Goal: Task Accomplishment & Management: Manage account settings

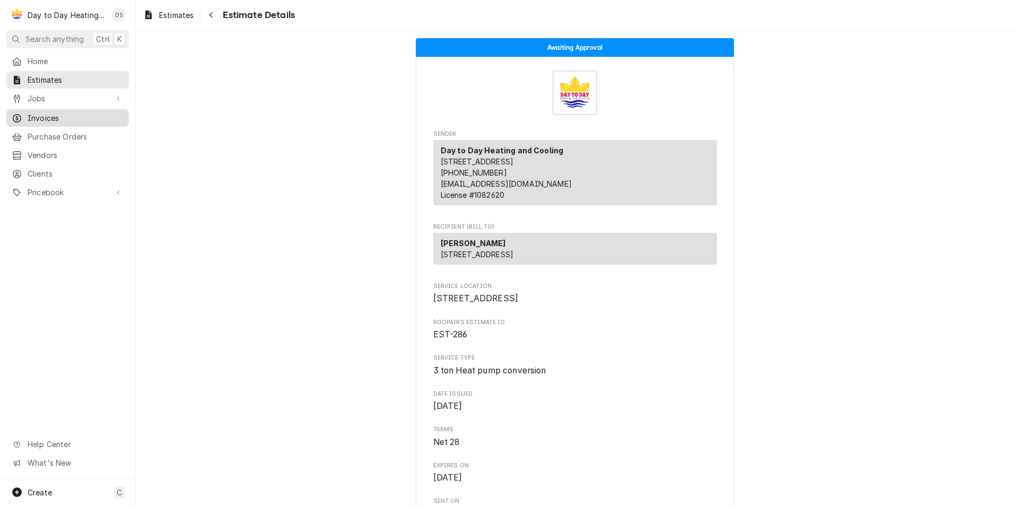
click at [60, 113] on span "Invoices" at bounding box center [76, 117] width 96 height 11
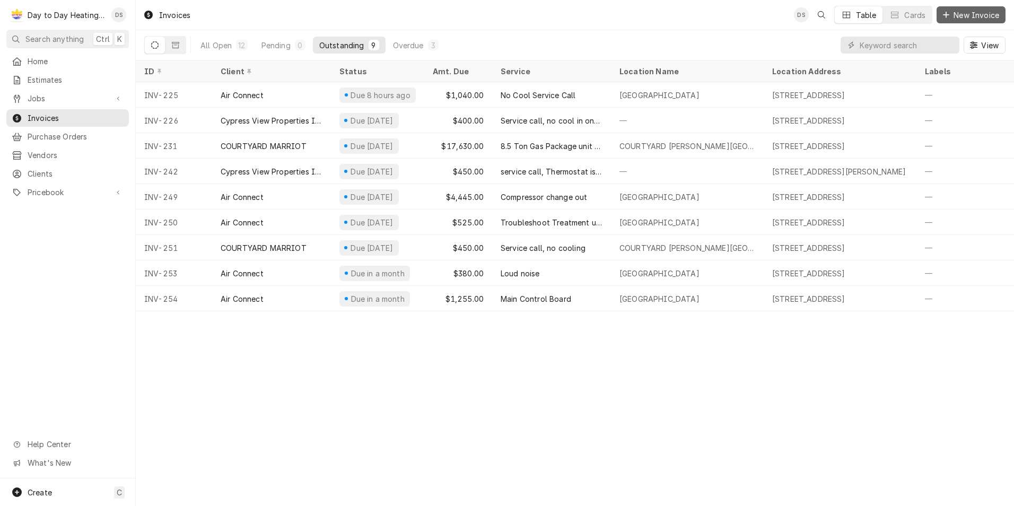
click at [962, 16] on span "New Invoice" at bounding box center [976, 15] width 50 height 11
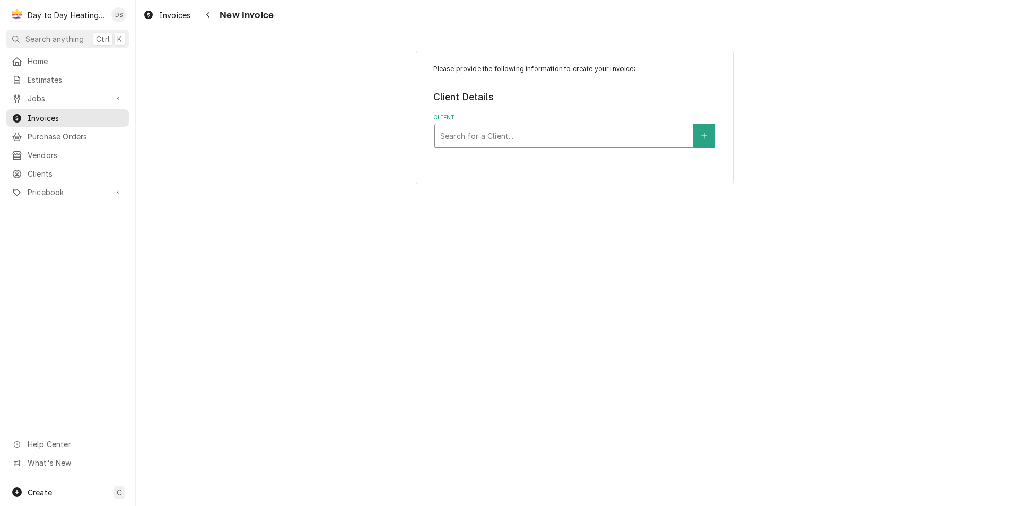
click at [635, 142] on div "Client" at bounding box center [563, 135] width 247 height 19
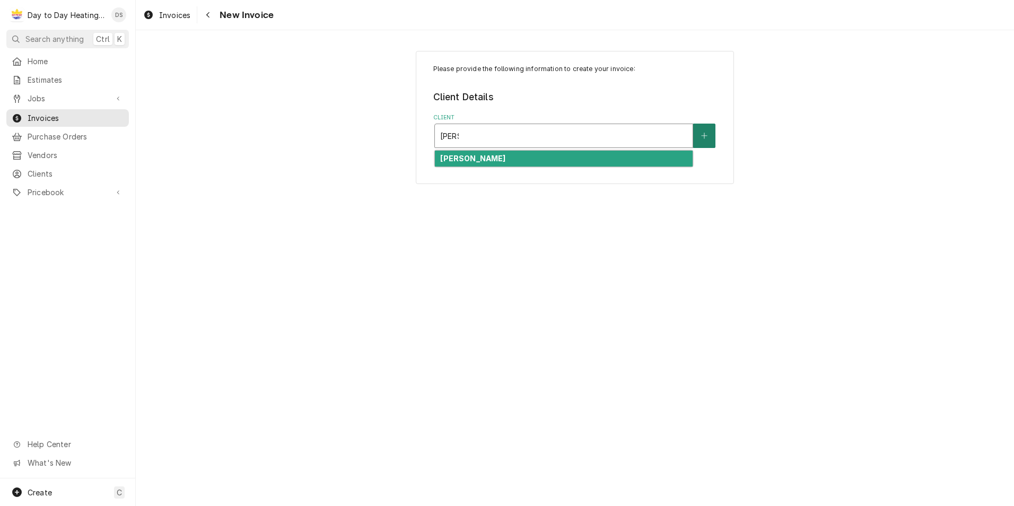
type input "Dan"
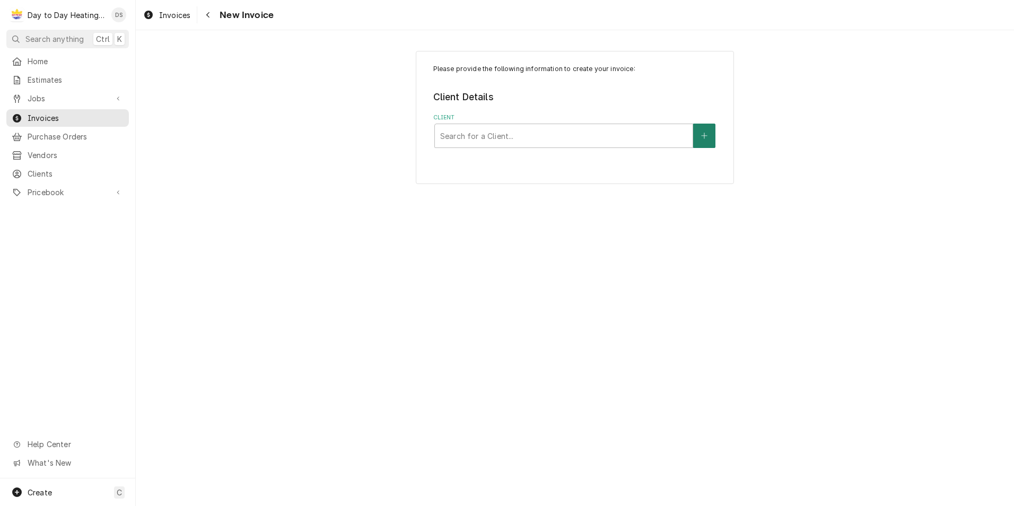
click at [701, 144] on button "Client" at bounding box center [704, 136] width 22 height 24
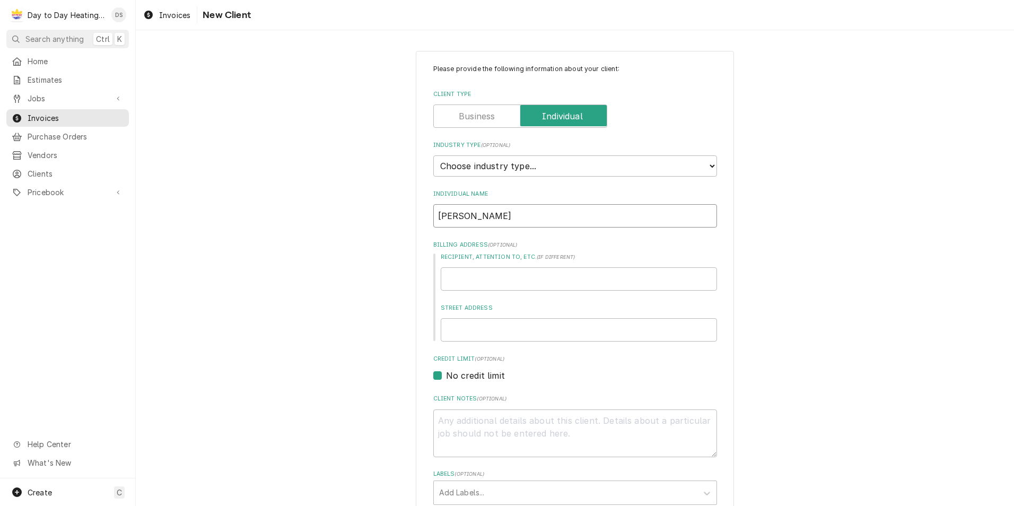
click at [513, 224] on input "Dan" at bounding box center [575, 215] width 284 height 23
type textarea "x"
type input "Dan C"
type textarea "x"
type input "Dan Ca"
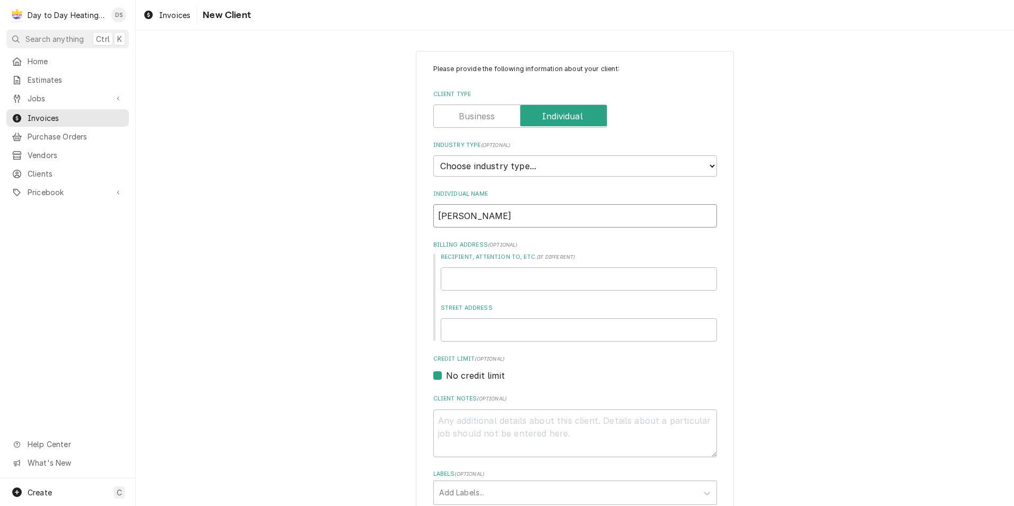
type textarea "x"
type input "Dan Car"
type textarea "x"
type input "Dan Carn"
type textarea "x"
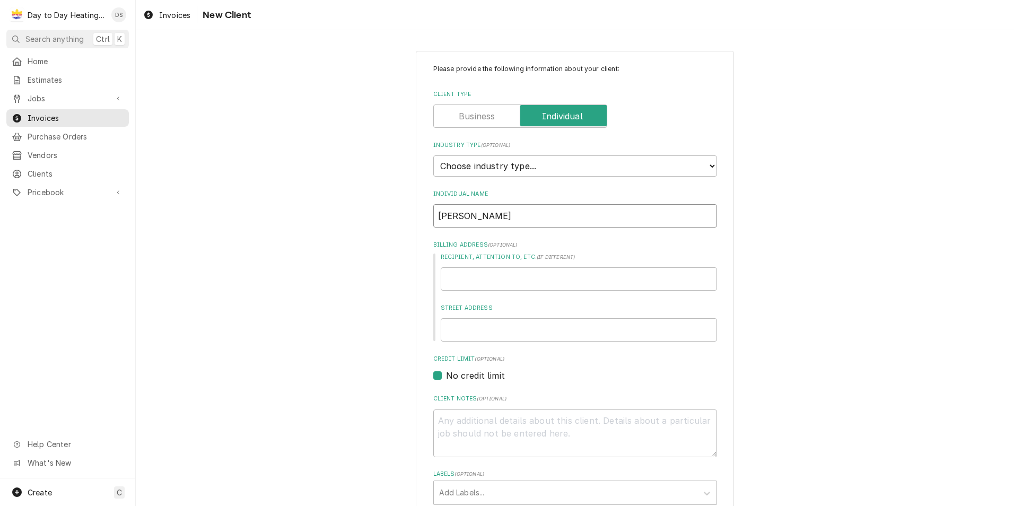
type input "Dan Carni"
type textarea "x"
type input "Dan Carnic"
type textarea "x"
type input "Dan Carnick"
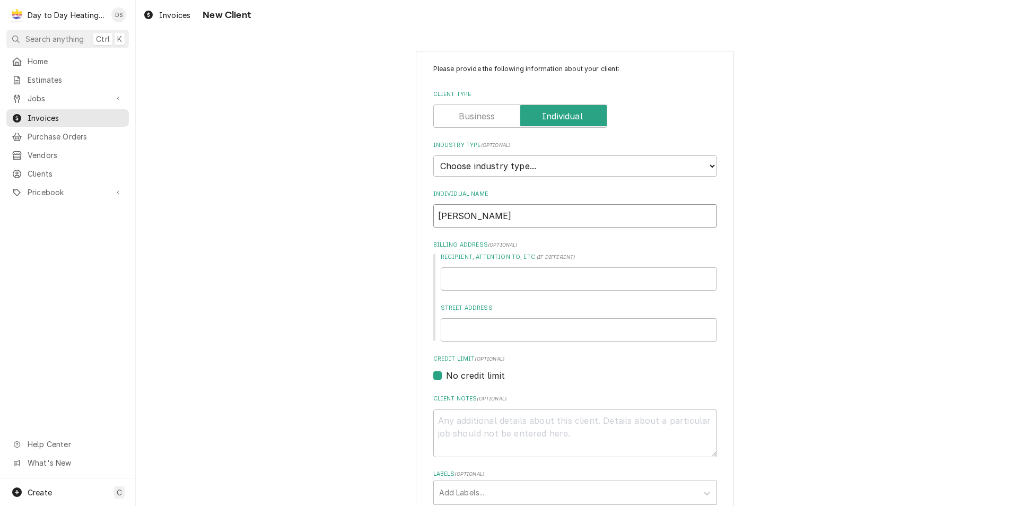
type textarea "x"
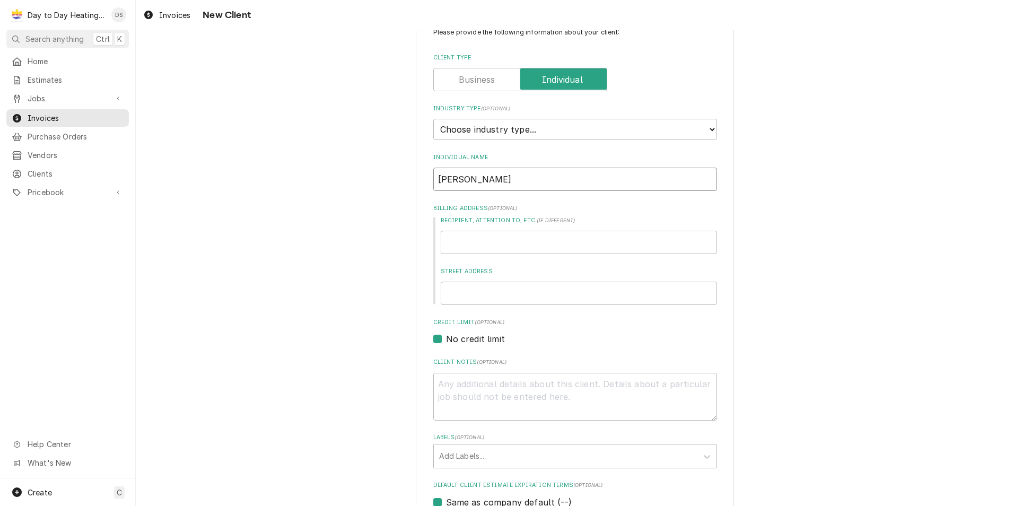
scroll to position [53, 0]
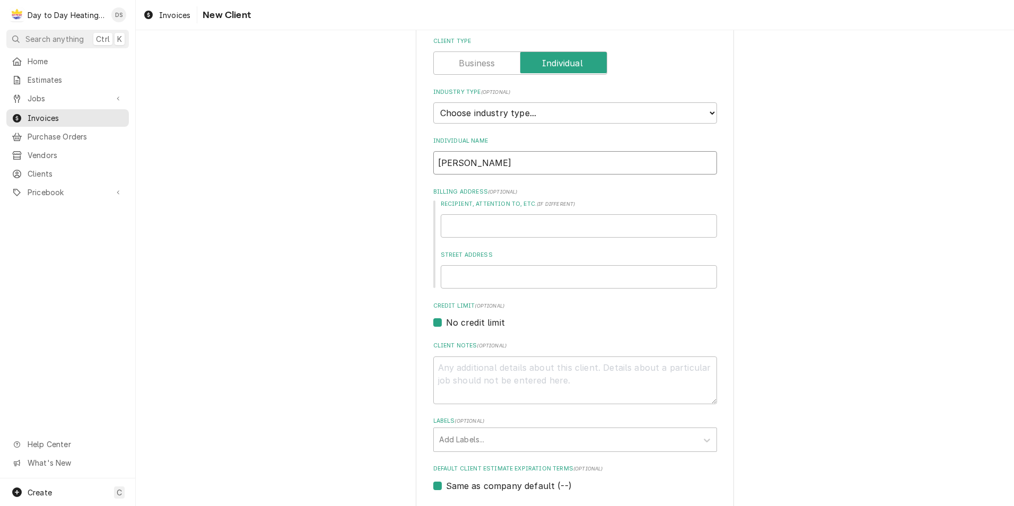
type input "Dan Carnick"
click at [483, 272] on input "Street Address" at bounding box center [579, 276] width 276 height 23
type textarea "x"
type input "1"
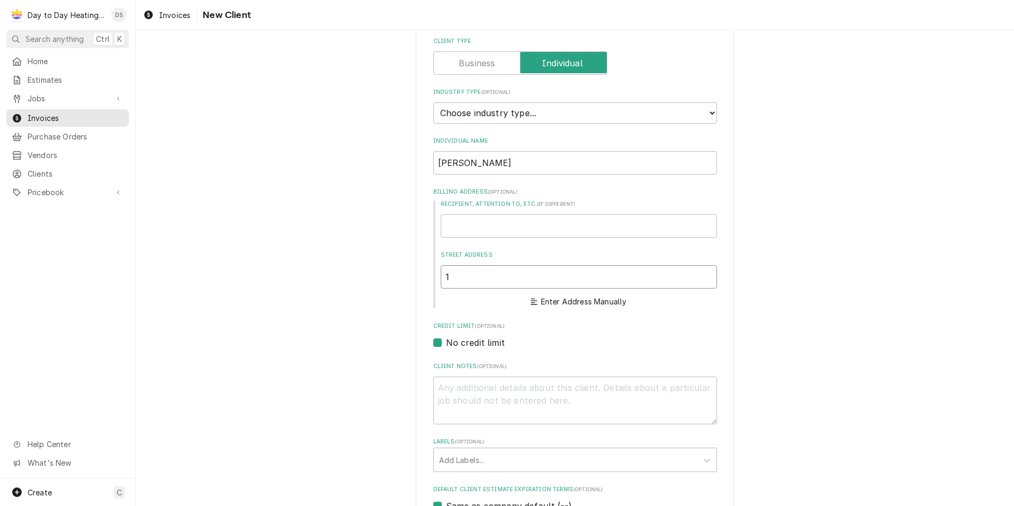
type textarea "x"
type input "12"
type textarea "x"
type input "128"
type textarea "x"
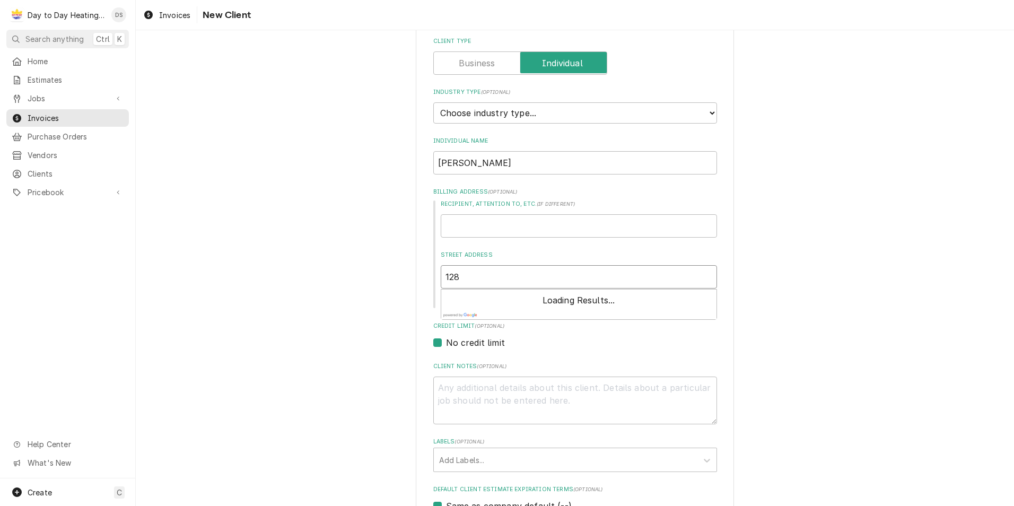
type input "1287"
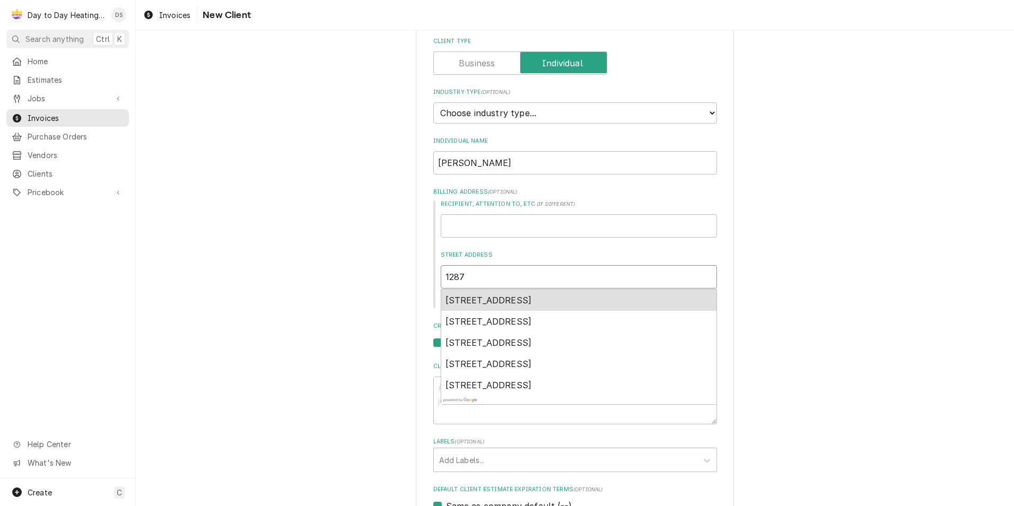
type textarea "x"
type input "12870"
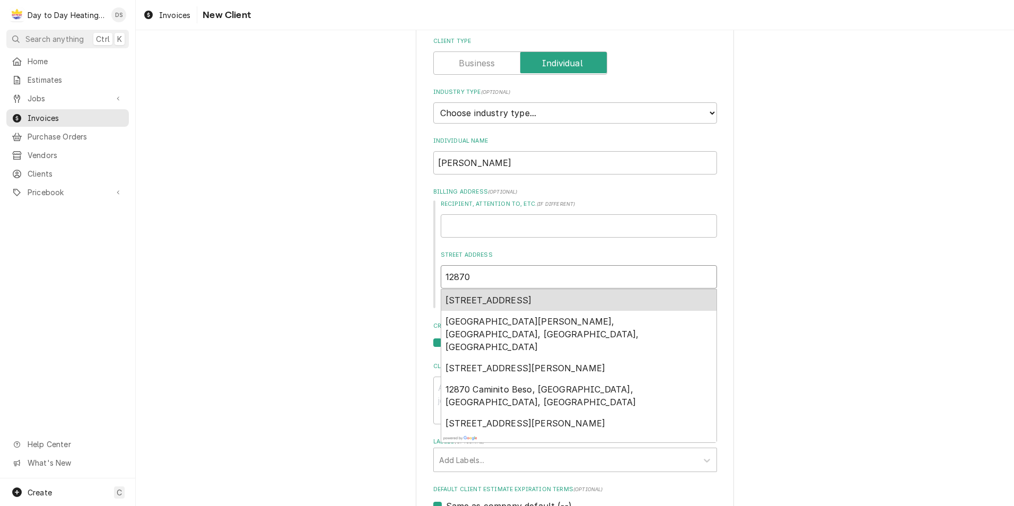
type textarea "x"
type input "12870"
type textarea "x"
type input "12870 v"
type textarea "x"
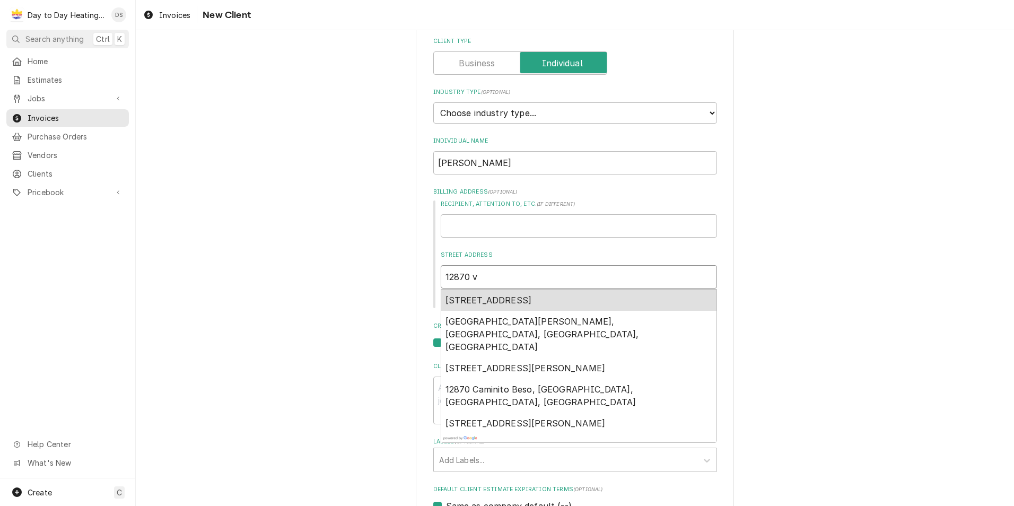
type input "12870 vi"
type textarea "x"
type input "12870 via"
type textarea "x"
type input "12870 via"
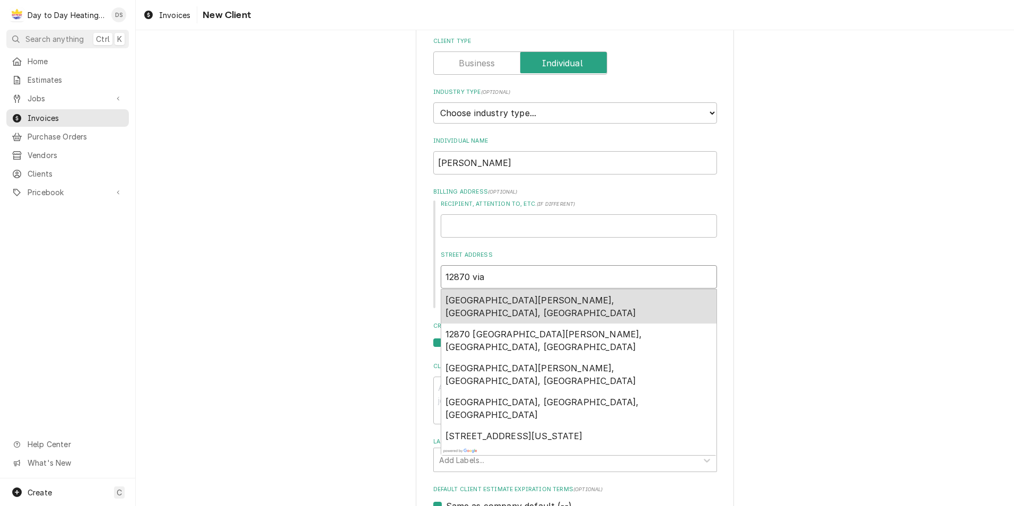
type textarea "x"
type input "12870 via g"
type textarea "x"
type input "12870 via gr"
type textarea "x"
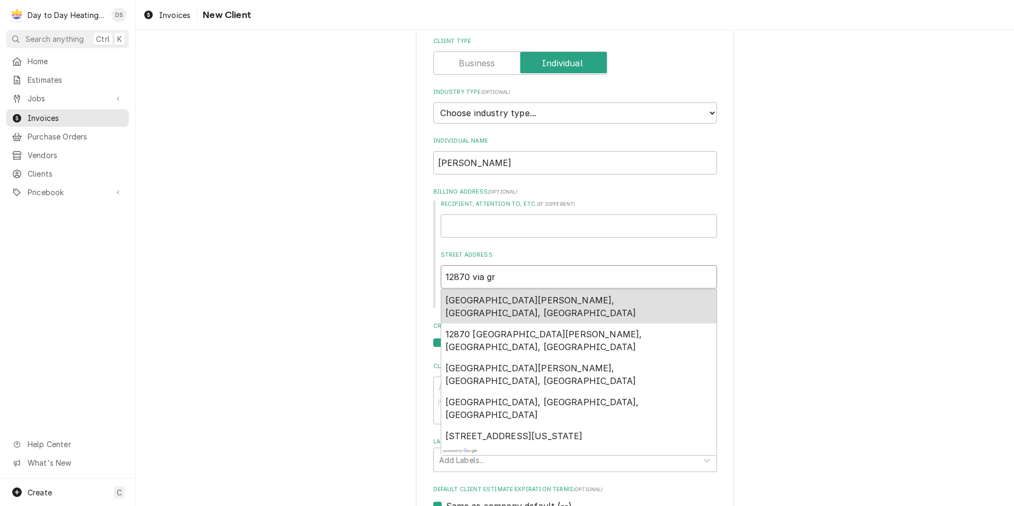
type input "12870 via gri"
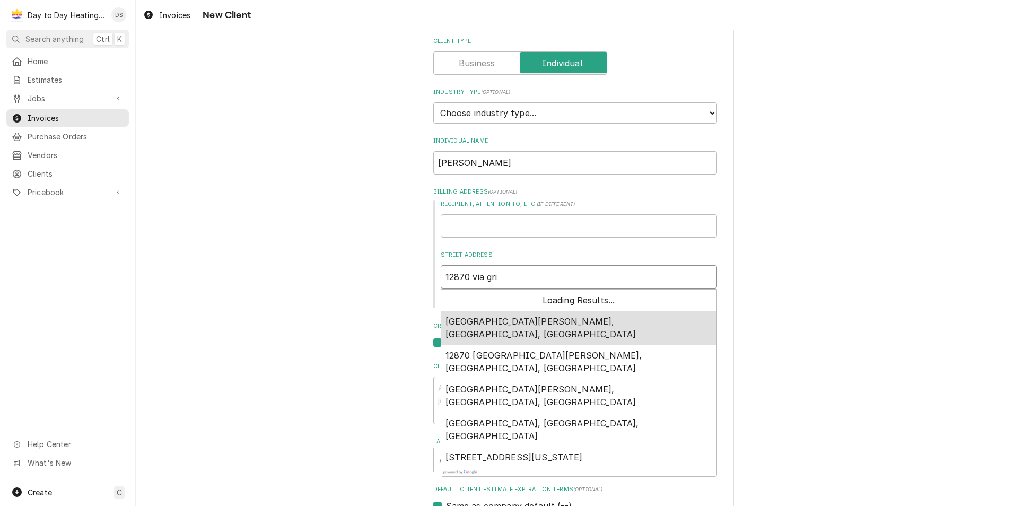
type textarea "x"
type input "12870 via grim"
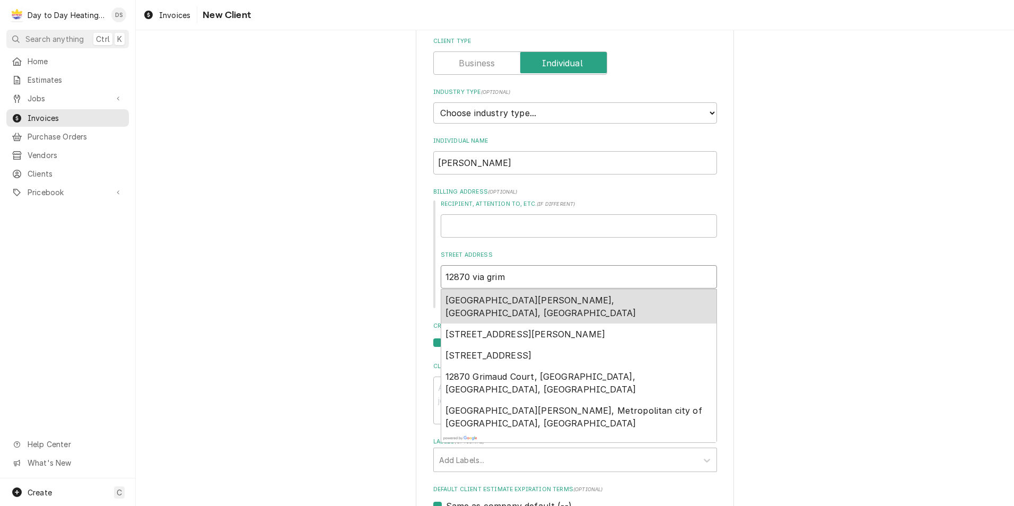
click at [478, 293] on div "12870 Via Grimaldi, Del Mar, CA, USA" at bounding box center [578, 307] width 275 height 34
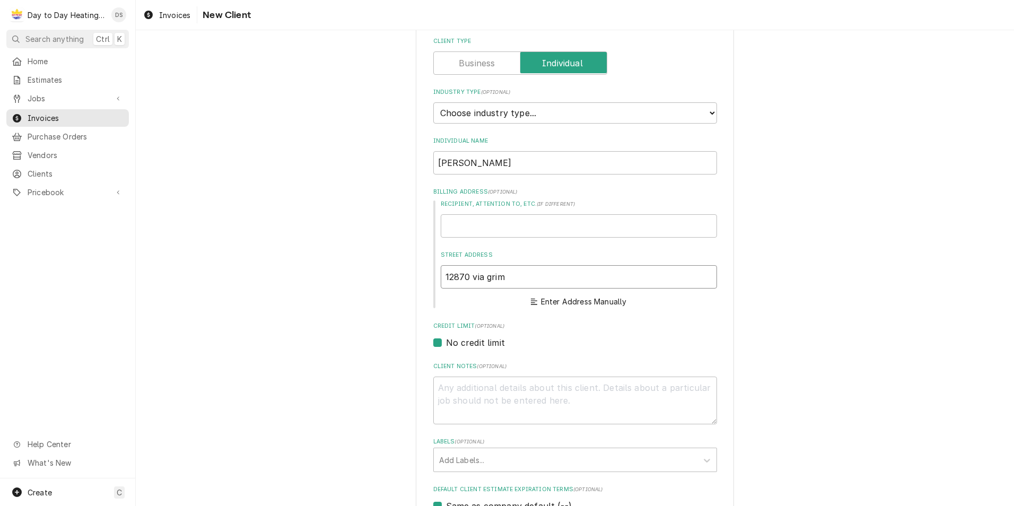
type textarea "x"
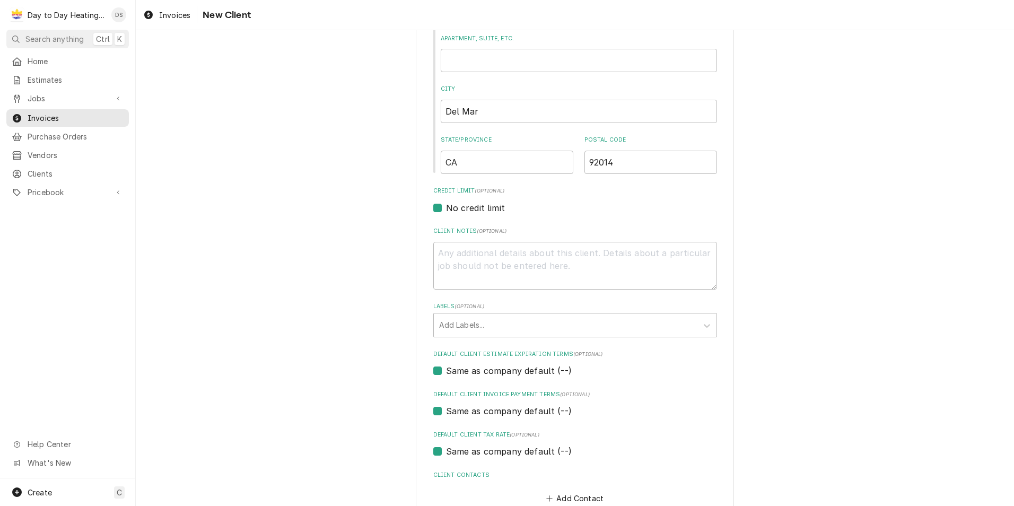
scroll to position [385, 0]
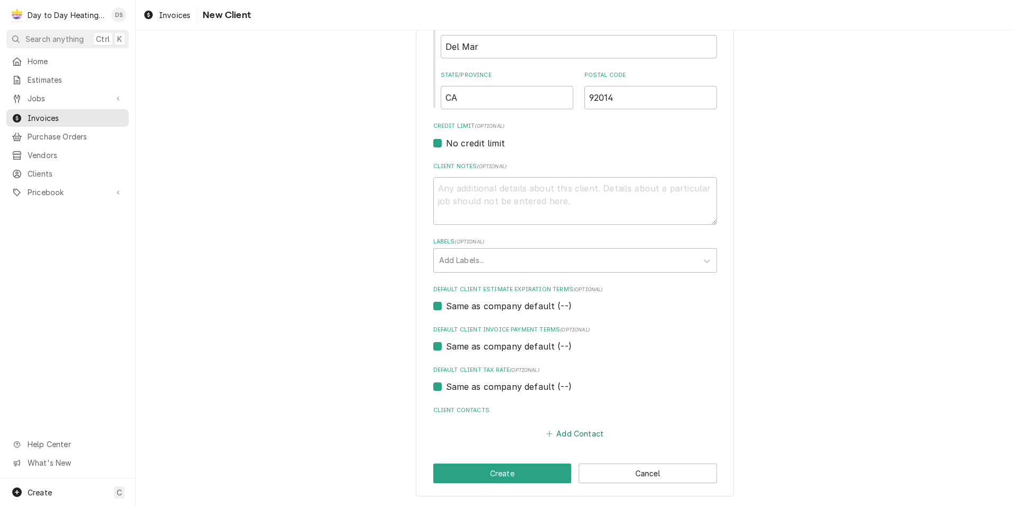
type input "12870 Via Grimaldi"
click at [567, 439] on button "Add Contact" at bounding box center [574, 433] width 61 height 15
type textarea "x"
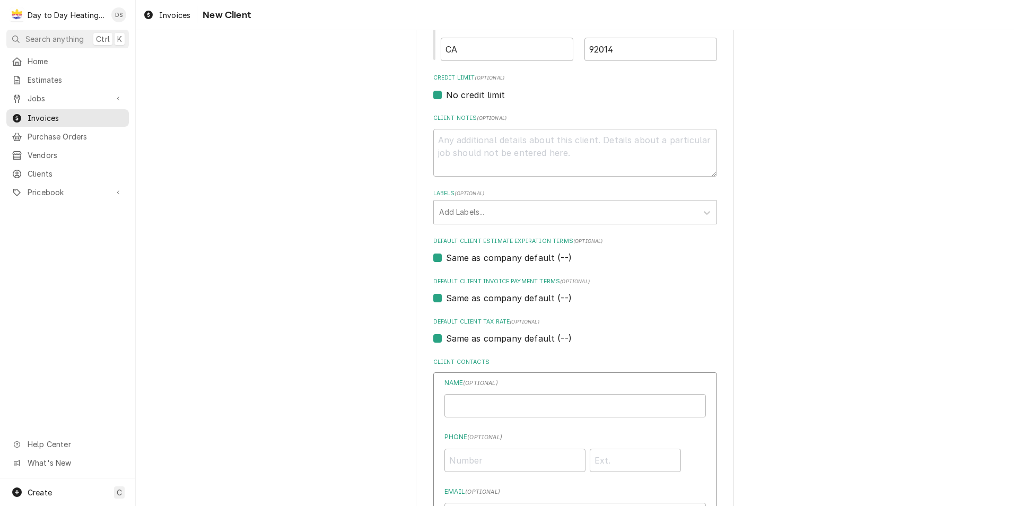
scroll to position [491, 0]
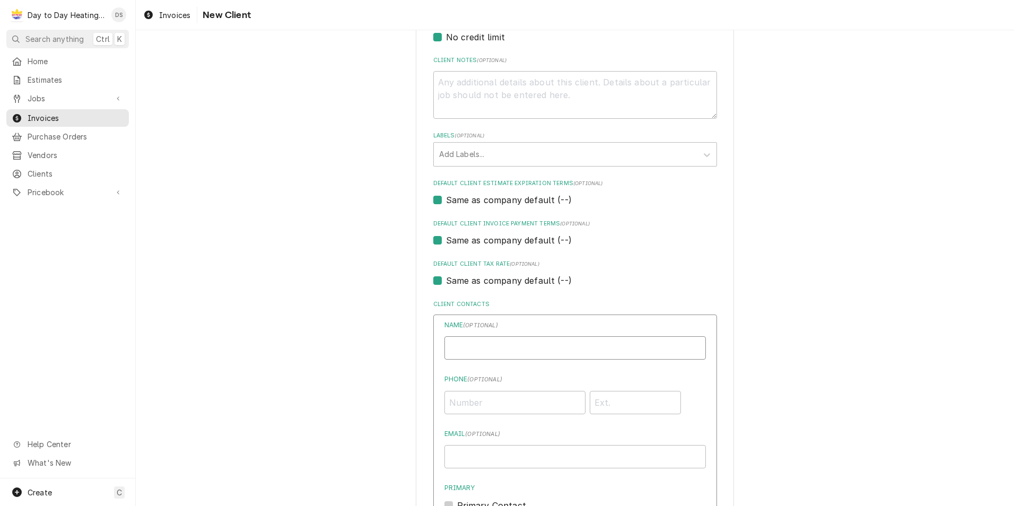
click at [502, 348] on input "Individual Name" at bounding box center [574, 347] width 261 height 23
type input "[PERSON_NAME]"
click at [489, 408] on input "Phone ( optional )" at bounding box center [514, 402] width 141 height 23
type input "[PHONE_NUMBER]"
click at [487, 458] on input "Email ( optional )" at bounding box center [574, 456] width 261 height 23
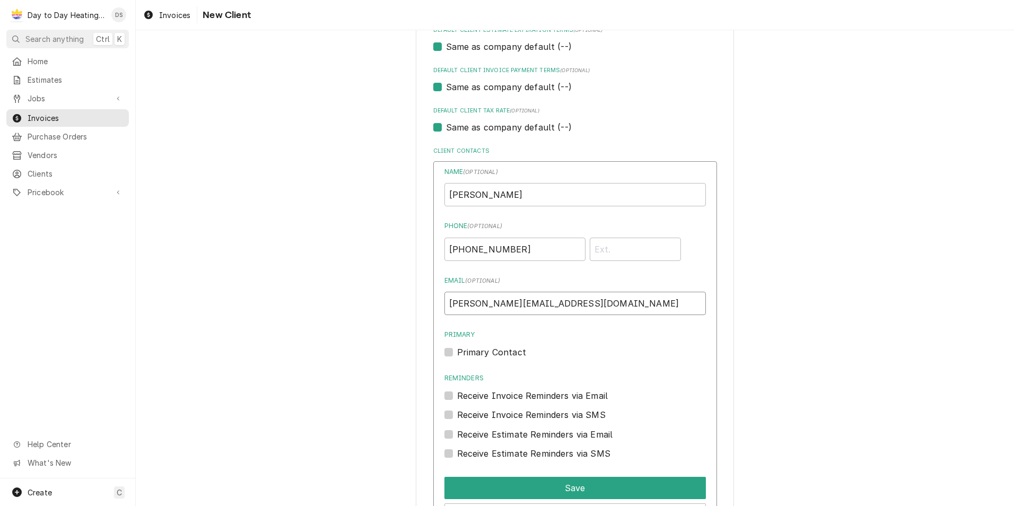
scroll to position [650, 0]
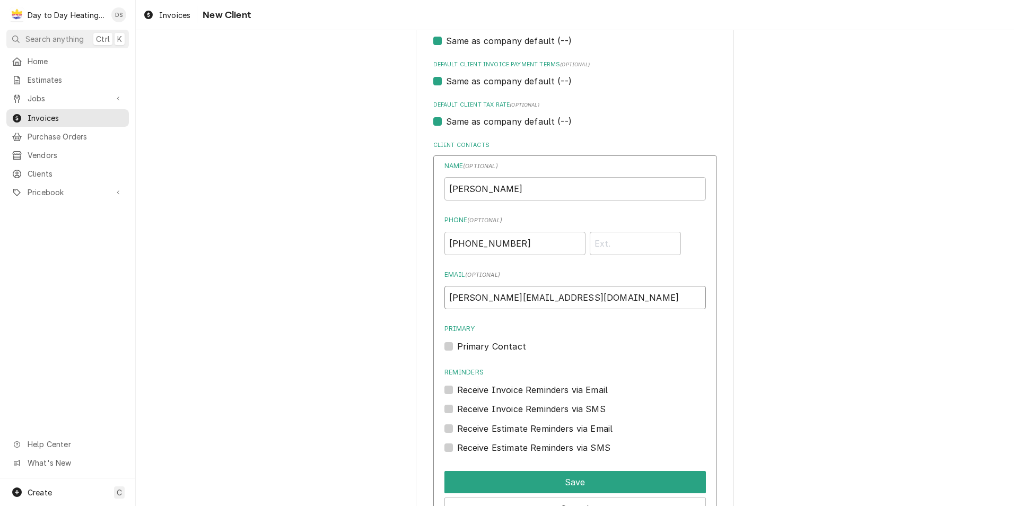
type input "[PERSON_NAME][EMAIL_ADDRESS][DOMAIN_NAME]"
click at [457, 344] on label "Primary Contact" at bounding box center [491, 346] width 69 height 13
click at [457, 344] on input "Primary" at bounding box center [587, 351] width 261 height 23
checkbox input "true"
click at [457, 386] on label "Receive Invoice Reminders via Email" at bounding box center [532, 389] width 151 height 13
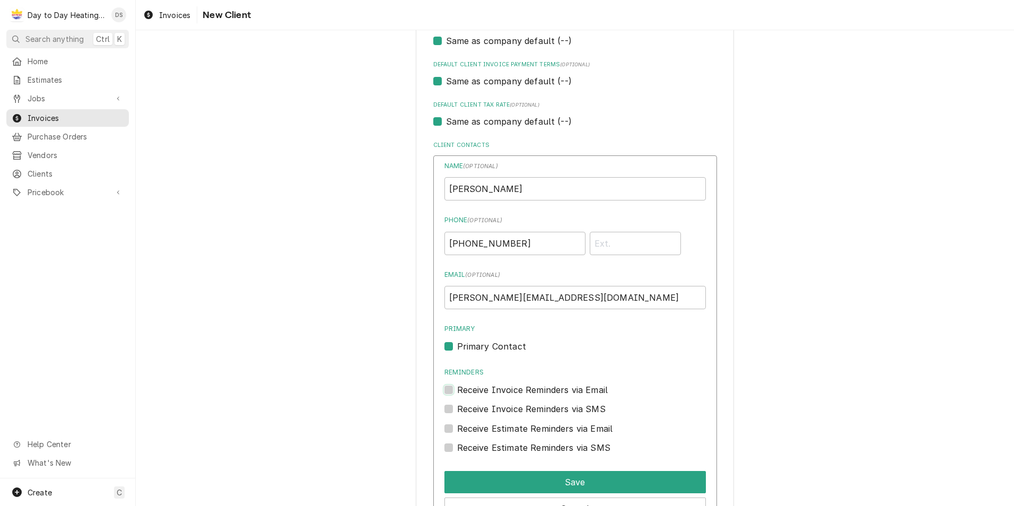
click at [457, 386] on input "Reminders" at bounding box center [587, 394] width 261 height 23
checkbox input "true"
click at [457, 409] on label "Receive Invoice Reminders via SMS" at bounding box center [531, 409] width 148 height 13
click at [457, 409] on input "Contact Edit Form" at bounding box center [587, 414] width 261 height 23
checkbox input "true"
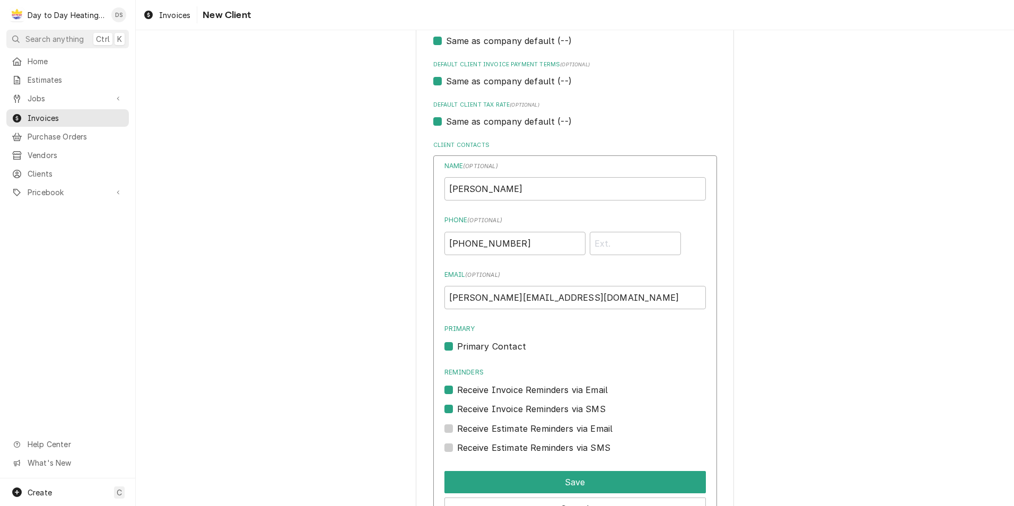
click at [457, 430] on label "Receive Estimate Reminders via Email" at bounding box center [535, 428] width 156 height 13
click at [457, 430] on input "Contact Edit Form" at bounding box center [587, 433] width 261 height 23
checkbox input "true"
click at [457, 445] on label "Receive Estimate Reminders via SMS" at bounding box center [533, 447] width 153 height 13
click at [457, 445] on input "Contact Edit Form" at bounding box center [587, 452] width 261 height 23
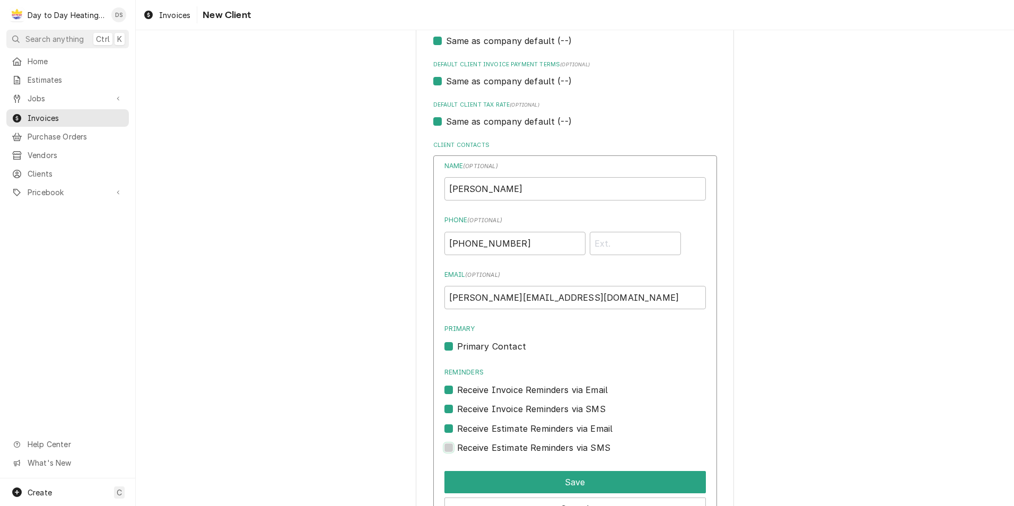
checkbox input "true"
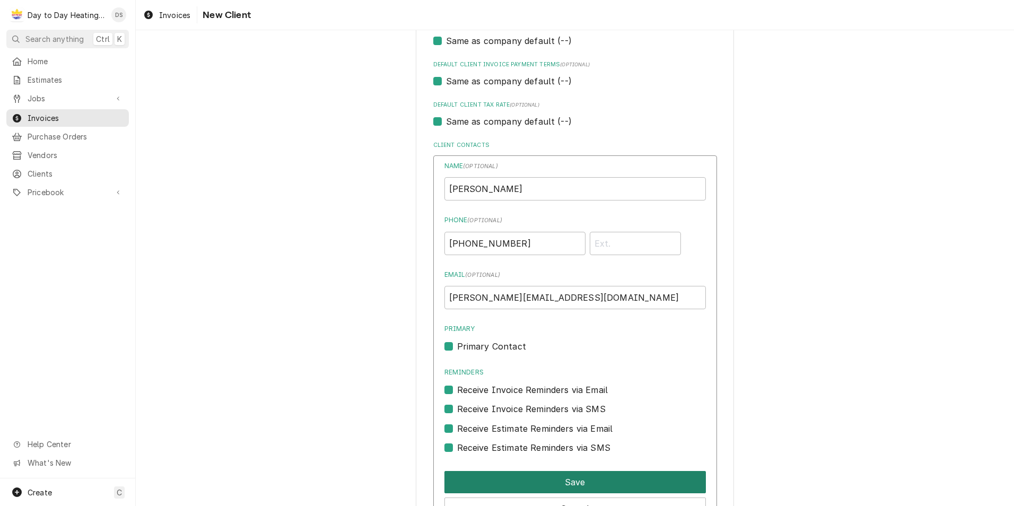
click at [567, 483] on button "Save" at bounding box center [574, 482] width 261 height 22
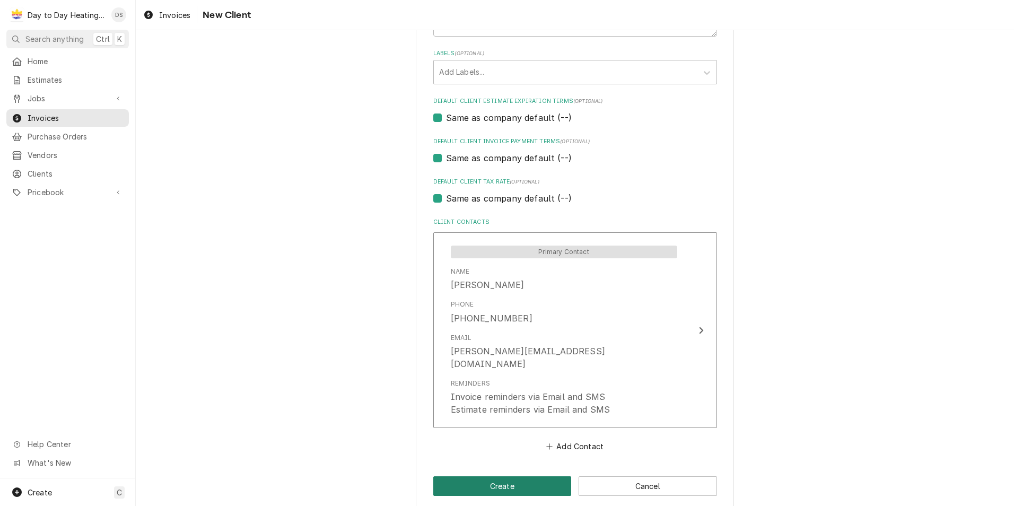
click at [508, 476] on button "Create" at bounding box center [502, 486] width 138 height 20
type textarea "x"
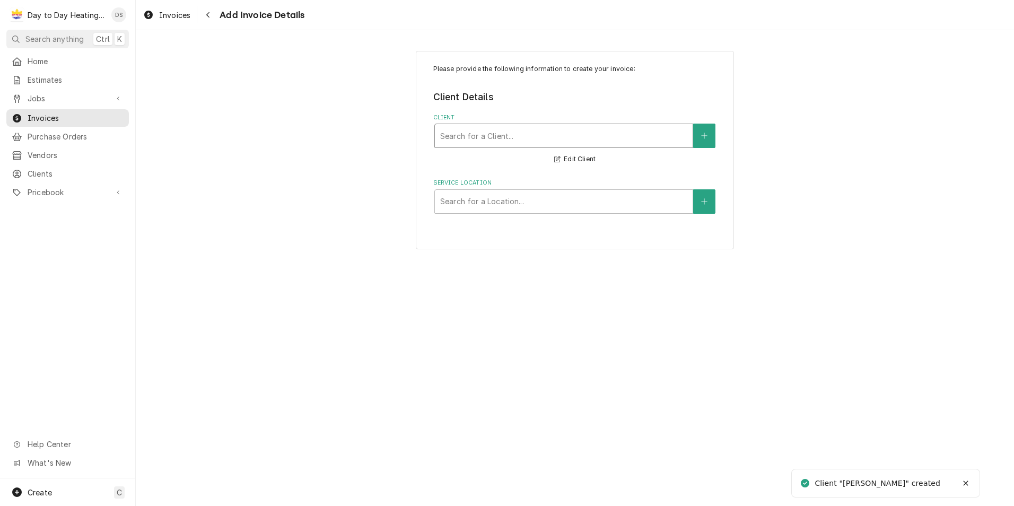
click at [493, 134] on div "Client" at bounding box center [563, 135] width 247 height 19
type input "dan"
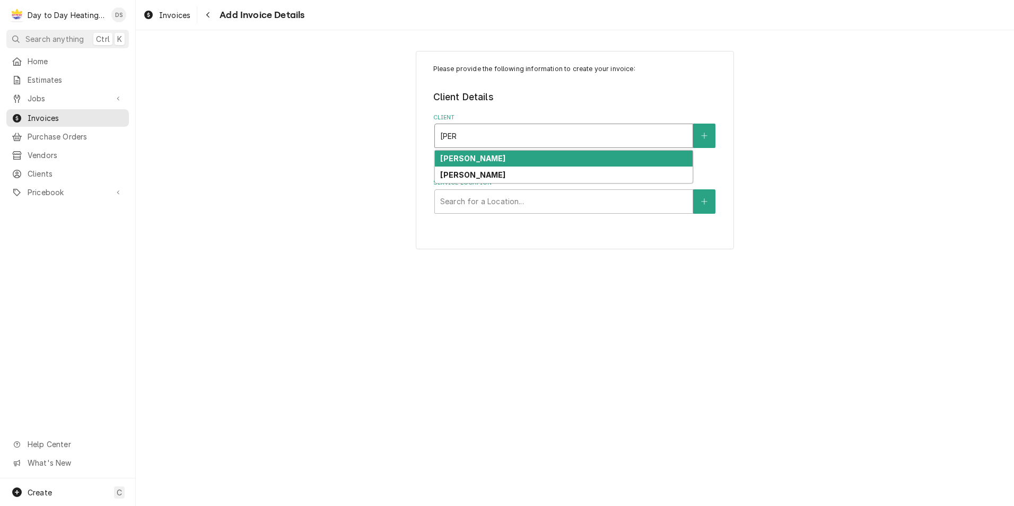
click at [490, 164] on div "Dan Carnick" at bounding box center [564, 159] width 258 height 16
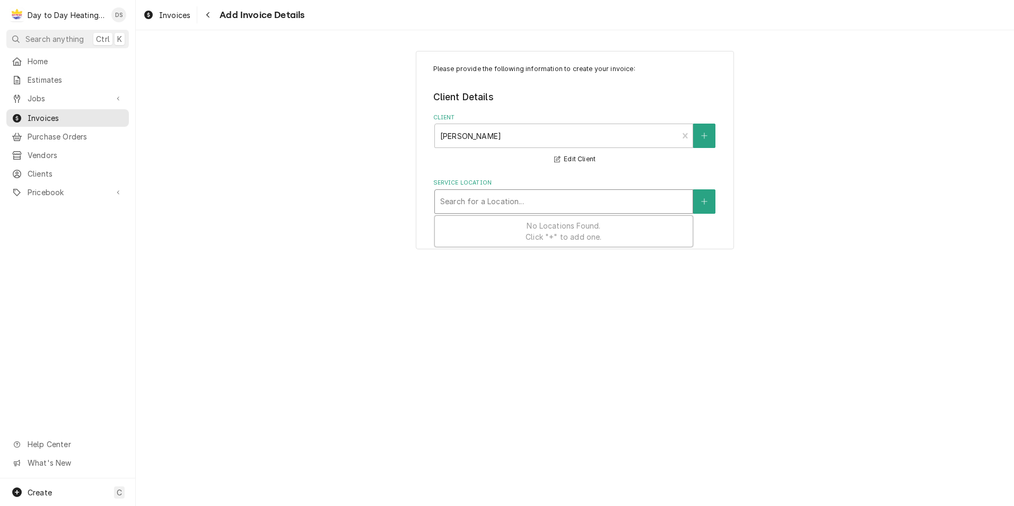
click at [496, 196] on div "Service Location" at bounding box center [563, 201] width 247 height 19
click at [699, 204] on button "Service Location" at bounding box center [704, 201] width 22 height 24
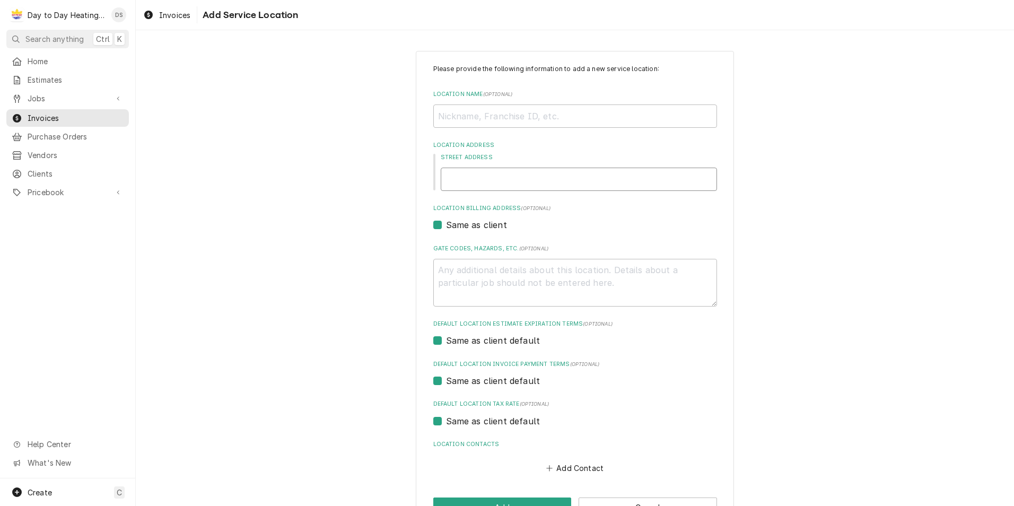
click at [517, 183] on input "Street Address" at bounding box center [579, 179] width 276 height 23
type textarea "x"
type input "1"
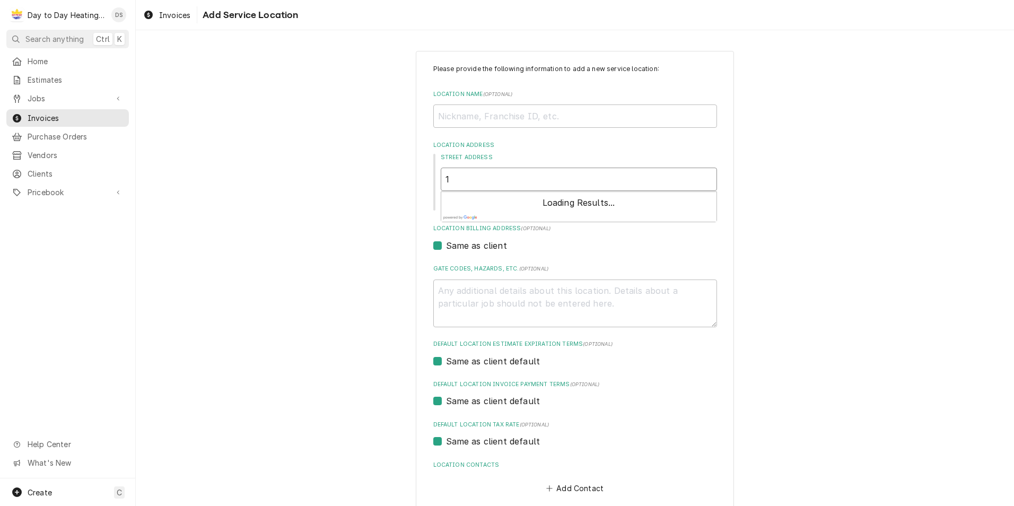
type textarea "x"
type input "12"
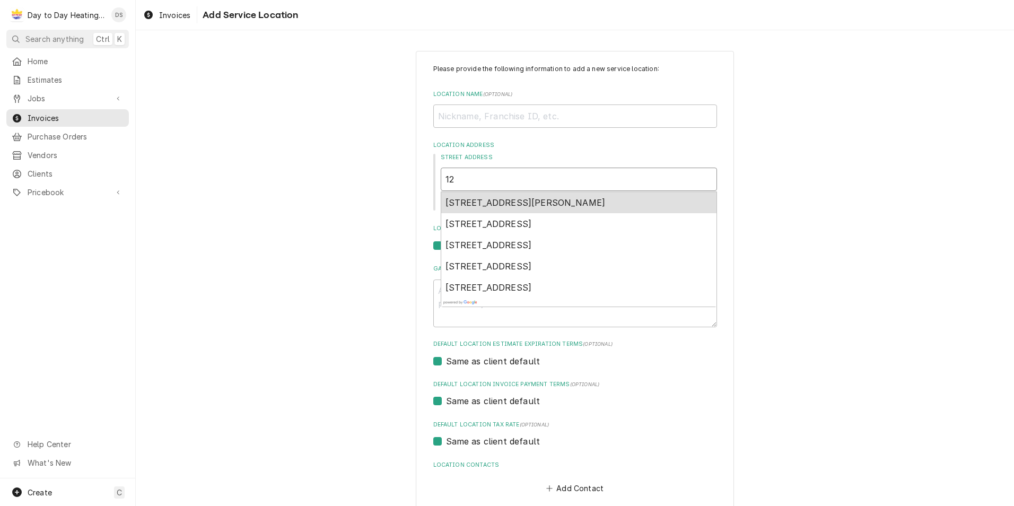
type textarea "x"
type input "128"
type textarea "x"
type input "1287"
type textarea "x"
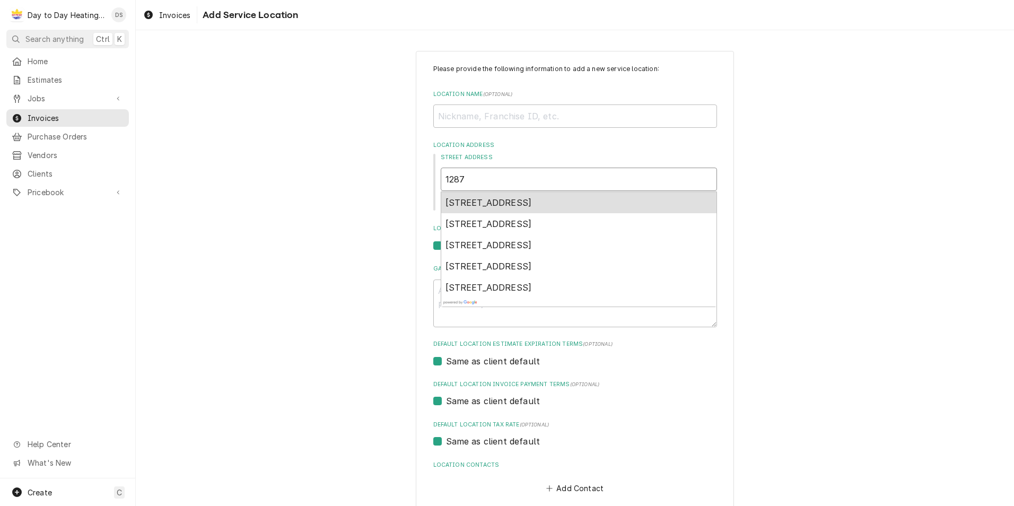
type input "12870"
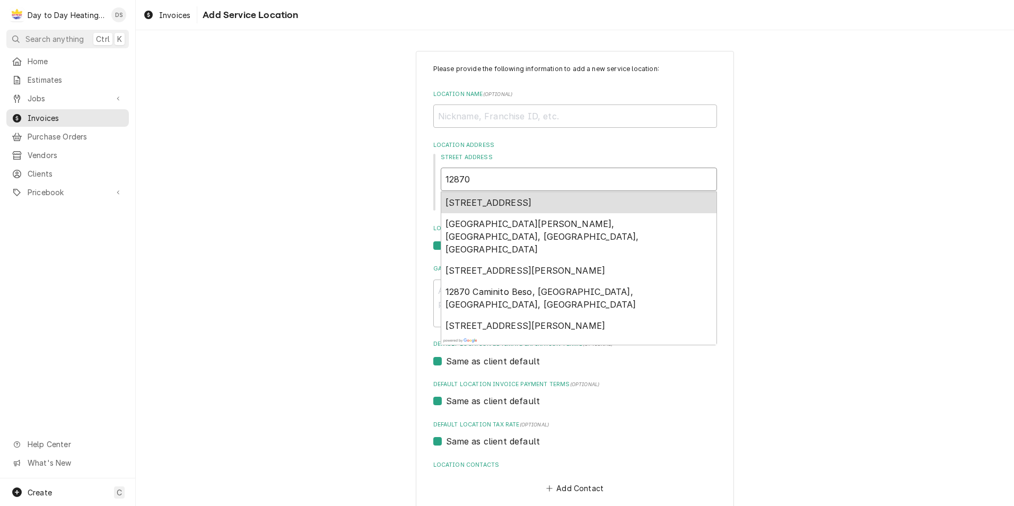
type textarea "x"
type input "12870"
type textarea "x"
type input "12870 v"
type textarea "x"
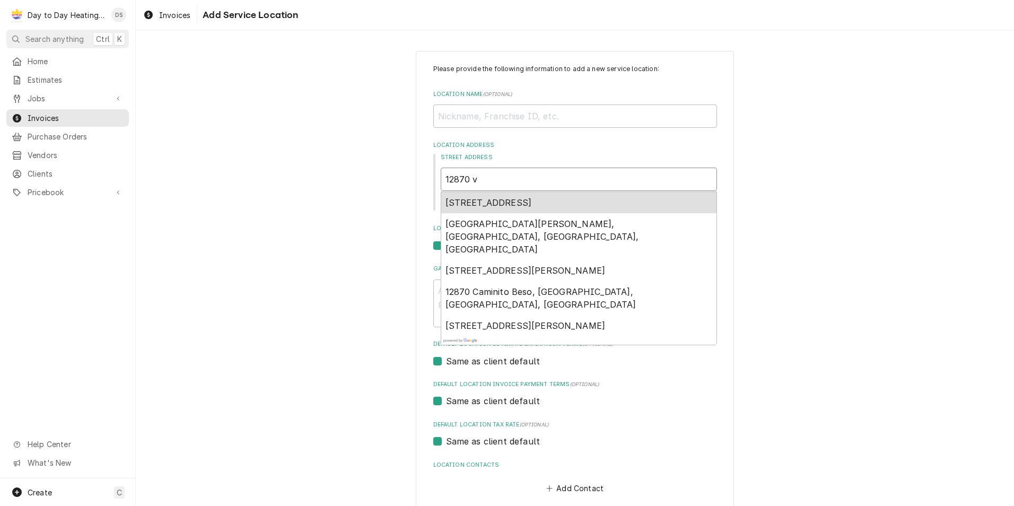
type input "12870 vi"
type textarea "x"
type input "12870 vis"
type textarea "x"
type input "12870 visa"
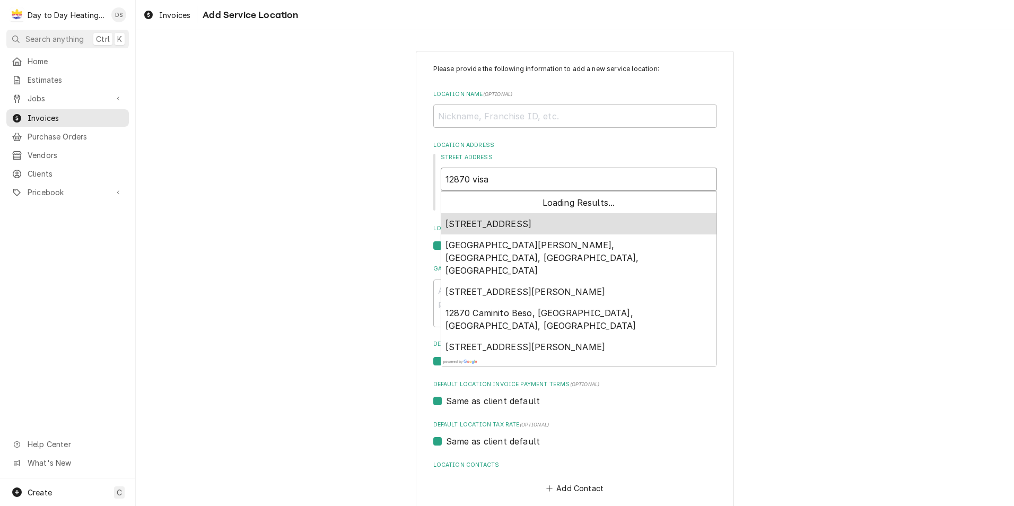
type textarea "x"
type input "12870 vis"
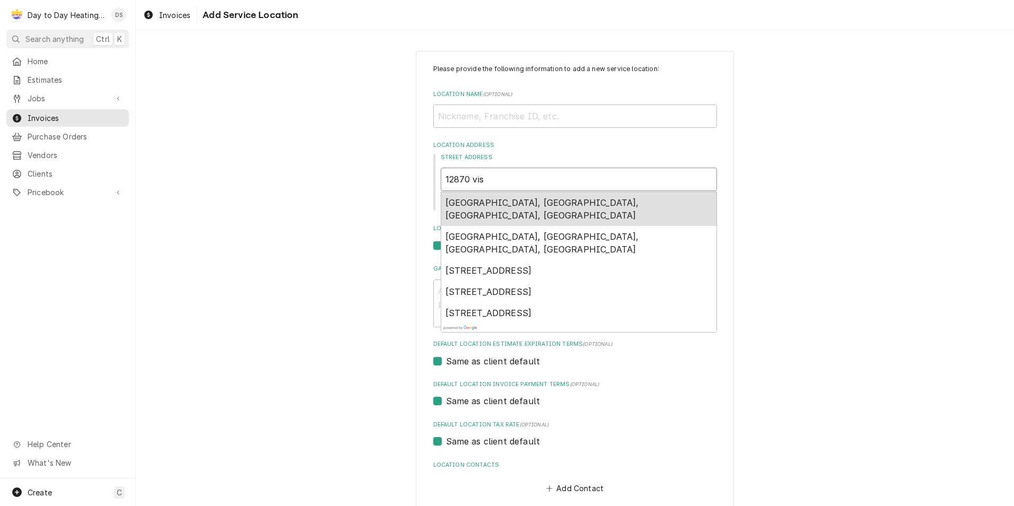
type textarea "x"
type input "12870 vi"
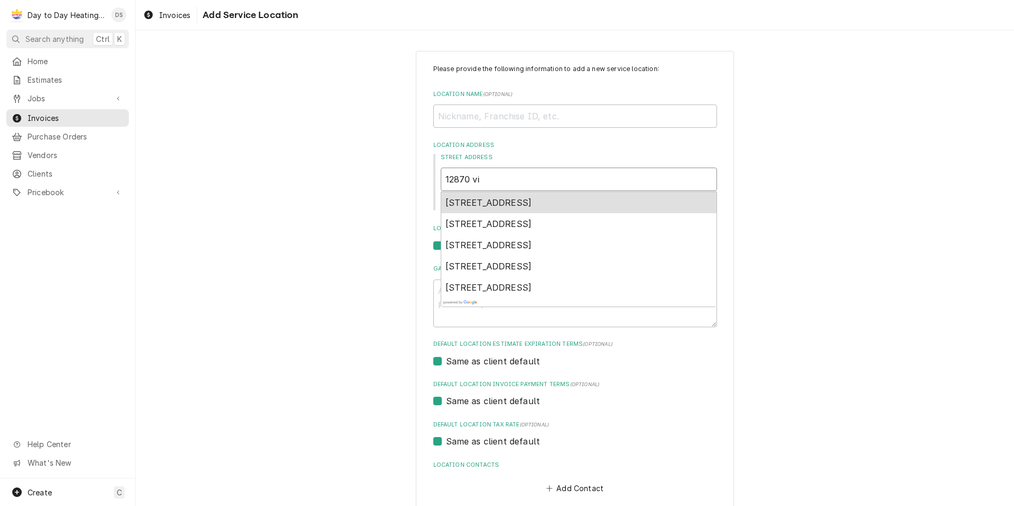
type textarea "x"
type input "12870 via"
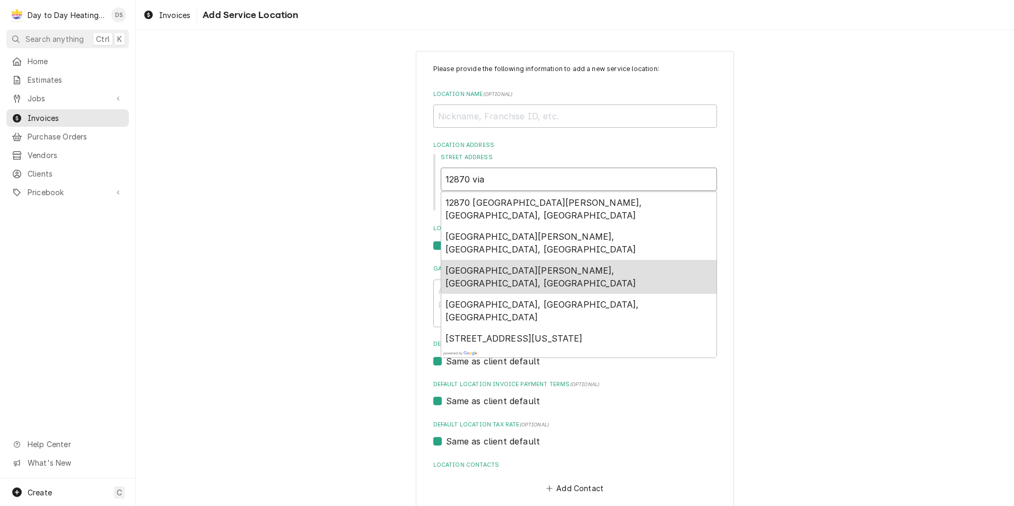
click at [506, 265] on span "12870 Via Grimaldi, Del Mar, CA, USA" at bounding box center [540, 276] width 191 height 23
type textarea "x"
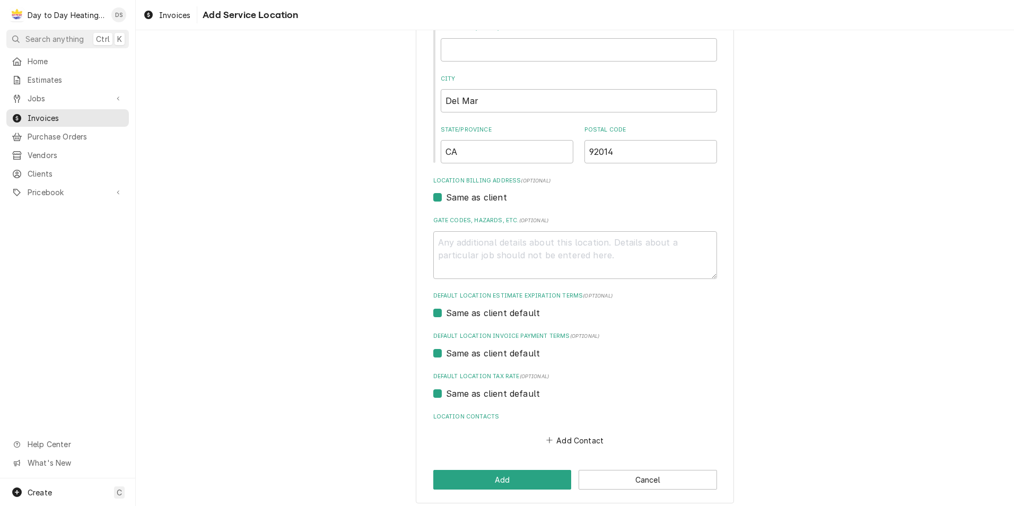
scroll to position [187, 0]
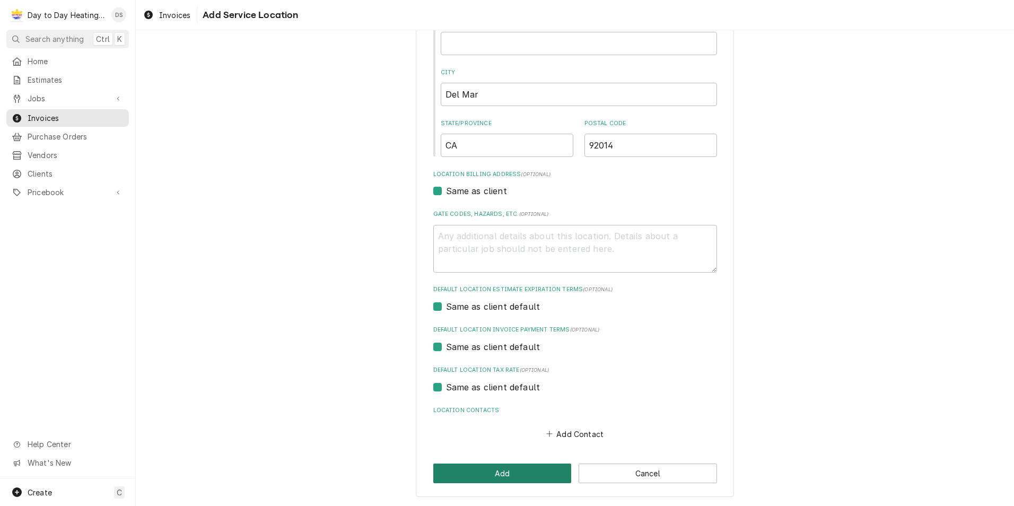
type input "12870 Via Grimaldi"
click at [511, 477] on button "Add" at bounding box center [502, 474] width 138 height 20
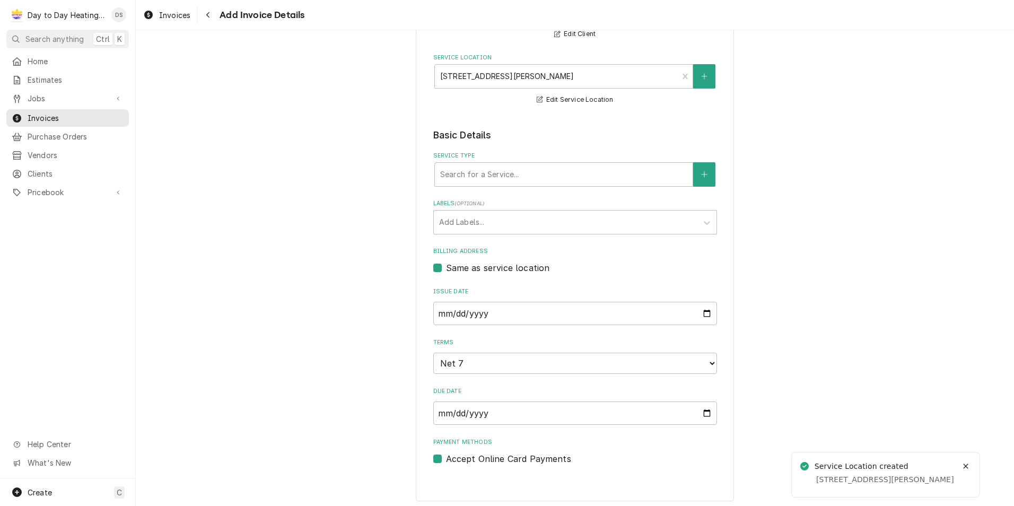
scroll to position [129, 0]
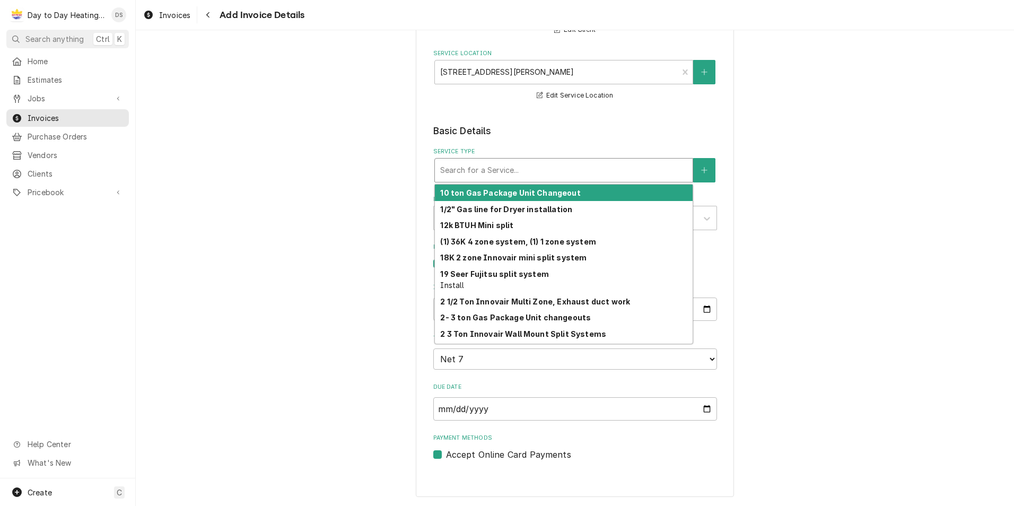
click at [596, 170] on div "Service Type" at bounding box center [563, 170] width 247 height 19
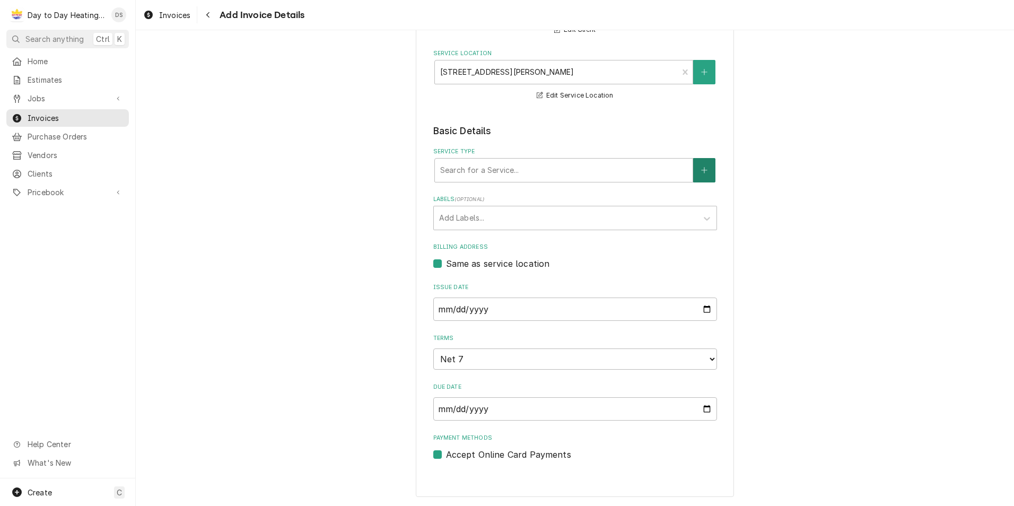
click at [701, 173] on icon "Create New Service" at bounding box center [704, 170] width 6 height 7
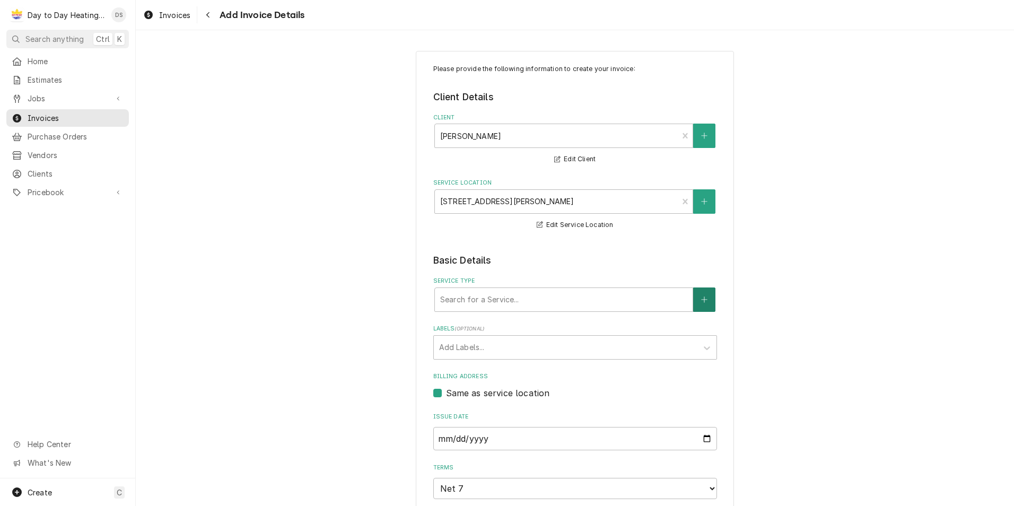
type textarea "x"
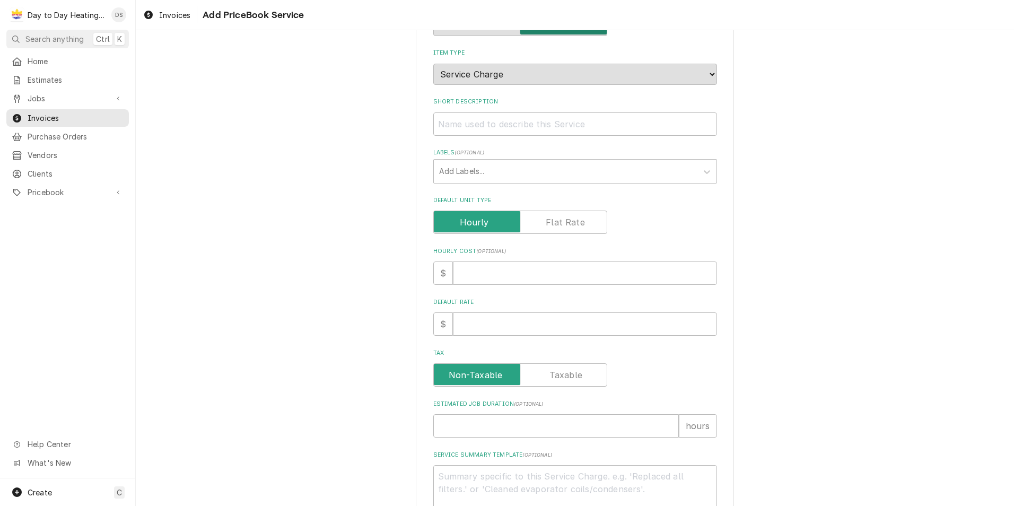
scroll to position [106, 0]
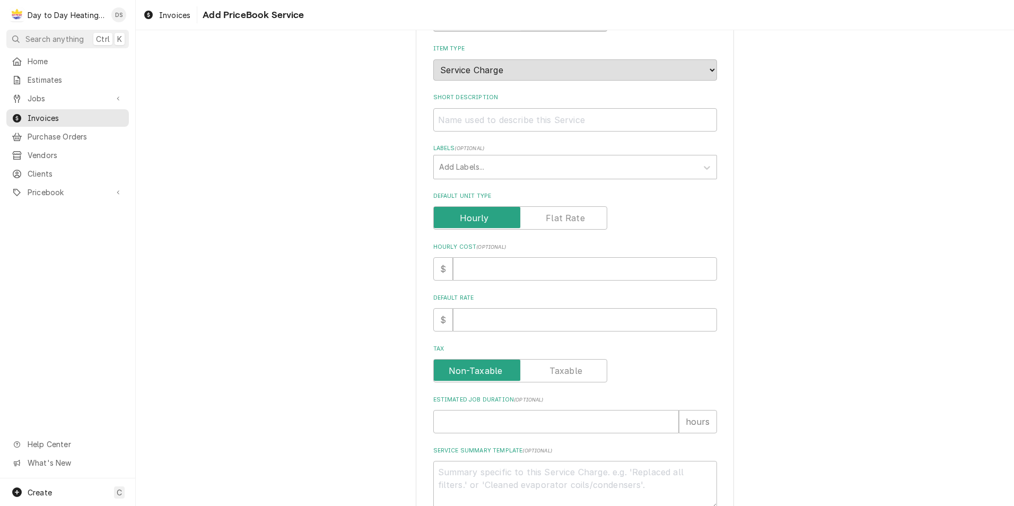
click at [558, 218] on label "Default Unit Type" at bounding box center [520, 217] width 174 height 23
click at [558, 218] on input "Default Unit Type" at bounding box center [520, 217] width 164 height 23
checkbox input "true"
click at [510, 321] on input "Default Unit Price" at bounding box center [585, 319] width 264 height 23
click at [504, 318] on input "Default Unit Price" at bounding box center [585, 319] width 264 height 23
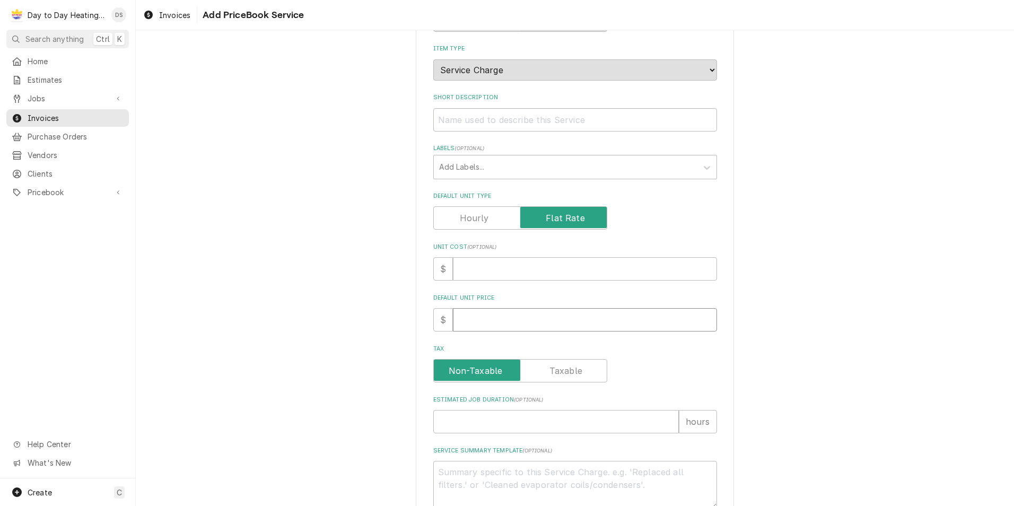
type textarea "x"
type input "1"
type textarea "x"
type input "13"
type textarea "x"
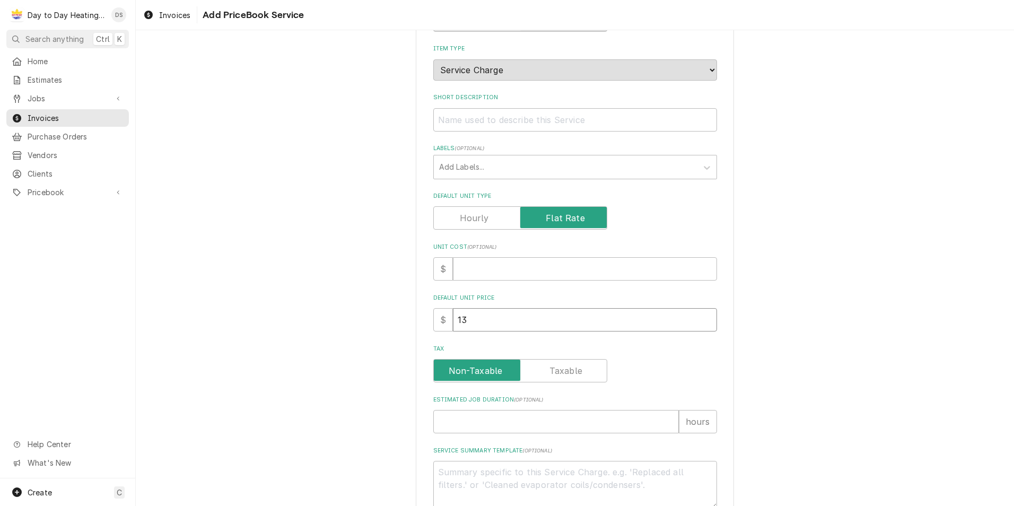
type input "130"
type textarea "x"
type input "1300"
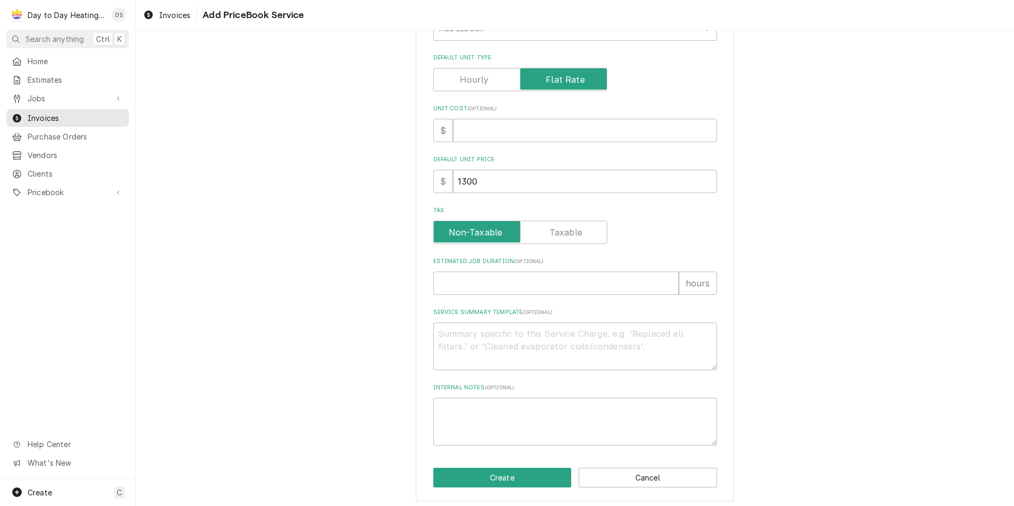
scroll to position [249, 0]
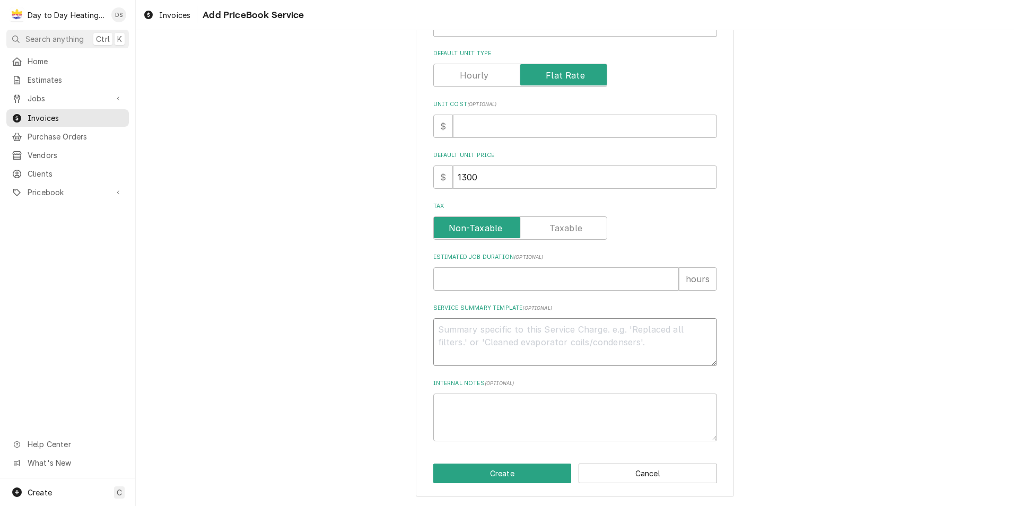
click at [487, 329] on textarea "Service Summary Template ( optional )" at bounding box center [575, 342] width 284 height 48
type textarea "x"
type textarea "S"
type textarea "x"
type textarea "SC"
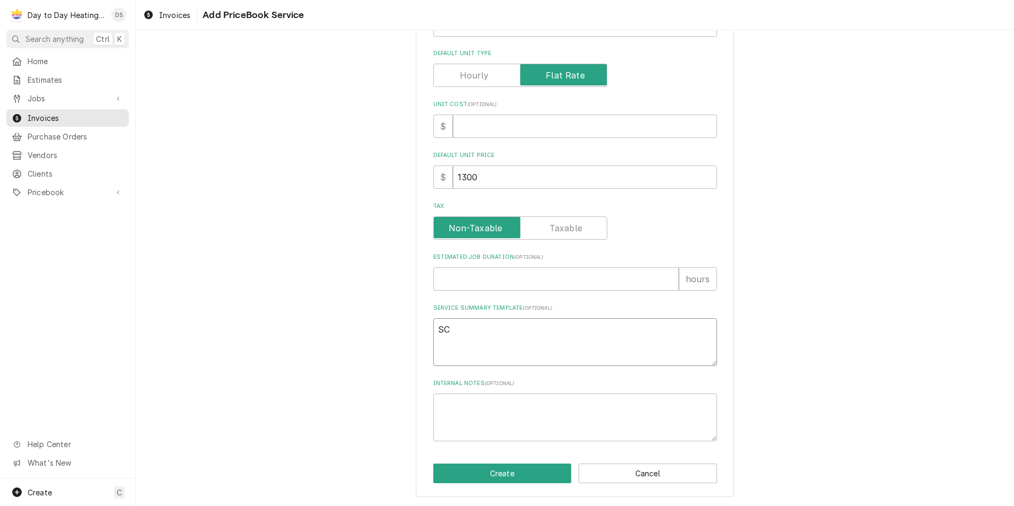
type textarea "x"
type textarea "SCO"
type textarea "x"
type textarea "SCOP"
type textarea "x"
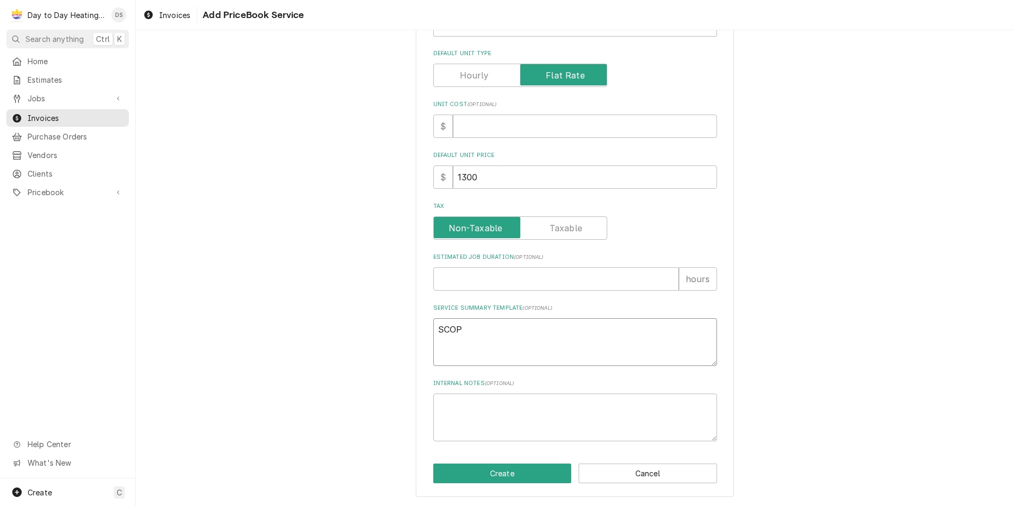
type textarea "SCOPE"
type textarea "x"
type textarea "SCOPE"
type textarea "x"
type textarea "SCOPE O"
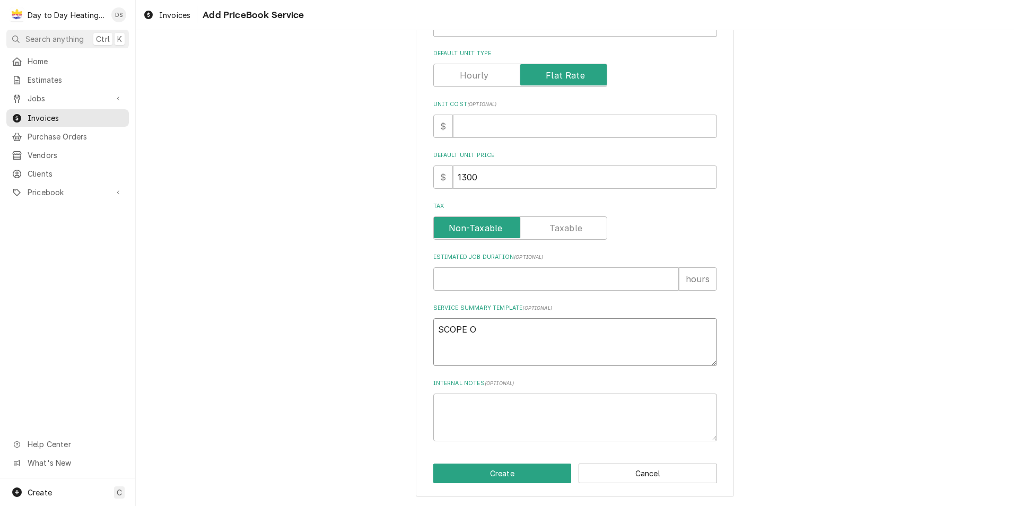
type textarea "x"
type textarea "SCOPE OF"
type textarea "x"
type textarea "SCOPE OF"
type textarea "x"
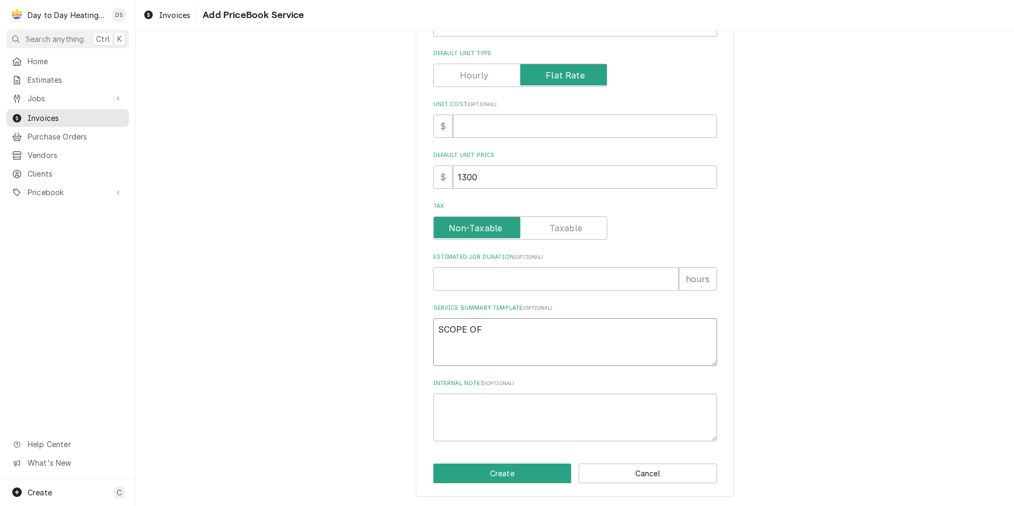
type textarea "SCOPE OF W"
type textarea "x"
type textarea "SCOPE OF WO"
type textarea "x"
type textarea "SCOPE OF WOR"
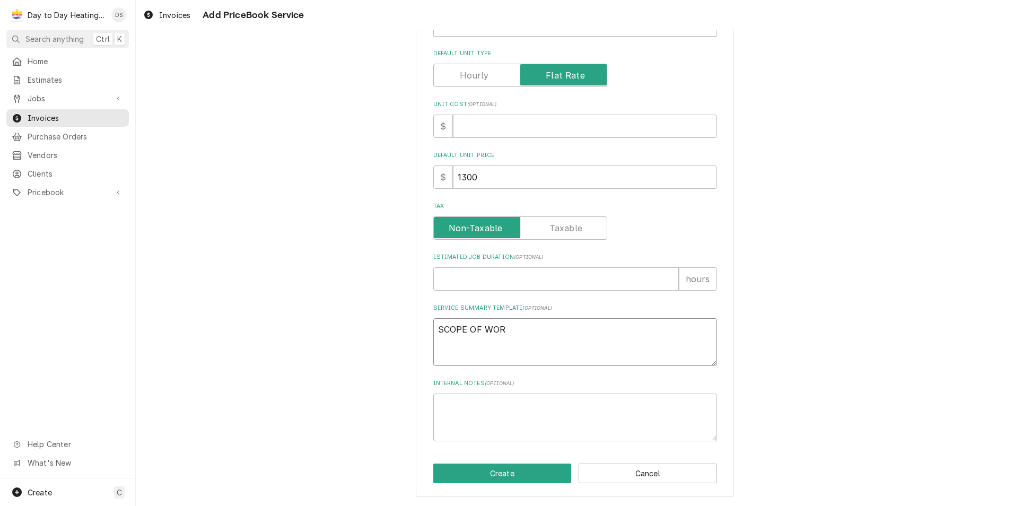
type textarea "x"
type textarea "SCOPE OF WORK"
type textarea "x"
type textarea "SCOPE OF WORK"
type textarea "x"
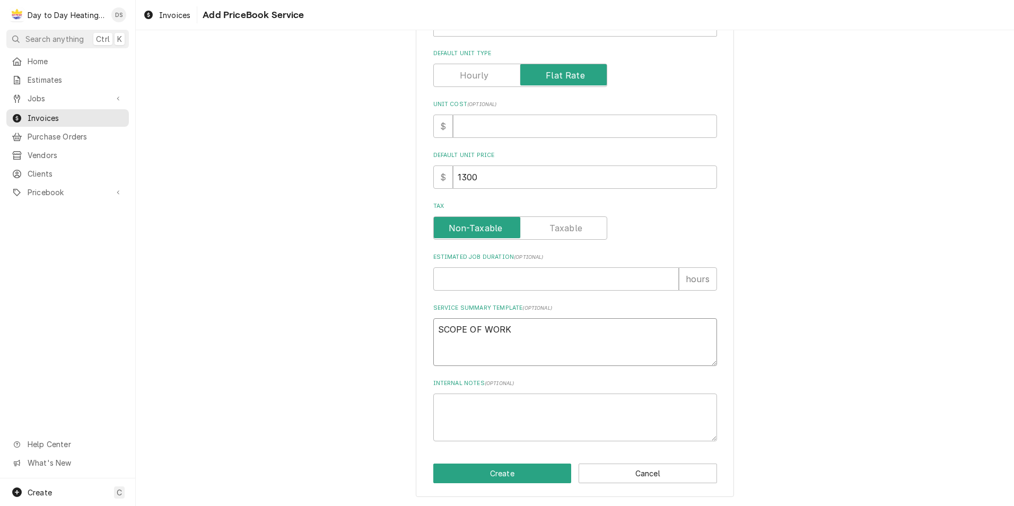
type textarea "SCOPE OF WORK"
type textarea "x"
type textarea "SCOPE OF WORK:"
type textarea "x"
type textarea "SCOPE OF WORK:"
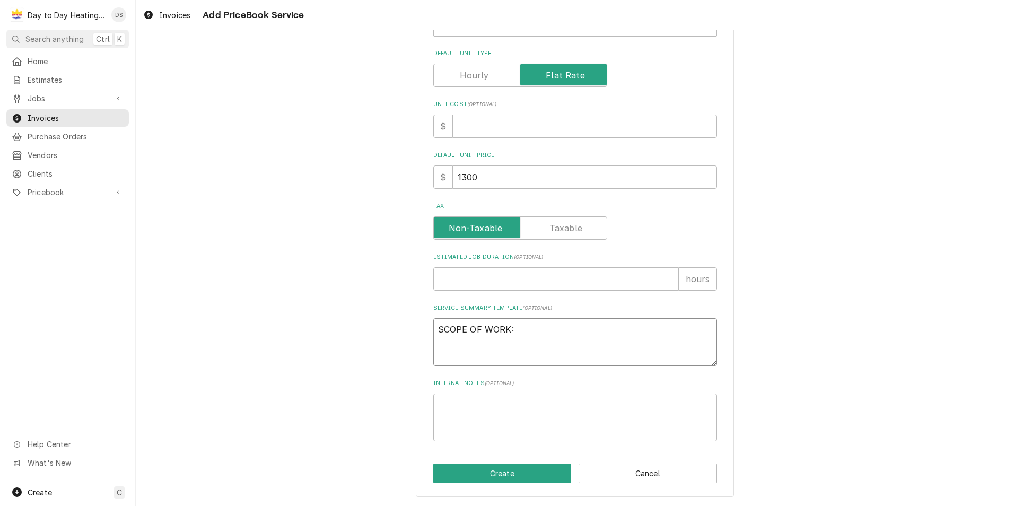
type textarea "x"
type textarea "SCOPE OF WORK:"
type textarea "x"
type textarea "SCOPE OF WORK:"
type textarea "x"
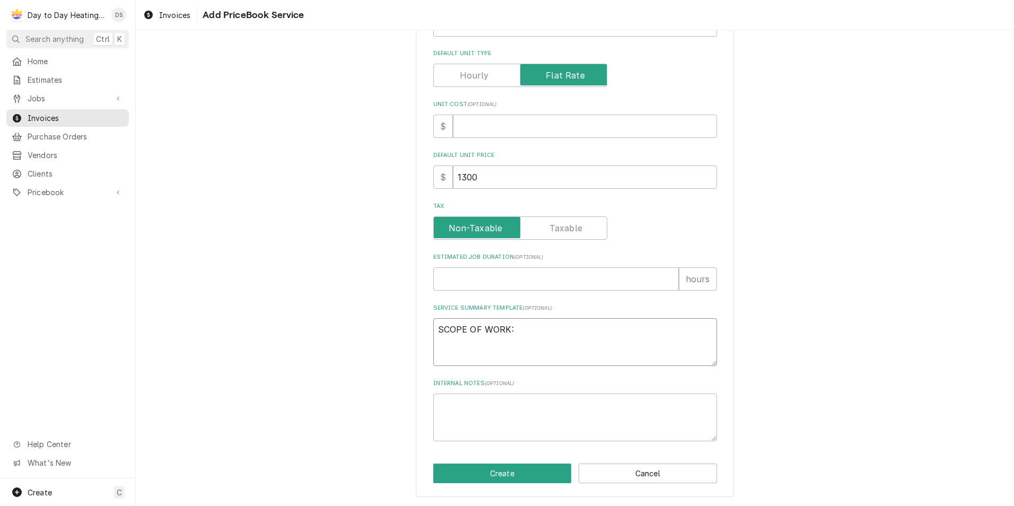
type textarea "SCOPE OF WORK: -"
type textarea "x"
type textarea "SCOPE OF WORK: -F"
type textarea "x"
type textarea "SCOPE OF WORK: -Fo"
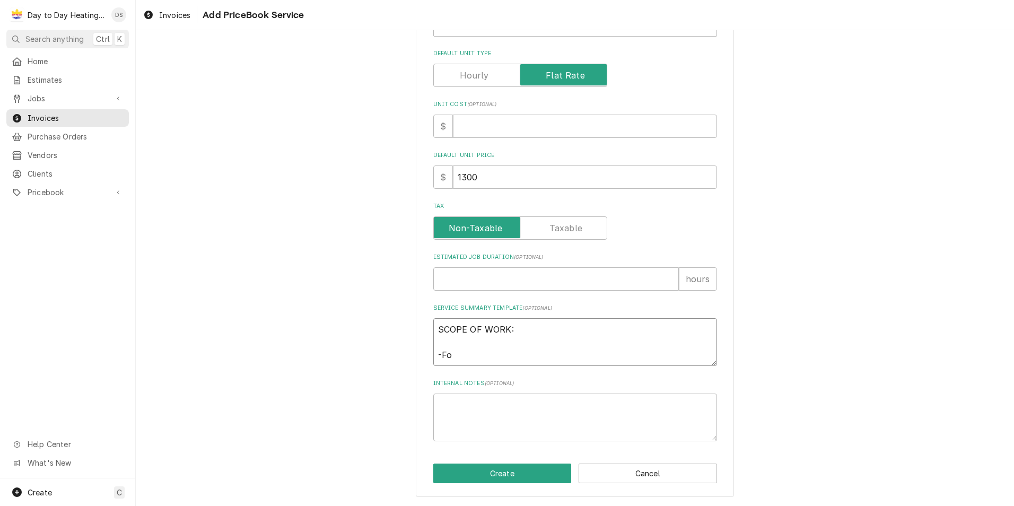
type textarea "x"
type textarea "SCOPE OF WORK: -Fou"
type textarea "x"
type textarea "SCOPE OF WORK: -Foun"
type textarea "x"
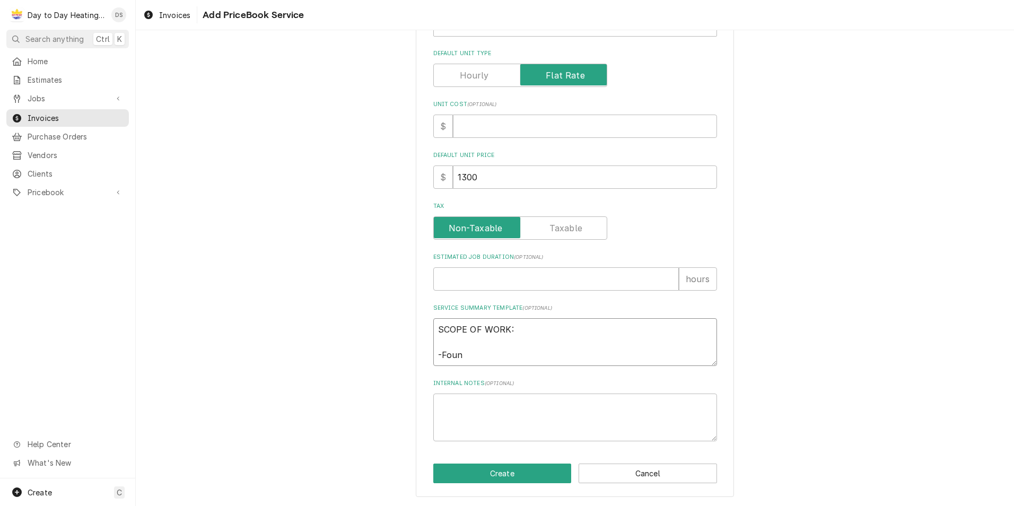
type textarea "SCOPE OF WORK: -Found"
type textarea "x"
type textarea "SCOPE OF WORK: -Found"
type textarea "x"
type textarea "SCOPE OF WORK: -Found t"
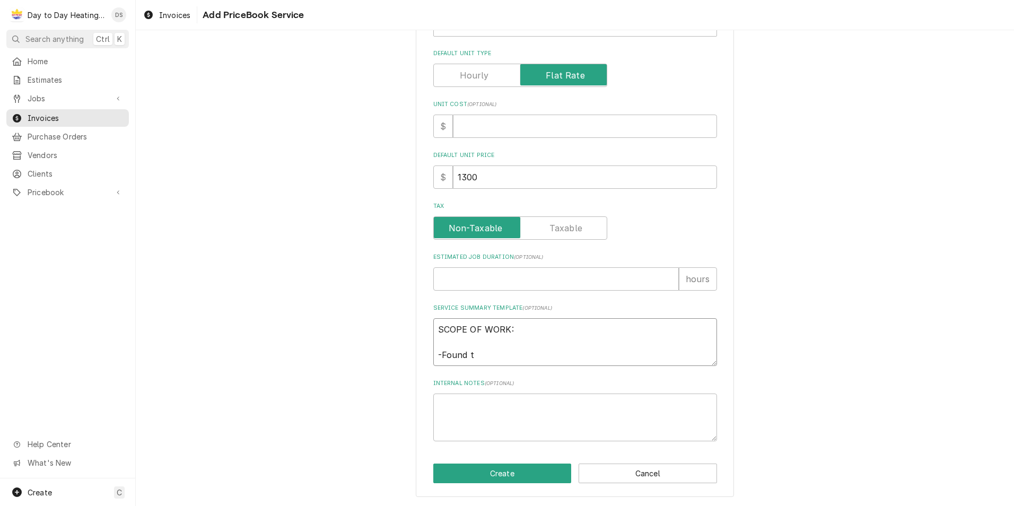
type textarea "x"
type textarea "SCOPE OF WORK: -Found tw"
type textarea "x"
type textarea "SCOPE OF WORK: -Found two"
type textarea "x"
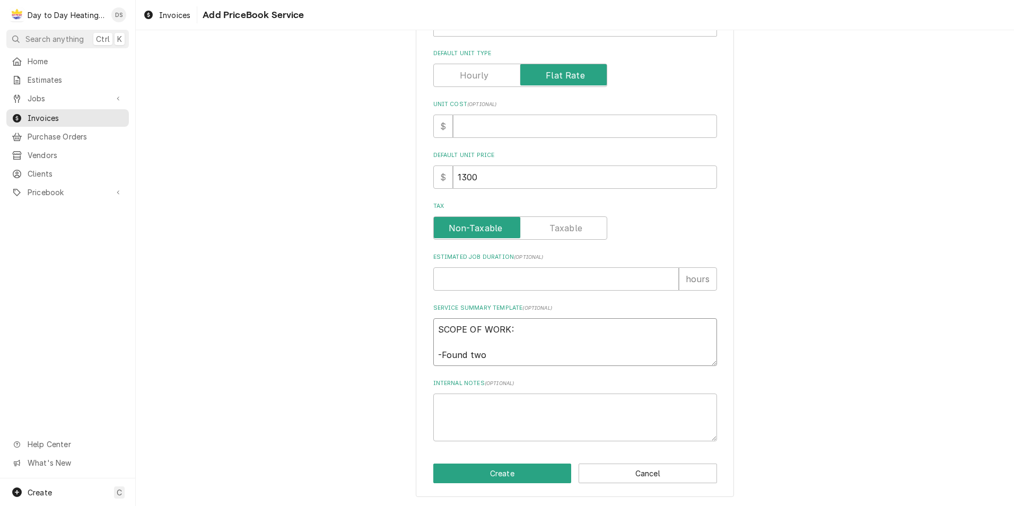
type textarea "SCOPE OF WORK: -Found two"
type textarea "x"
type textarea "SCOPE OF WORK: -Found two h"
type textarea "x"
type textarea "SCOPE OF WORK: -Found two hi"
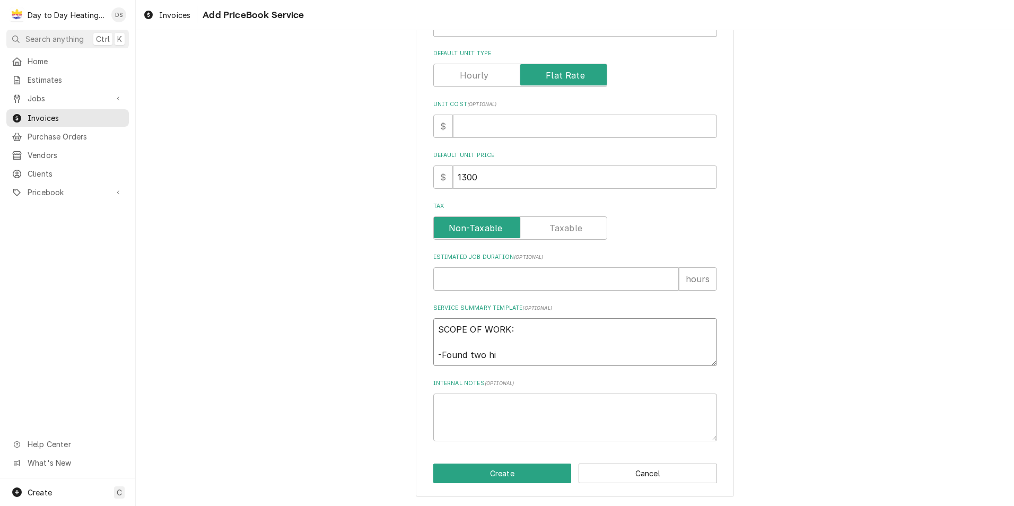
type textarea "x"
type textarea "SCOPE OF WORK: -Found two hig"
type textarea "x"
type textarea "SCOPE OF WORK: -Found two high"
type textarea "x"
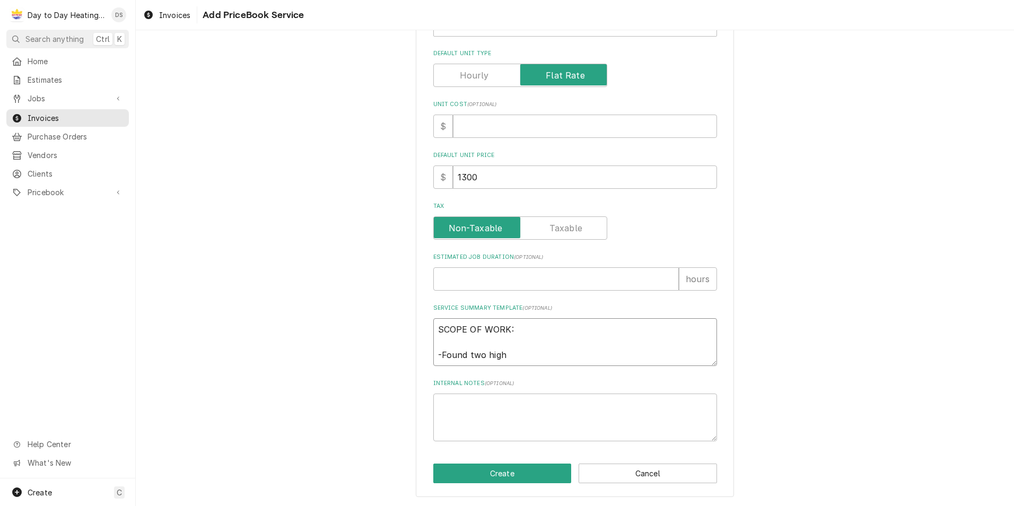
type textarea "SCOPE OF WORK: -Found two high"
type textarea "x"
type textarea "SCOPE OF WORK: -Found two high w"
type textarea "x"
type textarea "SCOPE OF WORK: -Found two high wa"
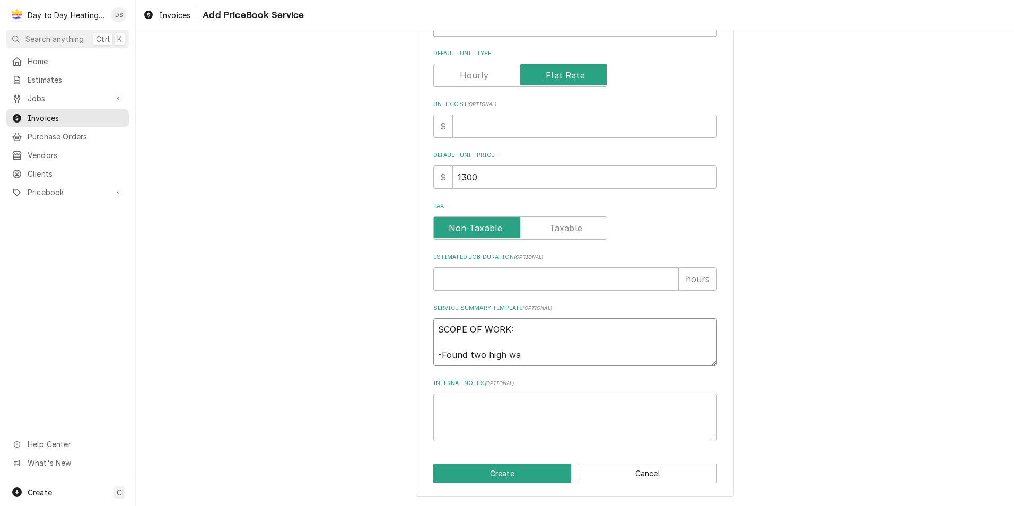
type textarea "x"
type textarea "SCOPE OF WORK: -Found two high wal"
type textarea "x"
type textarea "SCOPE OF WORK: -Found two high wall"
type textarea "x"
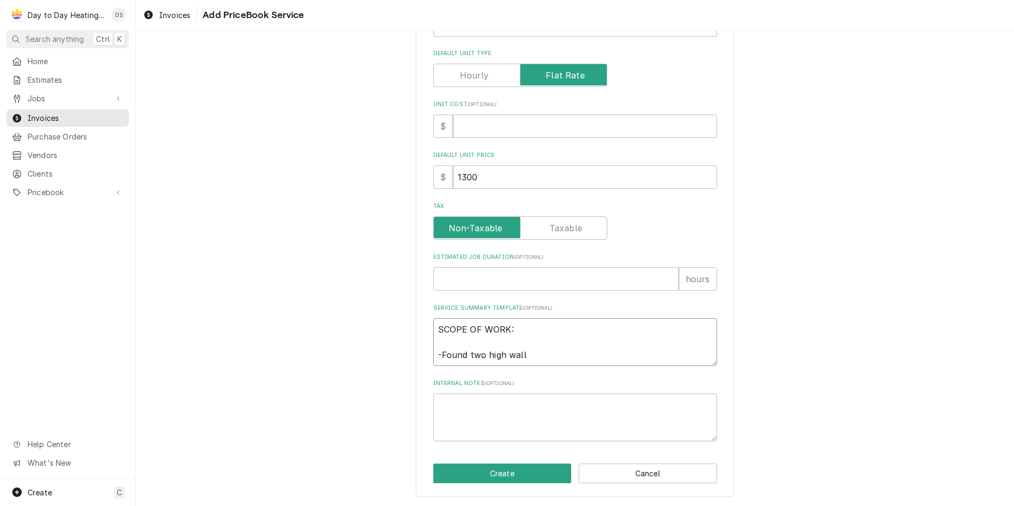
type textarea "SCOPE OF WORK: -Found two high wall"
type textarea "x"
type textarea "SCOPE OF WORK: -Found two high wall m"
type textarea "x"
type textarea "SCOPE OF WORK: -Found two high wall mo"
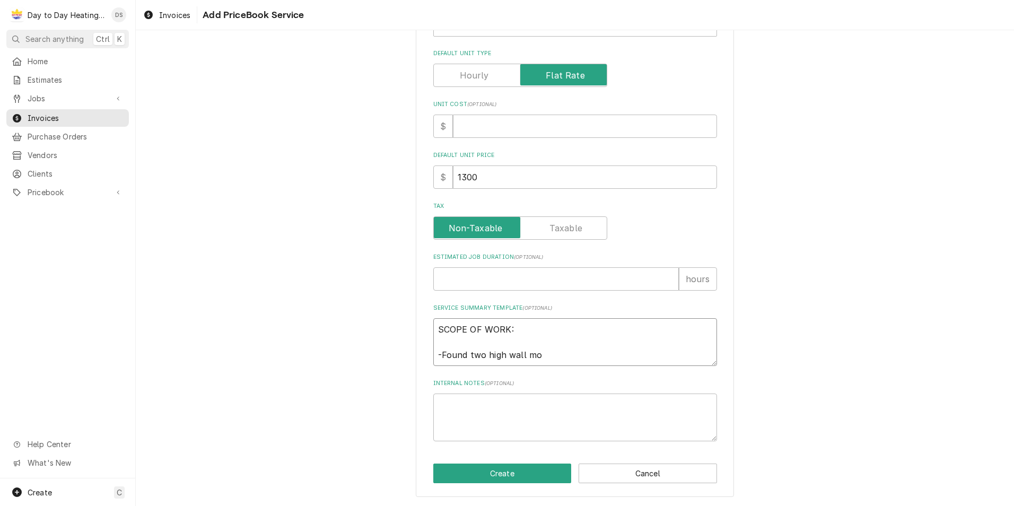
type textarea "x"
type textarea "SCOPE OF WORK: -Found two high wall mou"
type textarea "x"
type textarea "SCOPE OF WORK: -Found two high wall moun"
type textarea "x"
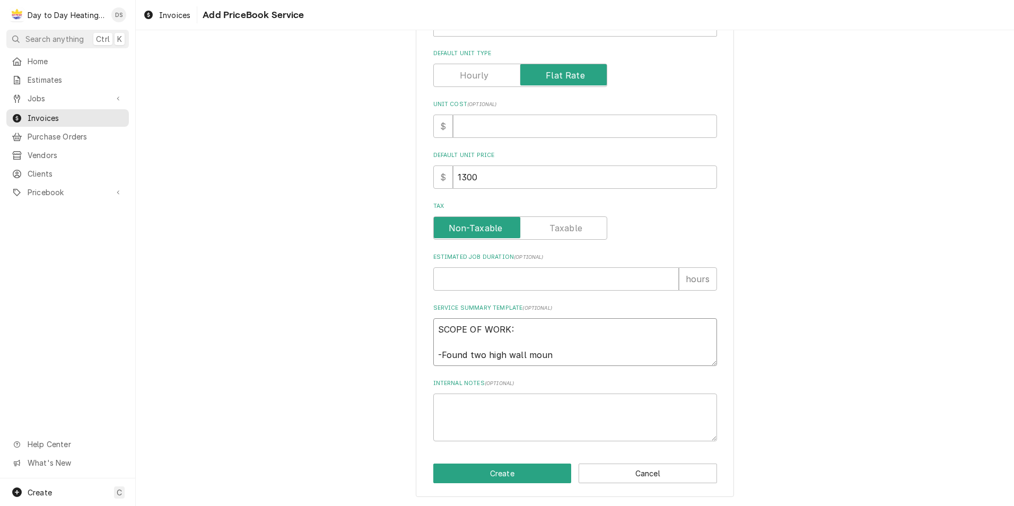
type textarea "SCOPE OF WORK: -Found two high wall mount"
type textarea "x"
type textarea "SCOPE OF WORK: -Found two high wall mount"
type textarea "x"
type textarea "SCOPE OF WORK: -Found two high wall mount u"
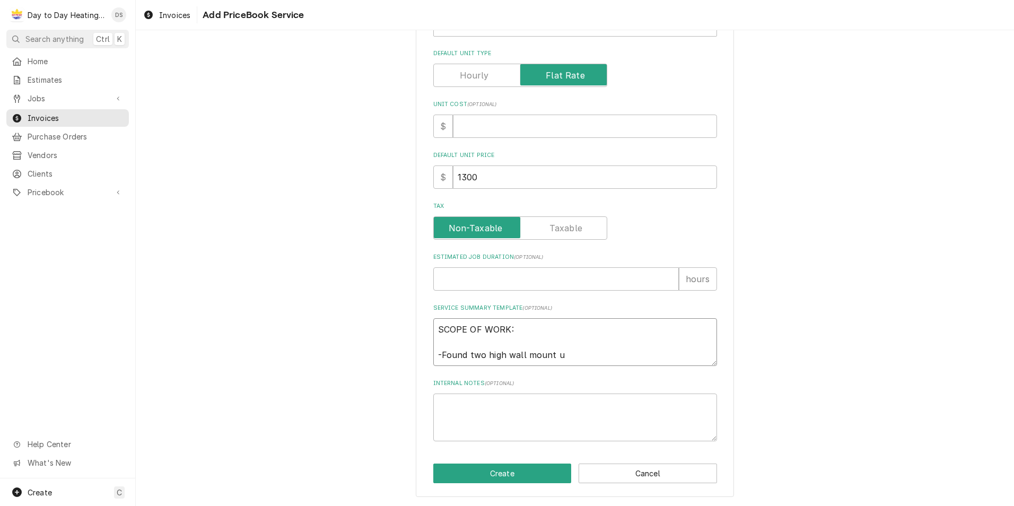
type textarea "x"
type textarea "SCOPE OF WORK: -Found two high wall mount un"
type textarea "x"
type textarea "SCOPE OF WORK: -Found two high wall mount uni"
type textarea "x"
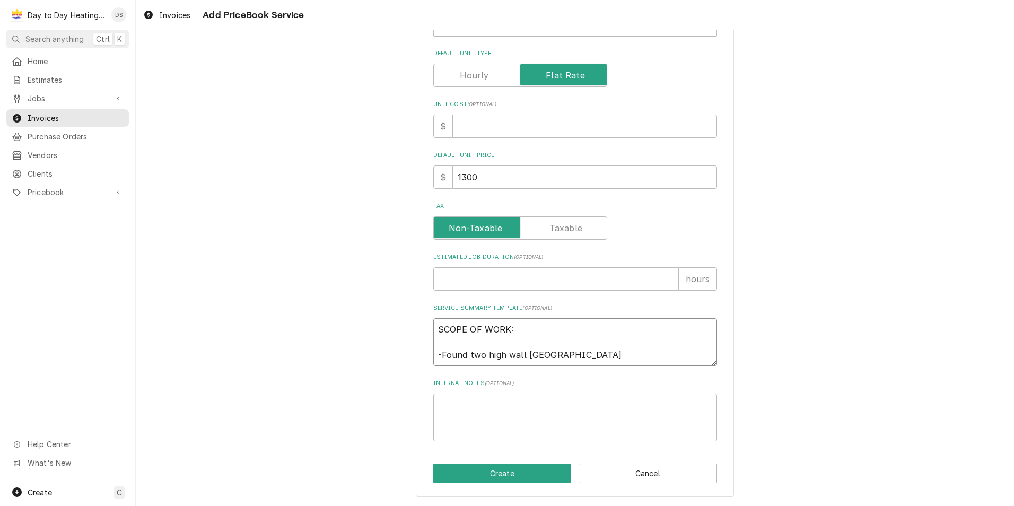
type textarea "SCOPE OF WORK: -Found two high wall mount unit"
type textarea "x"
type textarea "SCOPE OF WORK: -Found two high wall mount units"
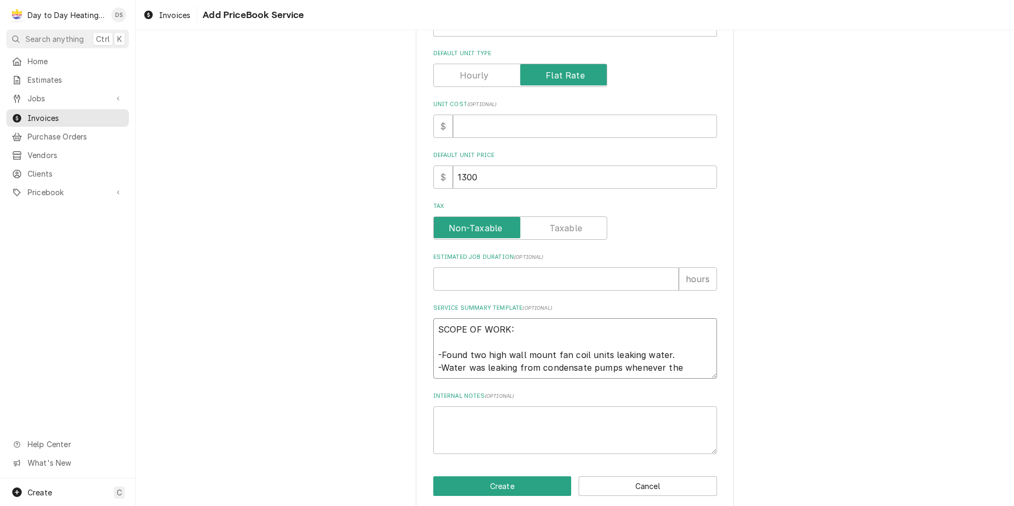
click at [679, 369] on textarea "SCOPE OF WORK: -Found two high wall mount fan coil units leaking water. -Water …" at bounding box center [575, 348] width 284 height 60
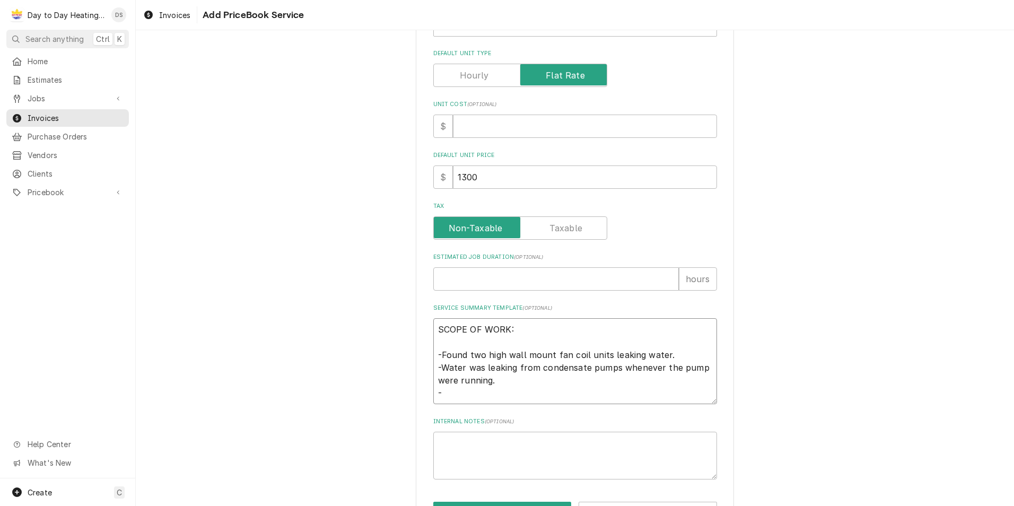
click at [436, 382] on textarea "SCOPE OF WORK: -Found two high wall mount fan coil units leaking water. -Water …" at bounding box center [575, 361] width 284 height 86
click at [470, 395] on textarea "SCOPE OF WORK: -Found two high wall mount fan coil units leaking water. -Water …" at bounding box center [575, 361] width 284 height 86
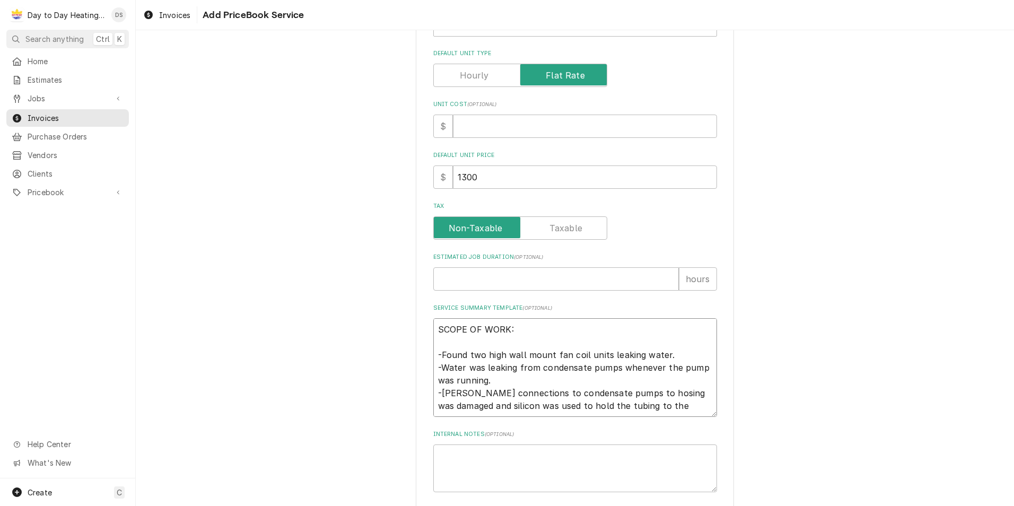
click at [508, 396] on textarea "SCOPE OF WORK: -Found two high wall mount fan coil units leaking water. -Water …" at bounding box center [575, 367] width 284 height 99
click at [598, 395] on textarea "SCOPE OF WORK: -Found two high wall mount fan coil units leaking water. -Water …" at bounding box center [575, 367] width 284 height 99
drag, startPoint x: 476, startPoint y: 406, endPoint x: 572, endPoint y: 408, distance: 96.0
click at [572, 408] on textarea "SCOPE OF WORK: -Found two high wall mount fan coil units leaking water. -Water …" at bounding box center [575, 373] width 284 height 111
click at [591, 393] on textarea "SCOPE OF WORK: -Found two high wall mount fan coil units leaking water. -Water …" at bounding box center [575, 373] width 284 height 111
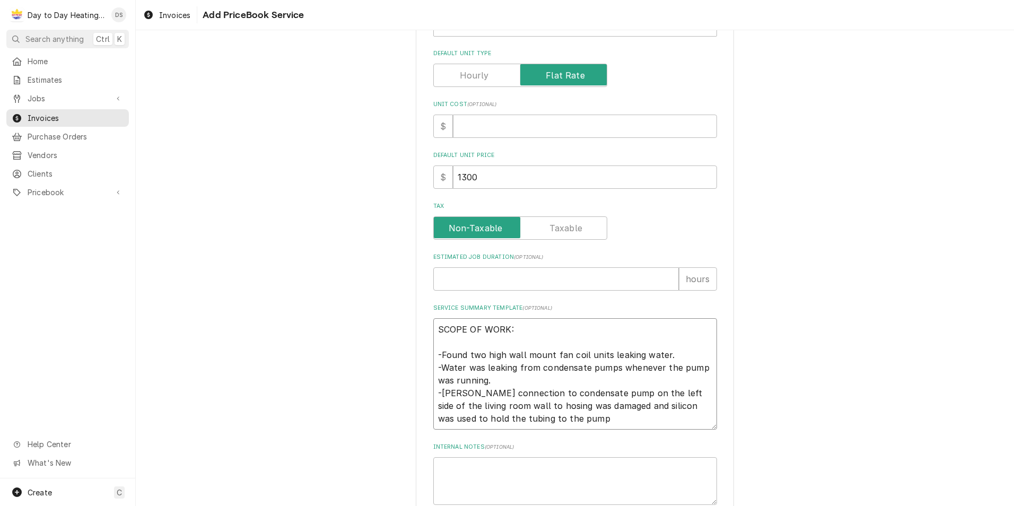
paste textarea "to hosing was damaged"
drag, startPoint x: 578, startPoint y: 407, endPoint x: 675, endPoint y: 407, distance: 97.1
click at [675, 407] on textarea "SCOPE OF WORK: -Found two high wall mount fan coil units leaking water. -Water …" at bounding box center [575, 373] width 284 height 111
click at [448, 406] on textarea "SCOPE OF WORK: -Found two high wall mount fan coil units leaking water. -Water …" at bounding box center [575, 373] width 284 height 111
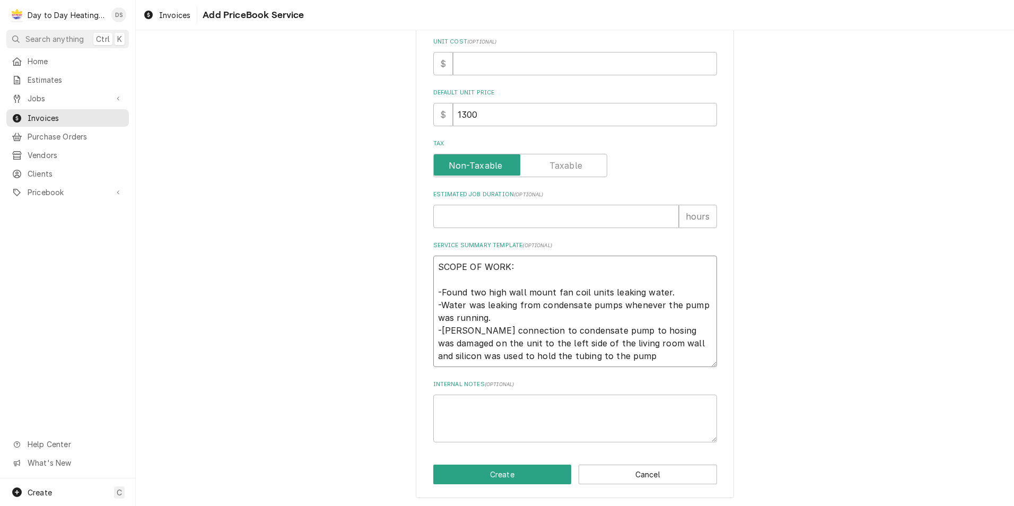
scroll to position [312, 0]
click at [560, 358] on textarea "SCOPE OF WORK: -Found two high wall mount fan coil units leaking water. -Water …" at bounding box center [575, 310] width 284 height 111
click at [572, 361] on textarea "SCOPE OF WORK: -Found two high wall mount fan coil units leaking water. -Water …" at bounding box center [575, 310] width 284 height 111
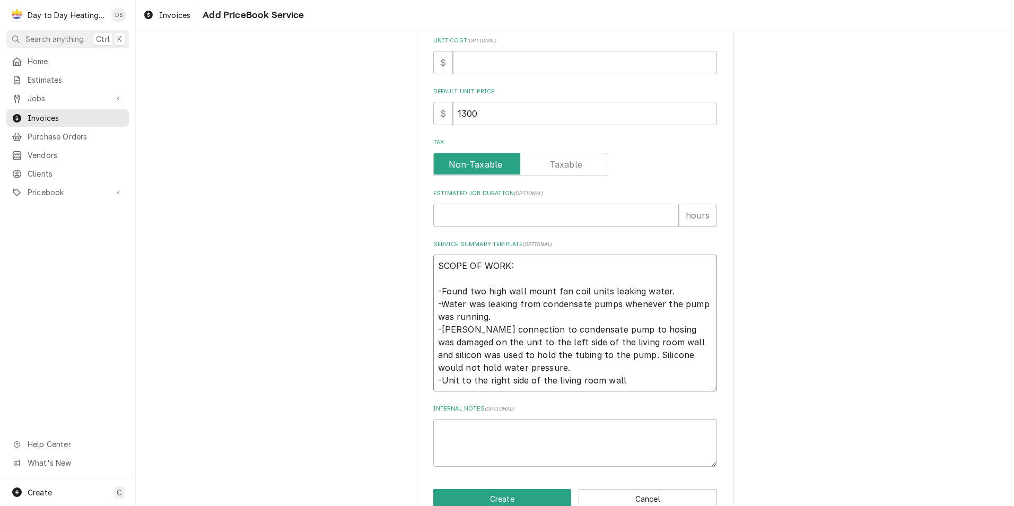
click at [505, 344] on textarea "SCOPE OF WORK: -Found two high wall mount fan coil units leaking water. -Water …" at bounding box center [575, 323] width 284 height 137
click at [517, 379] on textarea "SCOPE OF WORK: -Found two high wall mount fan coil units leaking water. -Water …" at bounding box center [575, 323] width 284 height 137
click at [523, 380] on textarea "SCOPE OF WORK: -Found two high wall mount fan coil units leaking water. -Water …" at bounding box center [575, 323] width 284 height 137
click at [623, 381] on textarea "SCOPE OF WORK: -Found two high wall mount fan coil units leaking water. -Water …" at bounding box center [575, 323] width 284 height 137
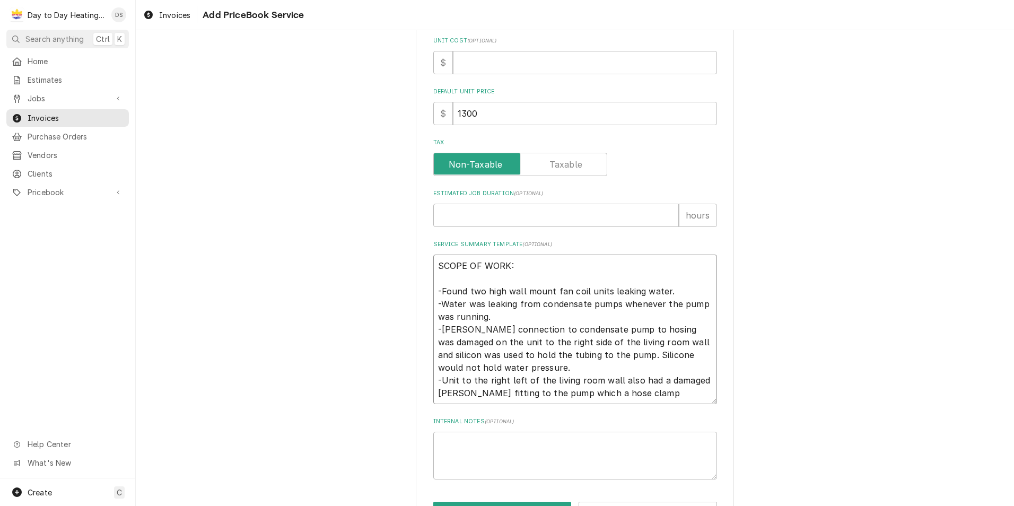
click at [502, 378] on textarea "SCOPE OF WORK: -Found two high wall mount fan coil units leaking water. -Water …" at bounding box center [575, 330] width 284 height 150
click at [606, 395] on textarea "SCOPE OF WORK: -Found two high wall mount fan coil units leaking water. -Water …" at bounding box center [575, 330] width 284 height 150
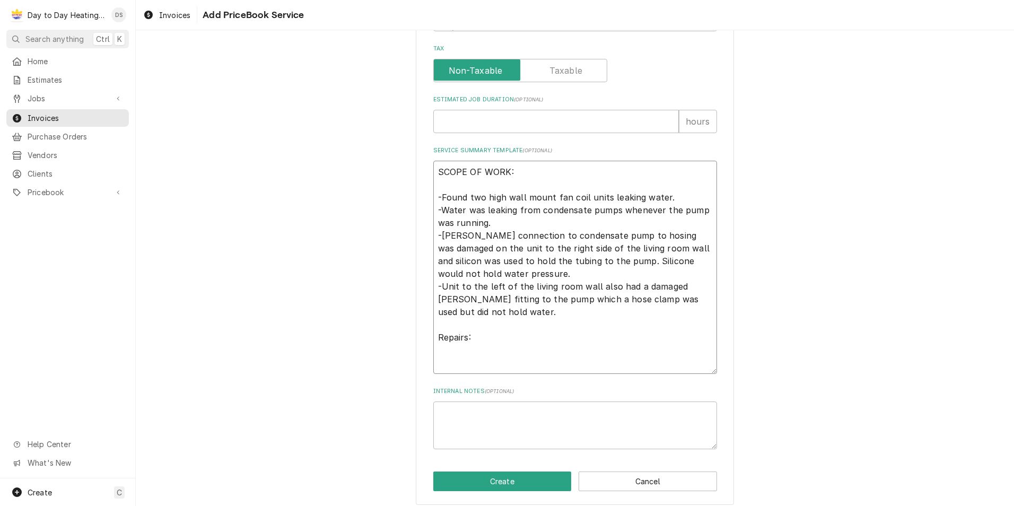
scroll to position [414, 0]
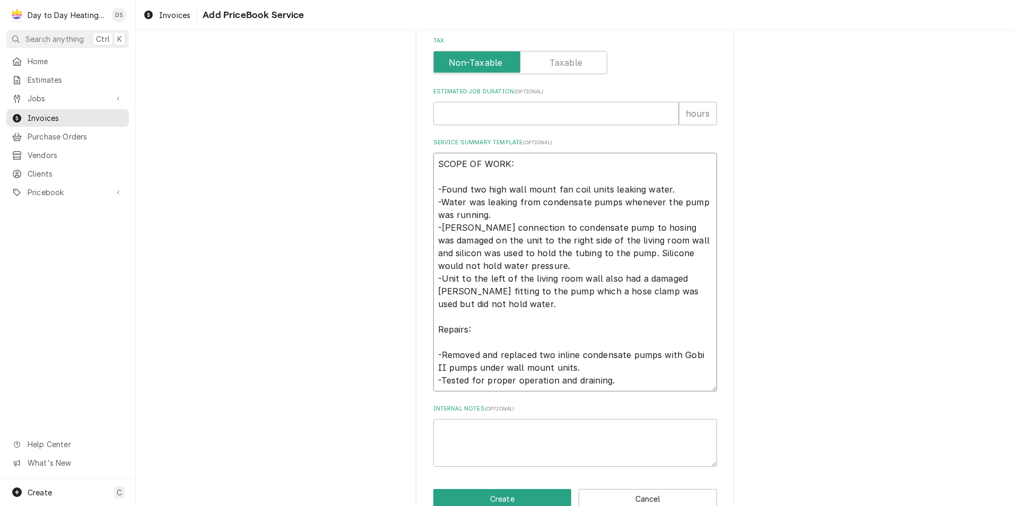
click at [615, 379] on textarea "SCOPE OF WORK: -Found two high wall mount fan coil units leaking water. -Water …" at bounding box center [575, 272] width 284 height 239
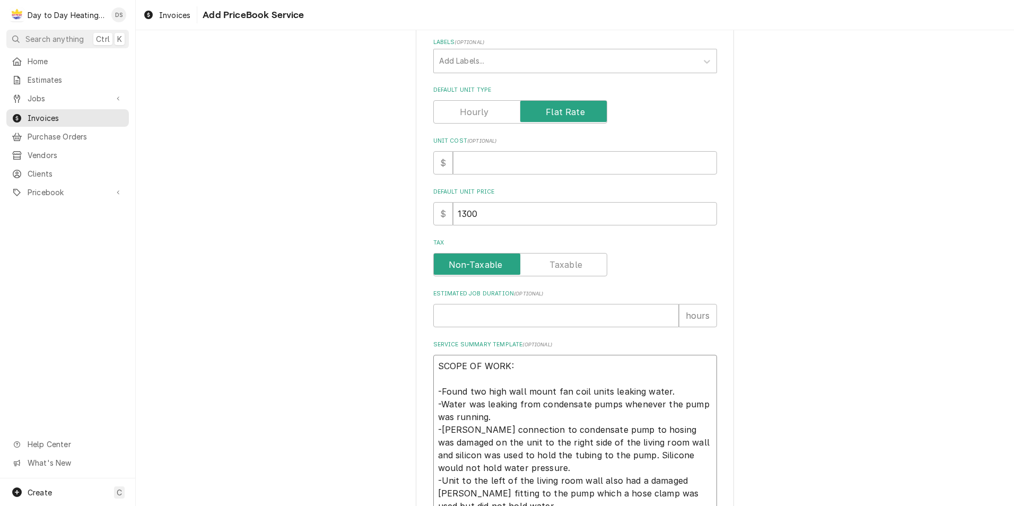
scroll to position [53, 0]
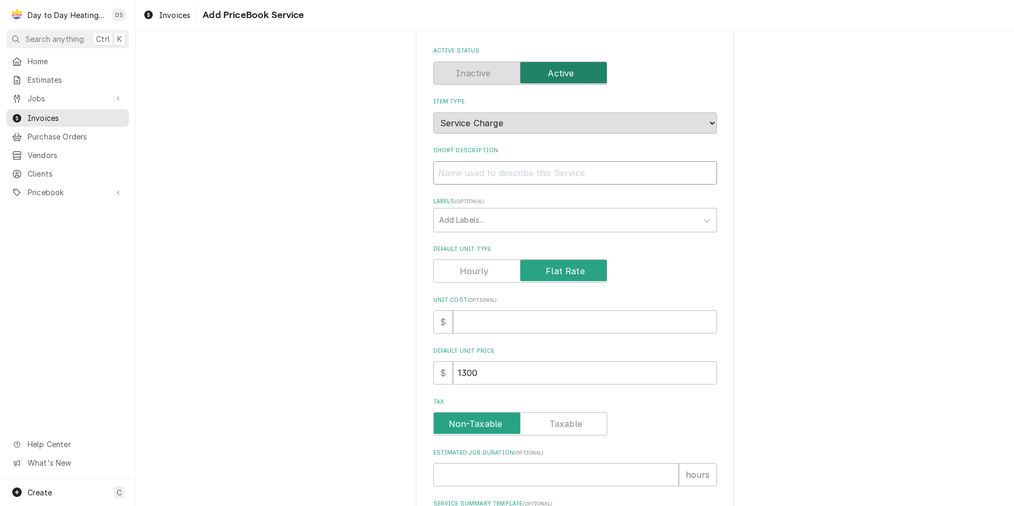
click at [476, 179] on input "Short Description" at bounding box center [575, 172] width 284 height 23
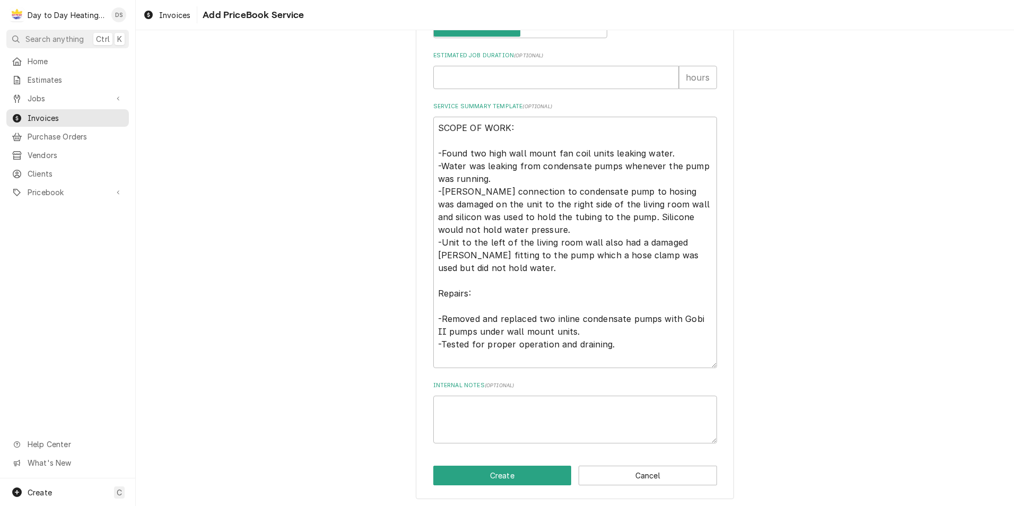
scroll to position [452, 0]
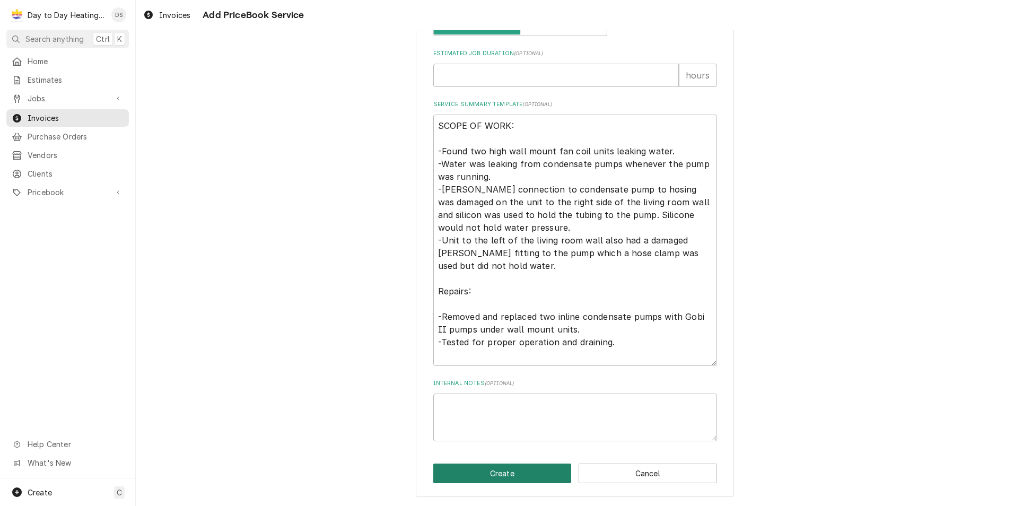
click at [519, 468] on button "Create" at bounding box center [502, 474] width 138 height 20
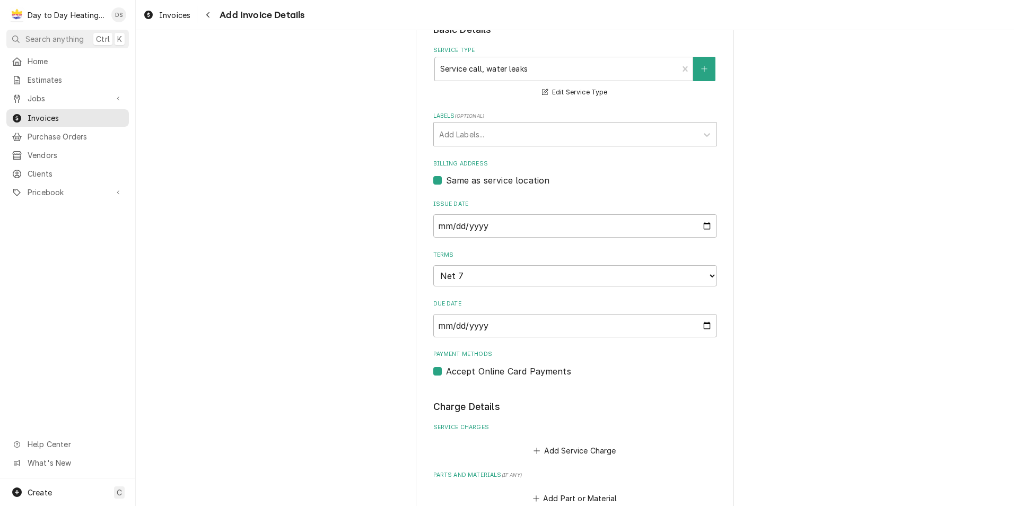
scroll to position [235, 0]
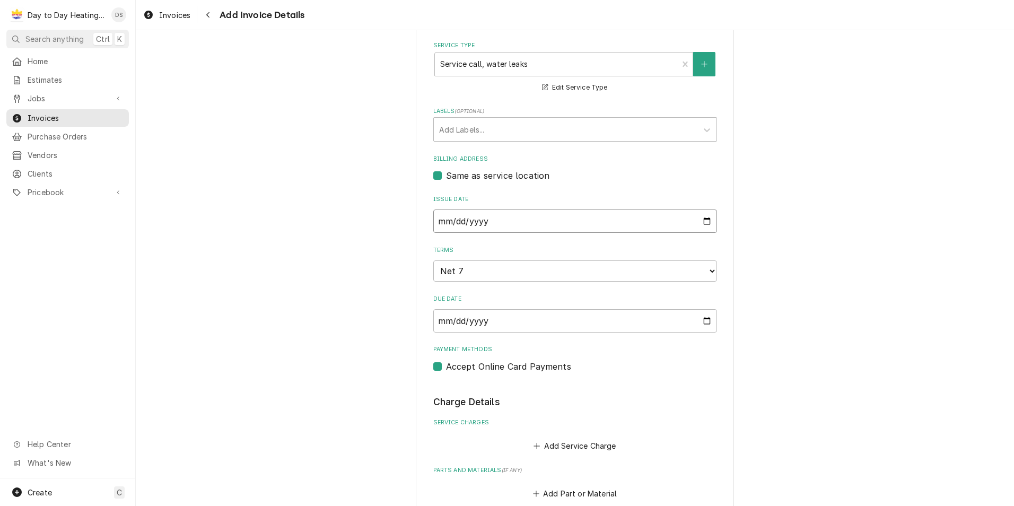
click at [699, 218] on input "2025-10-05" at bounding box center [575, 220] width 284 height 23
click at [698, 321] on input "2025-09-12" at bounding box center [575, 320] width 284 height 23
click at [639, 217] on input "2025-09-05" at bounding box center [575, 220] width 284 height 23
click at [707, 222] on input "2025-09-05" at bounding box center [575, 220] width 284 height 23
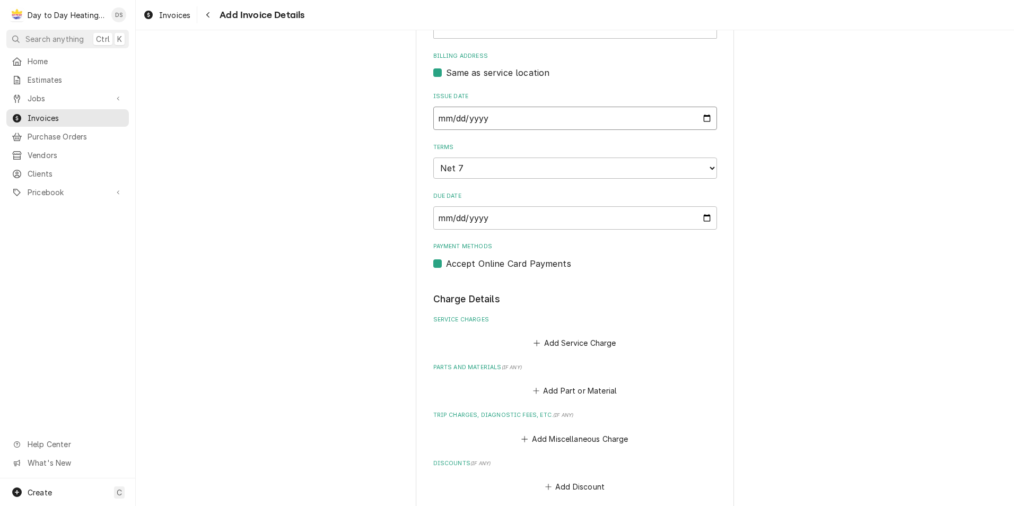
scroll to position [342, 0]
click at [457, 170] on select "Choose payment terms... Same Day Net 7 Net 14 Net 21 Net 30 Net 45 Net 60 Net 90" at bounding box center [575, 164] width 284 height 21
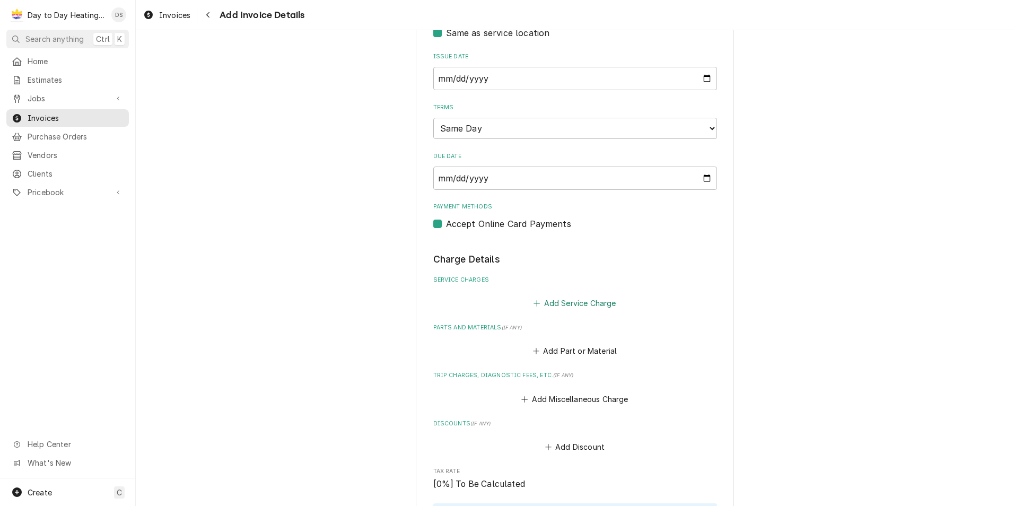
scroll to position [448, 0]
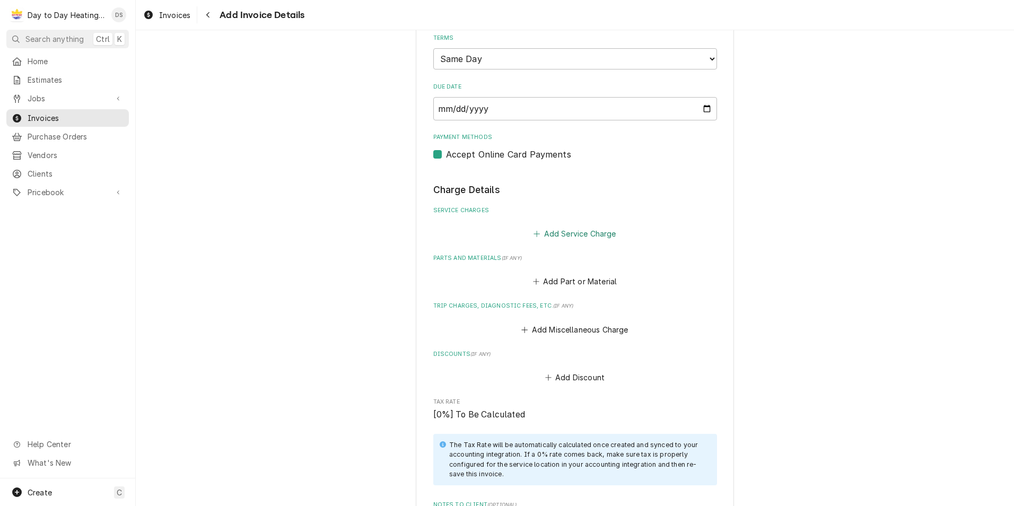
click at [558, 232] on button "Add Service Charge" at bounding box center [575, 233] width 86 height 15
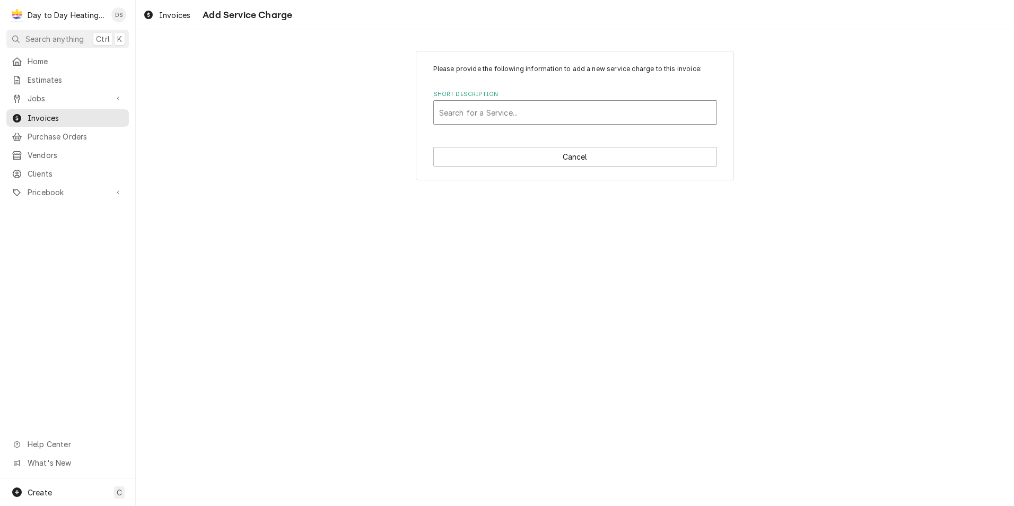
click at [509, 113] on div "Short Description" at bounding box center [575, 112] width 272 height 19
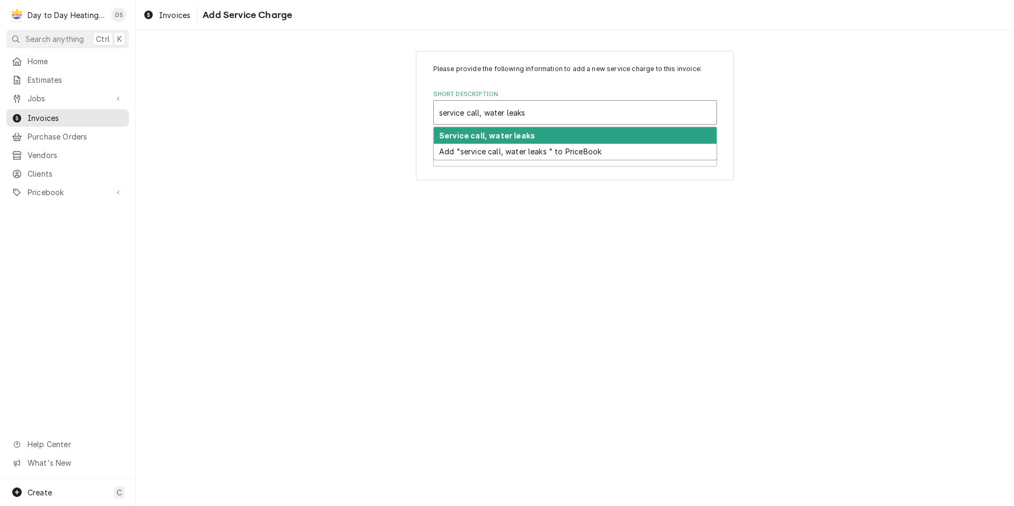
click at [506, 132] on strong "Service call, water leaks" at bounding box center [487, 135] width 96 height 9
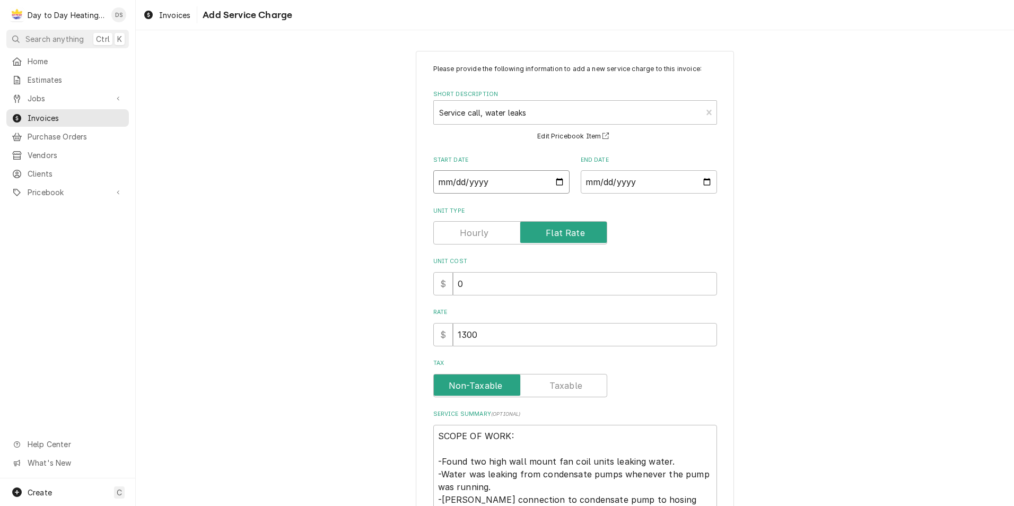
click at [552, 183] on input "Start Date" at bounding box center [501, 181] width 136 height 23
click at [705, 182] on input "End Date" at bounding box center [649, 181] width 136 height 23
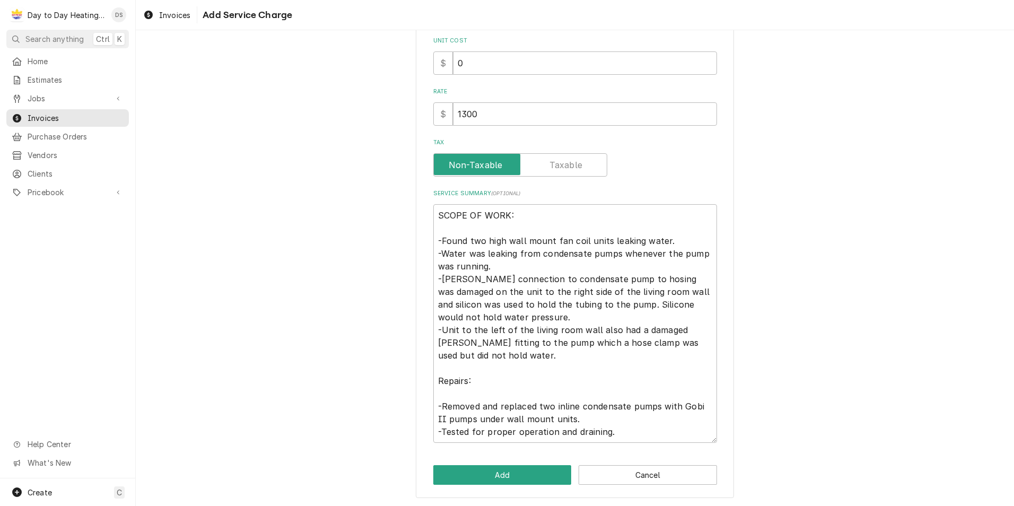
scroll to position [222, 0]
click at [512, 475] on button "Add" at bounding box center [502, 474] width 138 height 20
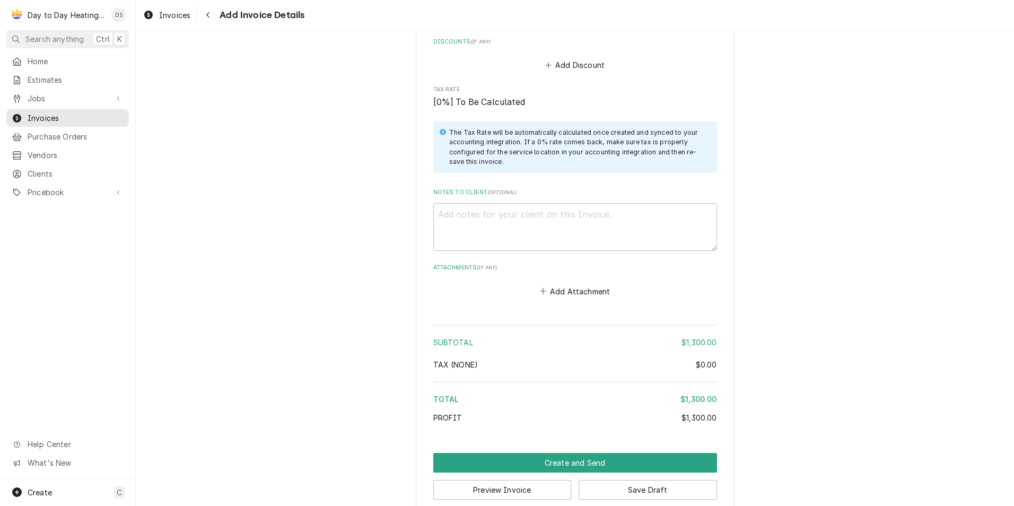
scroll to position [1176, 0]
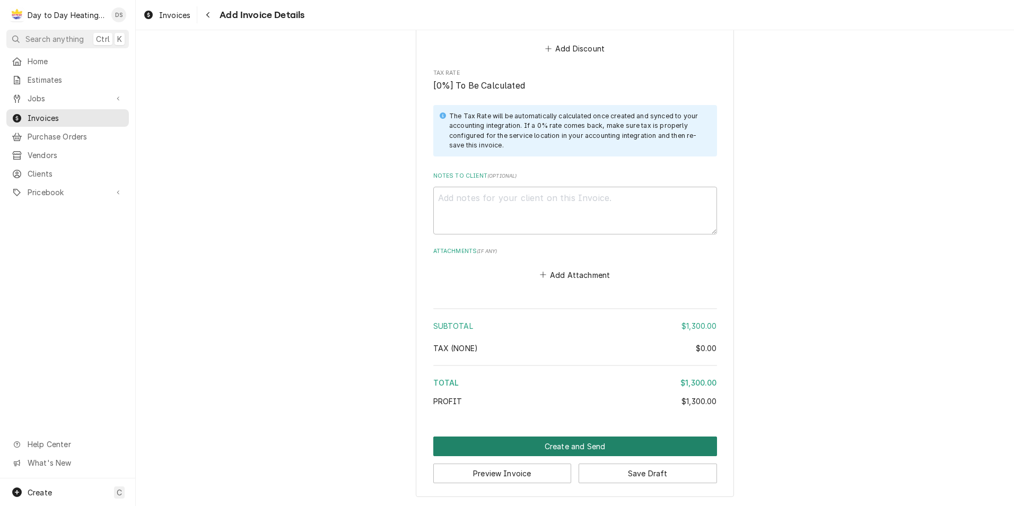
click at [568, 447] on button "Create and Send" at bounding box center [575, 446] width 284 height 20
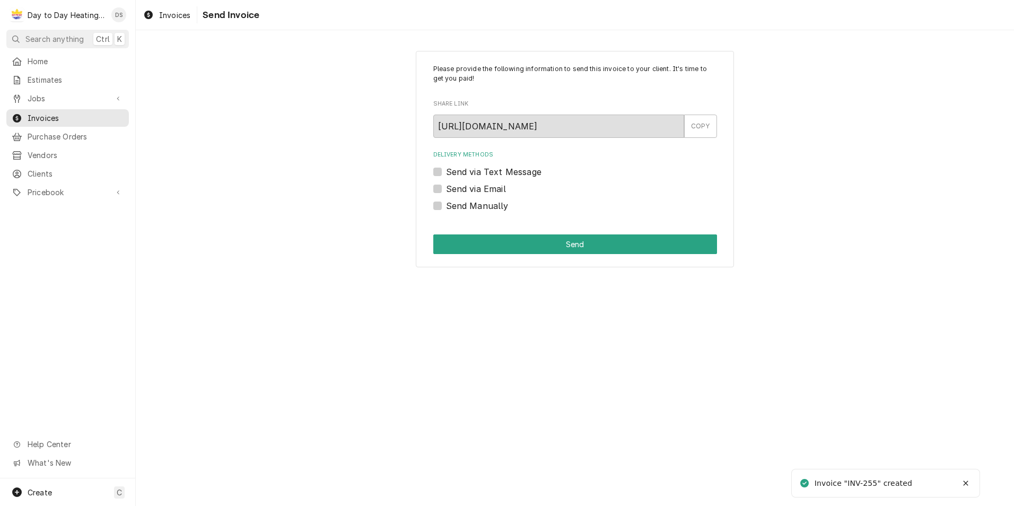
click at [499, 175] on label "Send via Text Message" at bounding box center [493, 171] width 95 height 13
click at [499, 175] on input "Send via Text Message" at bounding box center [588, 176] width 284 height 23
checkbox input "true"
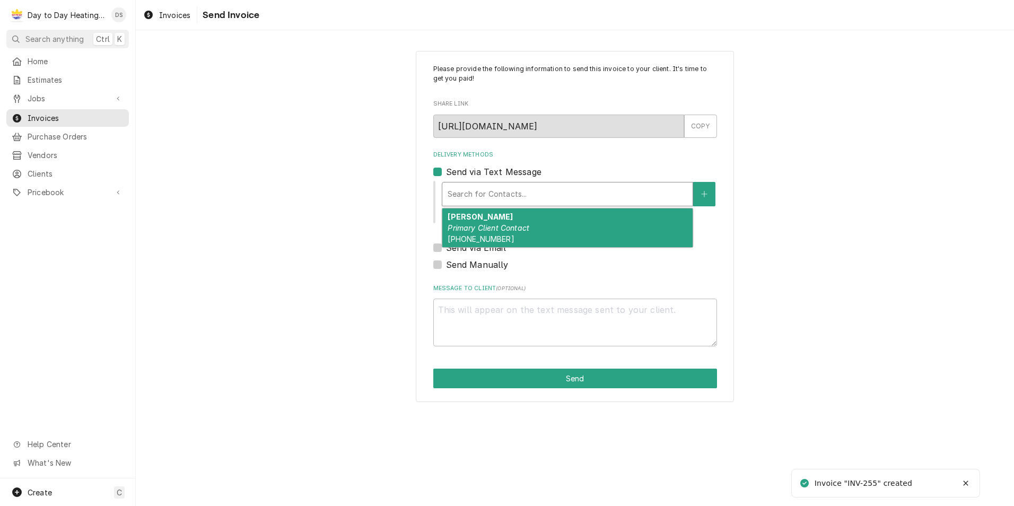
click at [503, 194] on div "Delivery Methods" at bounding box center [568, 194] width 240 height 19
click at [501, 217] on div "Dan Carnick Primary Client Contact (619) 944-3790" at bounding box center [567, 227] width 250 height 39
type textarea "x"
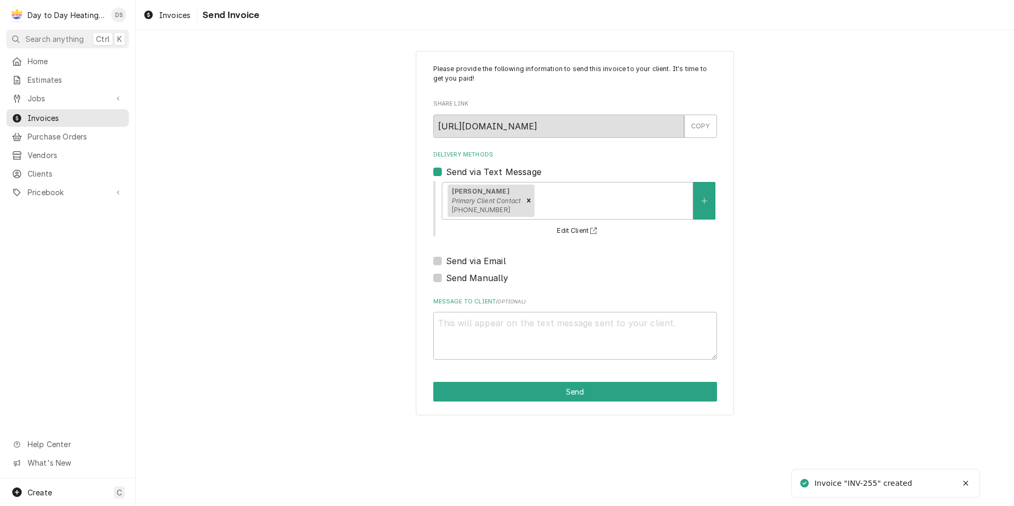
click at [484, 259] on label "Send via Email" at bounding box center [476, 261] width 60 height 13
click at [484, 259] on input "Send via Email" at bounding box center [588, 266] width 284 height 23
checkbox input "true"
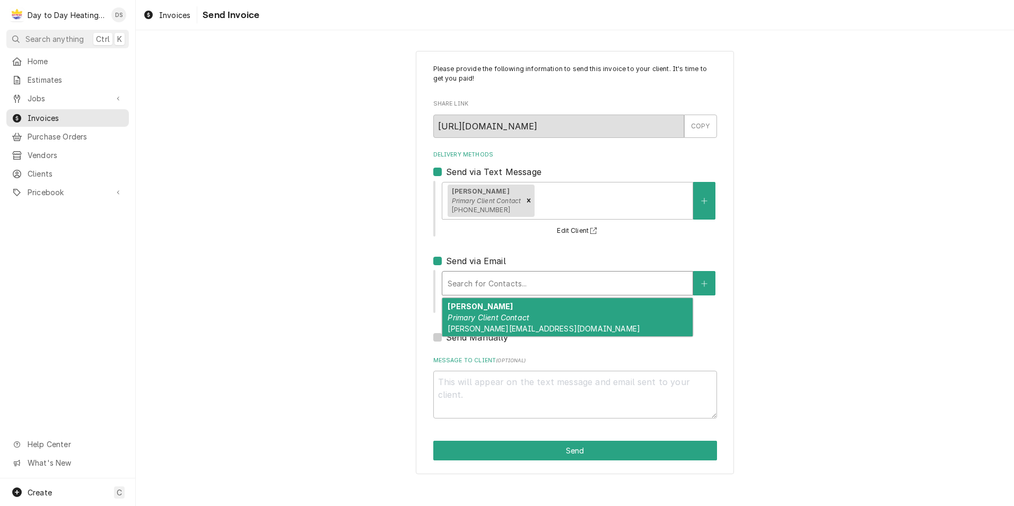
click at [488, 277] on div "Delivery Methods" at bounding box center [568, 283] width 240 height 19
click at [487, 310] on strong "Dan Carnick" at bounding box center [480, 306] width 65 height 9
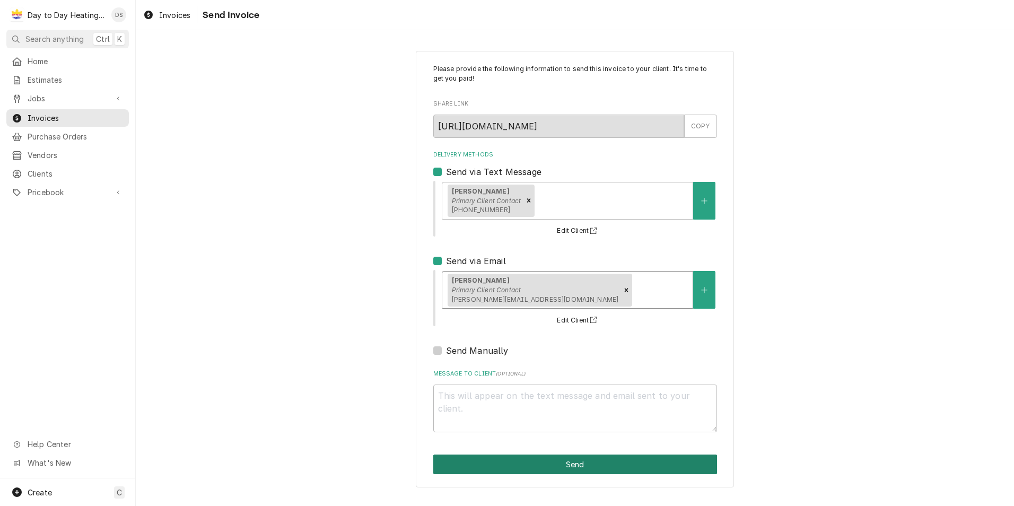
click at [598, 467] on button "Send" at bounding box center [575, 464] width 284 height 20
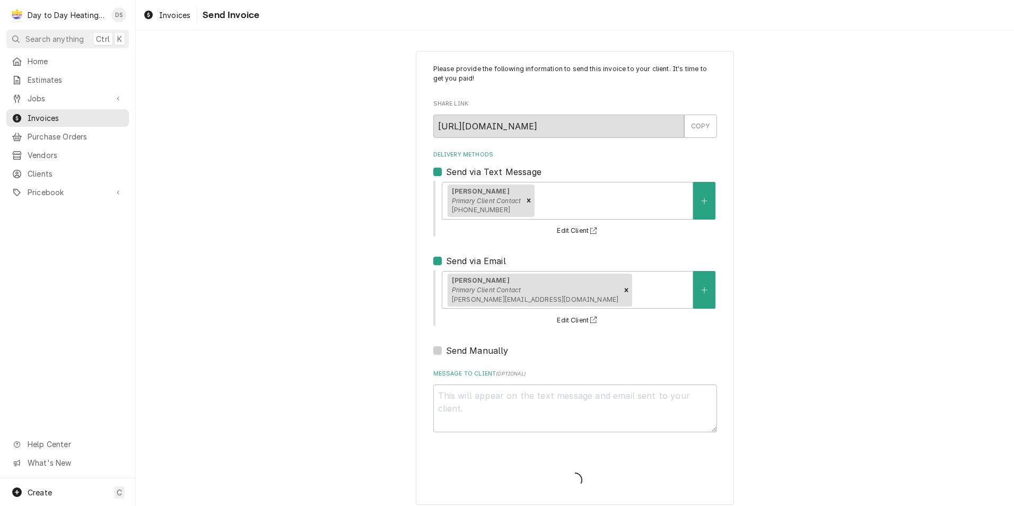
type textarea "x"
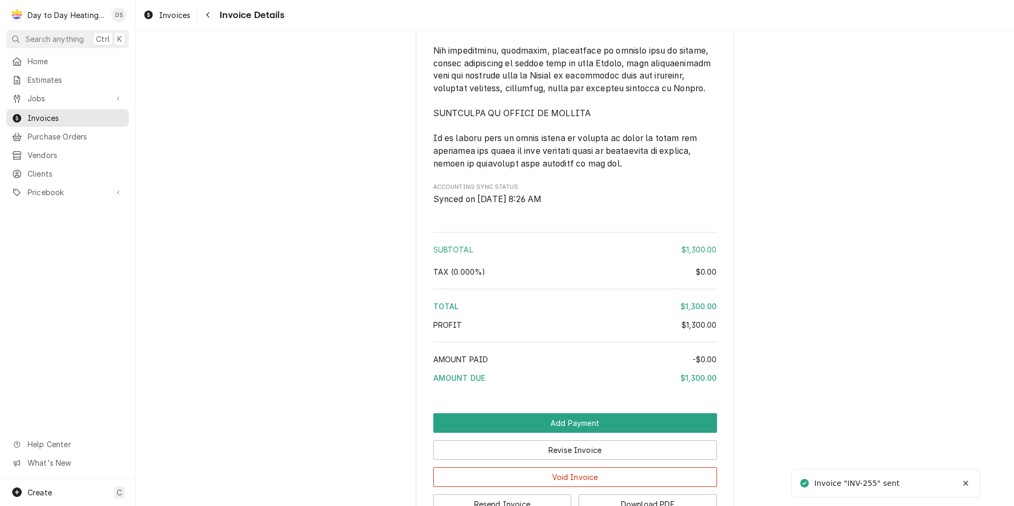
scroll to position [2577, 0]
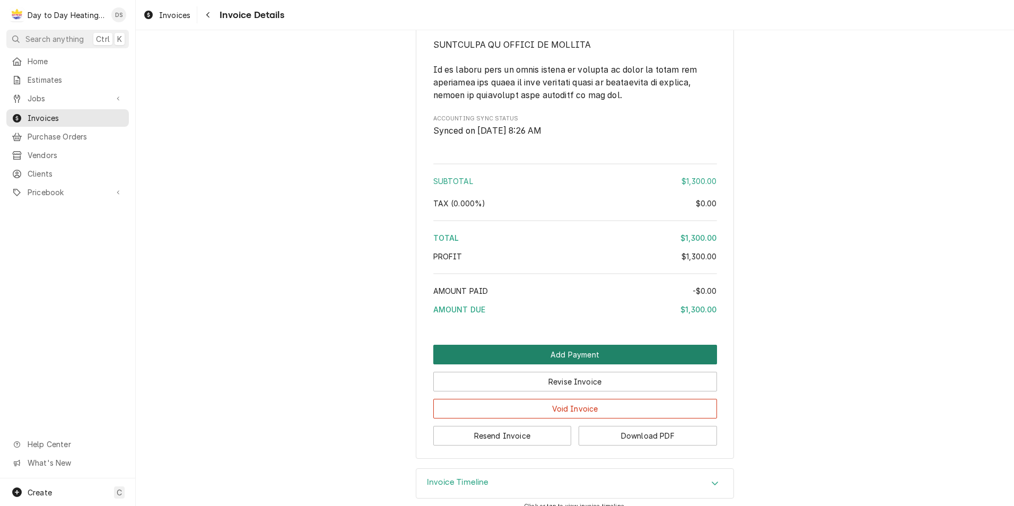
click at [568, 345] on button "Add Payment" at bounding box center [575, 355] width 284 height 20
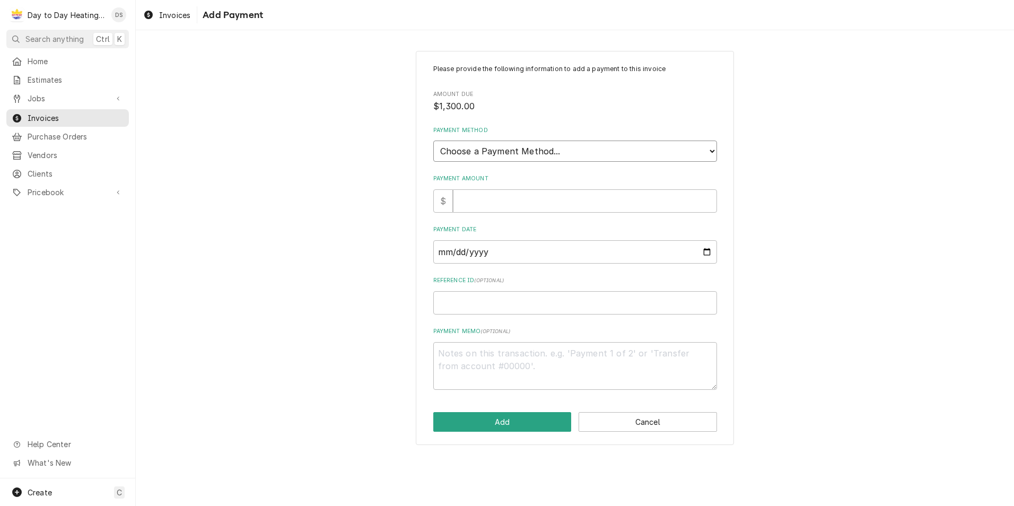
click at [531, 159] on select "Choose a Payment Method... Cash Check Credit/Debit Card ACH/eCheck Other" at bounding box center [575, 151] width 284 height 21
select select "2"
click at [433, 141] on select "Choose a Payment Method... Cash Check Credit/Debit Card ACH/eCheck Other" at bounding box center [575, 151] width 284 height 21
type textarea "x"
click at [515, 148] on select "Choose a Payment Method... Cash Check Credit/Debit Card ACH/eCheck Other" at bounding box center [575, 151] width 284 height 21
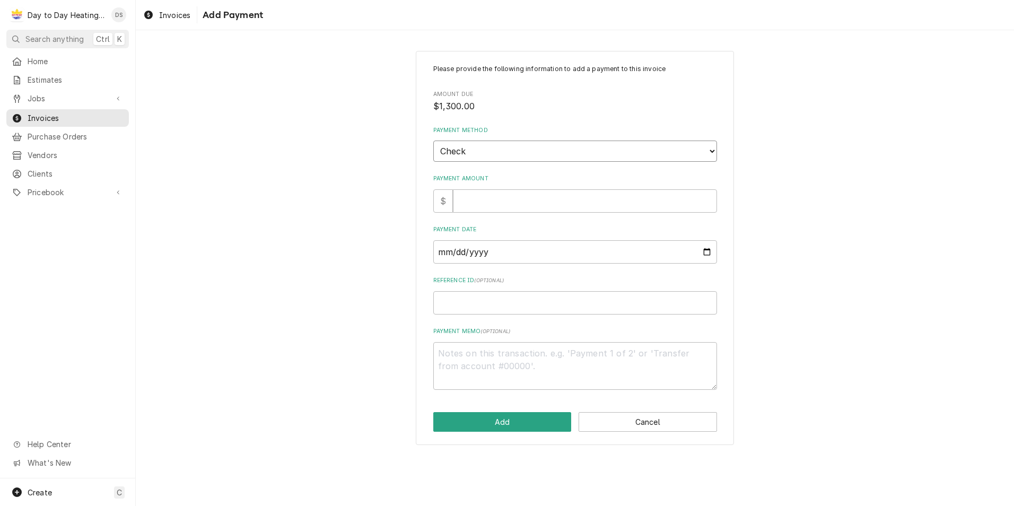
select select "4"
click at [433, 141] on select "Choose a Payment Method... Cash Check Credit/Debit Card ACH/eCheck Other" at bounding box center [575, 151] width 284 height 21
click at [492, 200] on input "Payment Amount" at bounding box center [585, 200] width 264 height 23
type textarea "x"
type input "1"
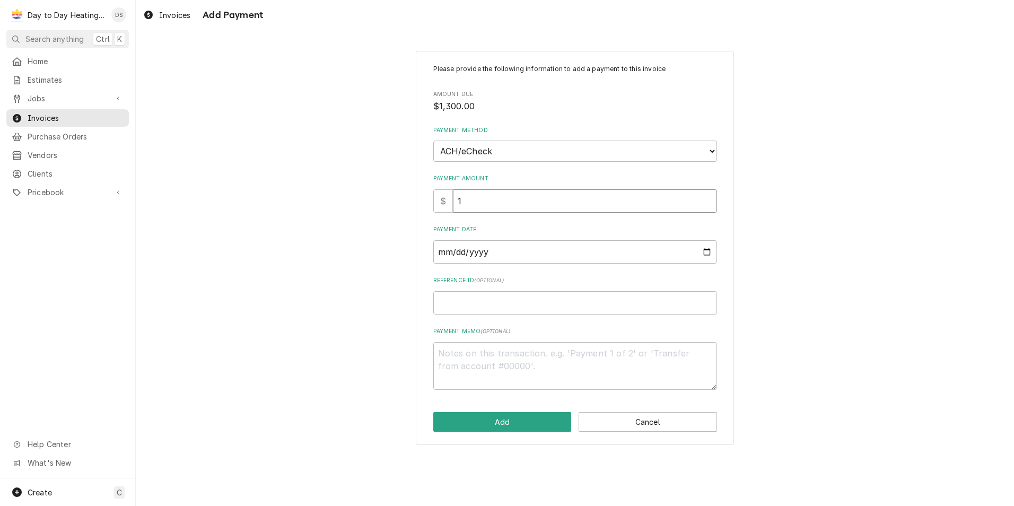
type textarea "x"
type input "13"
type textarea "x"
type input "130"
type textarea "x"
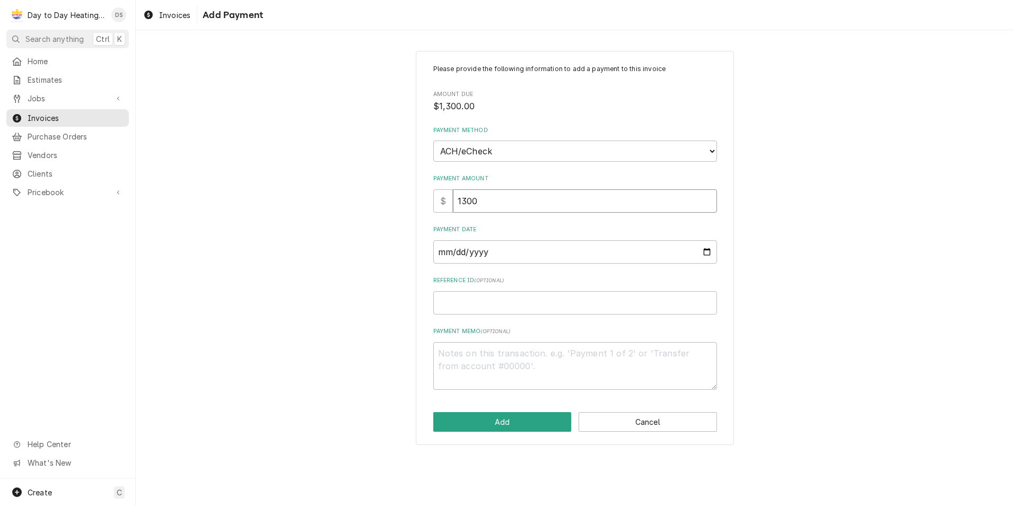
type input "1300"
click at [705, 252] on input "Payment Date" at bounding box center [575, 251] width 284 height 23
type textarea "x"
type input "2025-09-05"
type textarea "x"
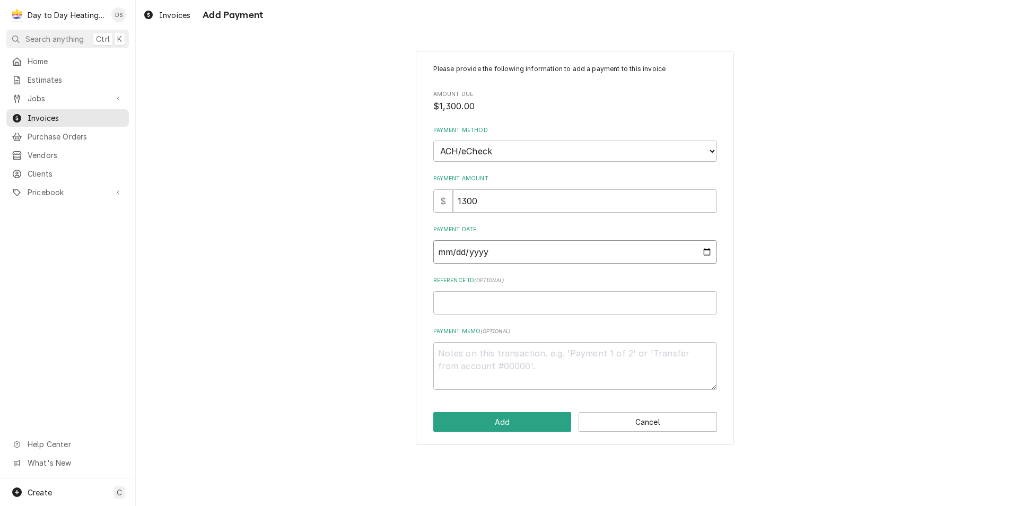
type input "2025-09-10"
click at [510, 422] on button "Add" at bounding box center [502, 422] width 138 height 20
type textarea "x"
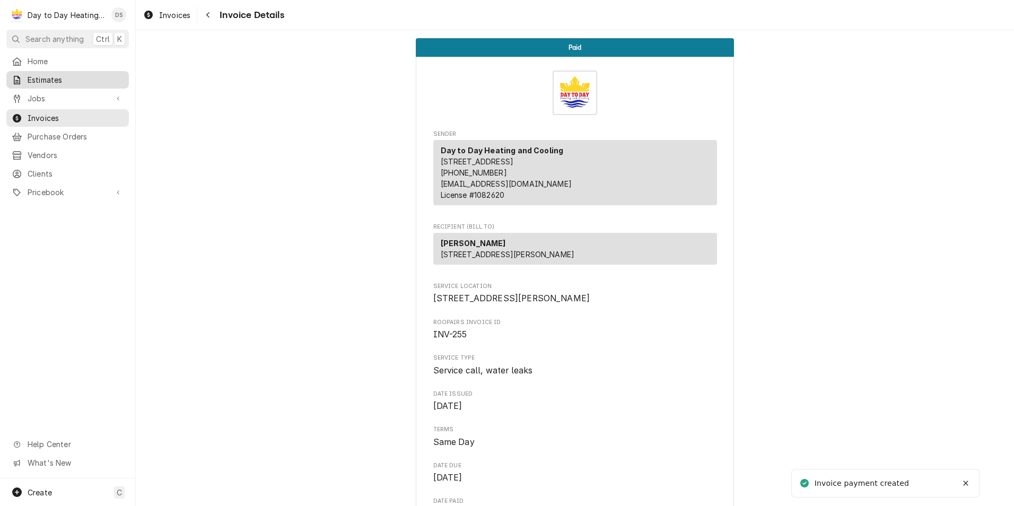
click at [69, 77] on span "Estimates" at bounding box center [76, 79] width 96 height 11
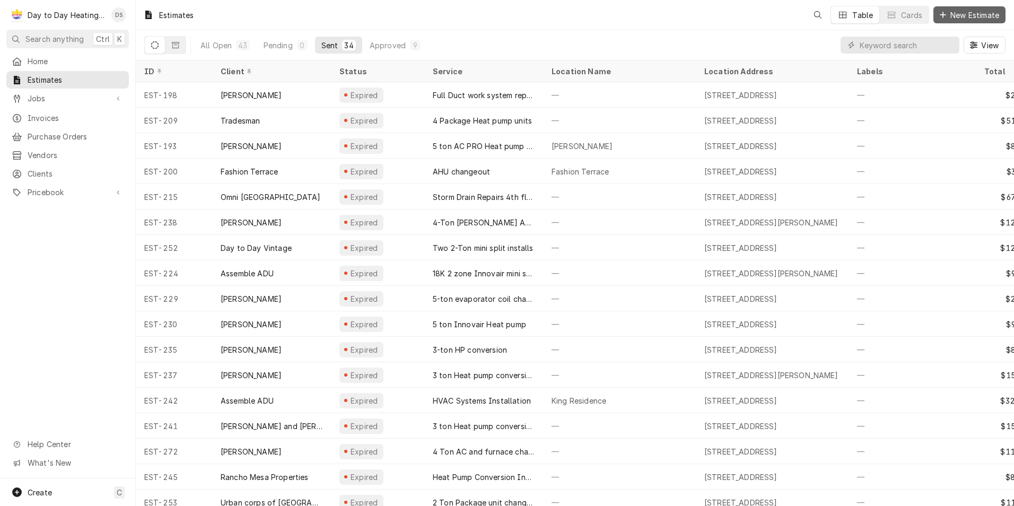
click at [950, 19] on span "New Estimate" at bounding box center [974, 15] width 53 height 11
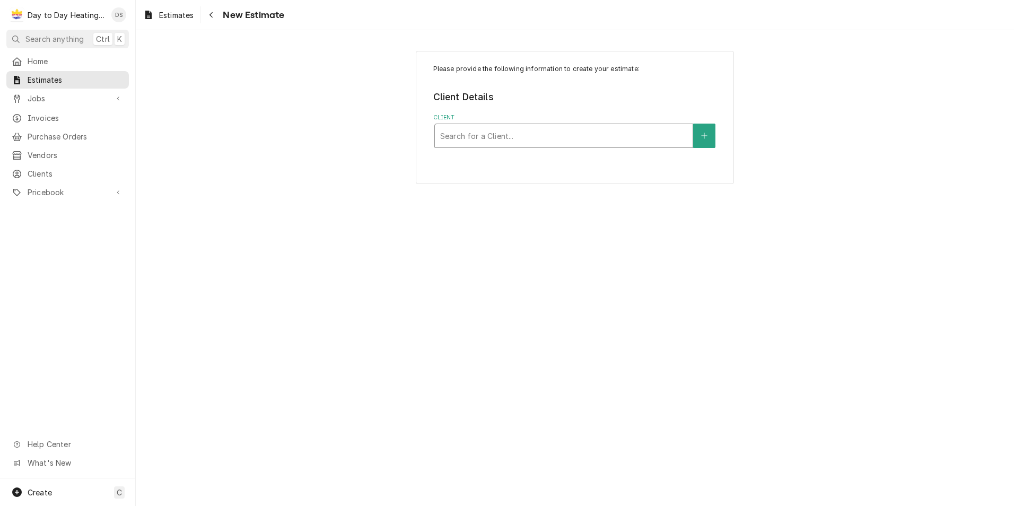
click at [509, 125] on div "Search for a Client..." at bounding box center [564, 135] width 258 height 23
type input "dan"
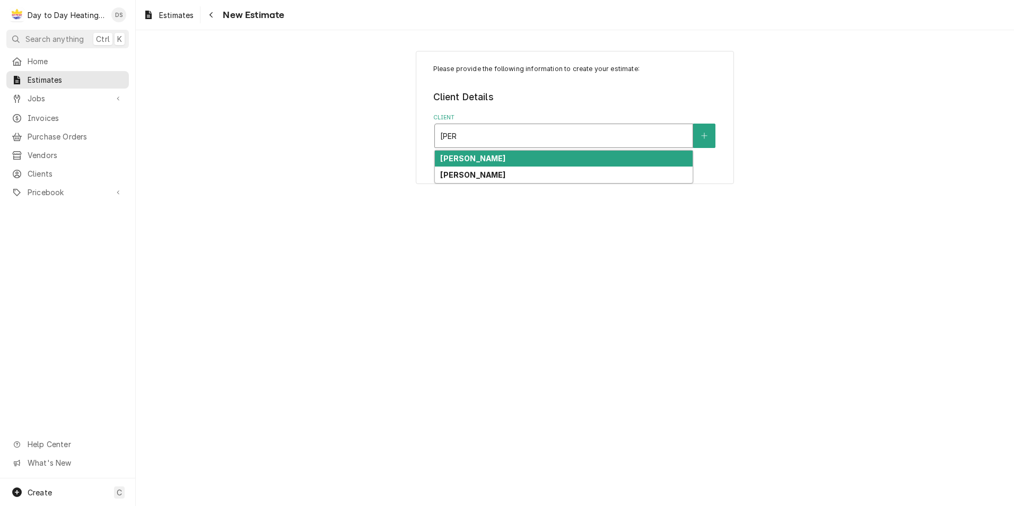
click at [512, 154] on div "[PERSON_NAME]" at bounding box center [564, 159] width 258 height 16
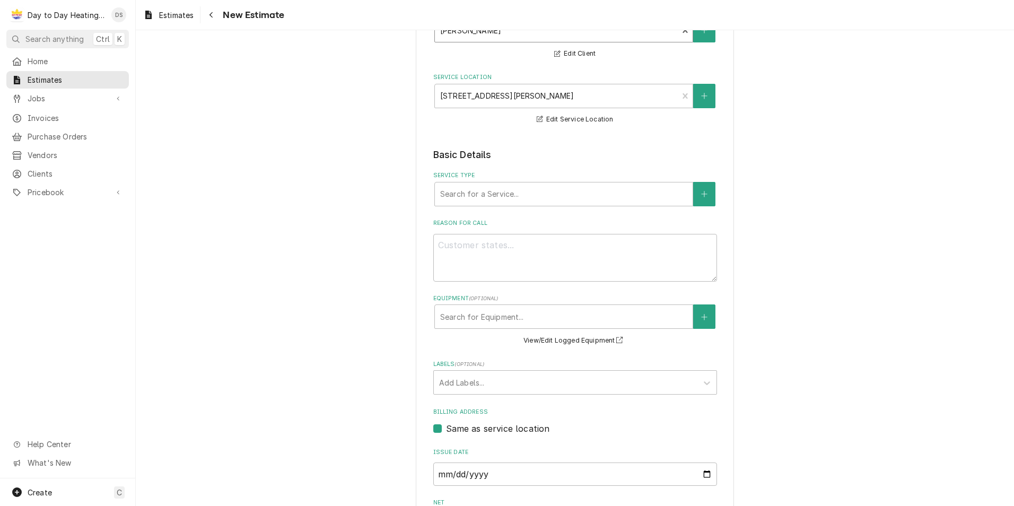
scroll to position [106, 0]
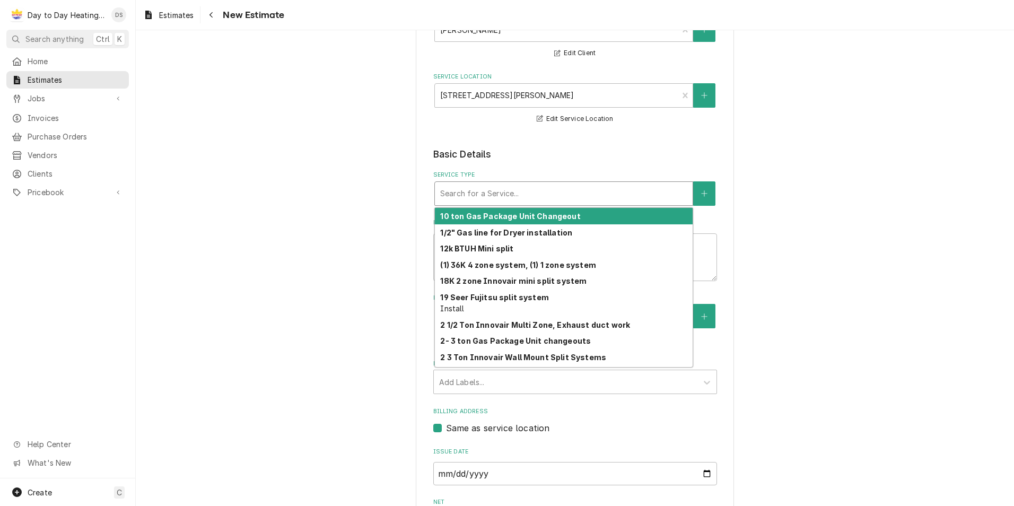
click at [597, 197] on div "Service Type" at bounding box center [563, 193] width 247 height 19
type textarea "x"
type input "S"
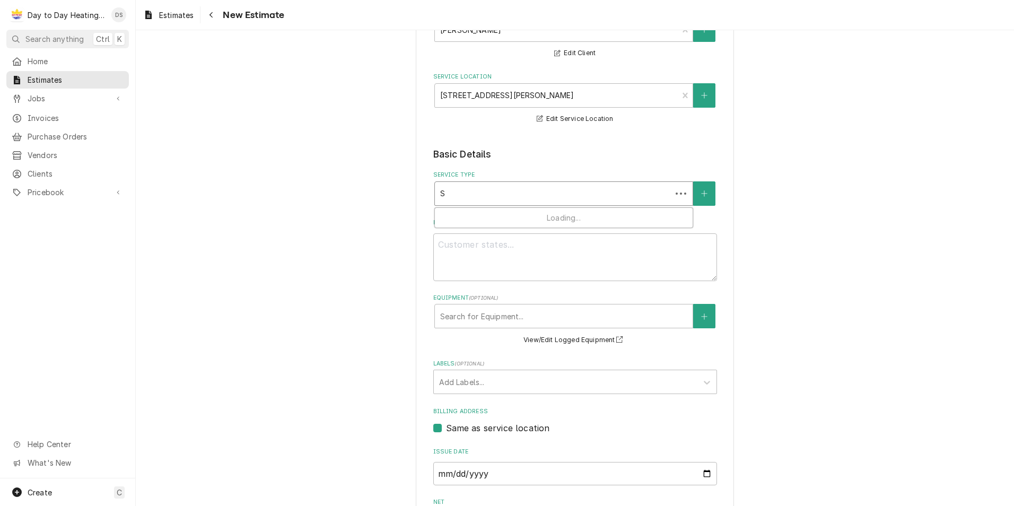
type textarea "x"
type input "Se"
type textarea "x"
type input "Ser"
type textarea "x"
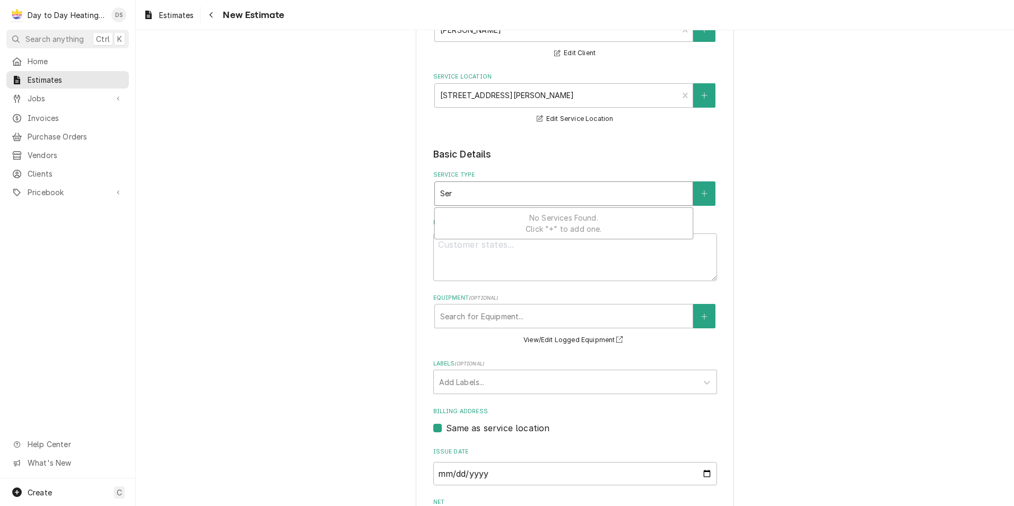
type input "Seri"
type textarea "x"
type input "Seric"
type textarea "x"
type input "Serice"
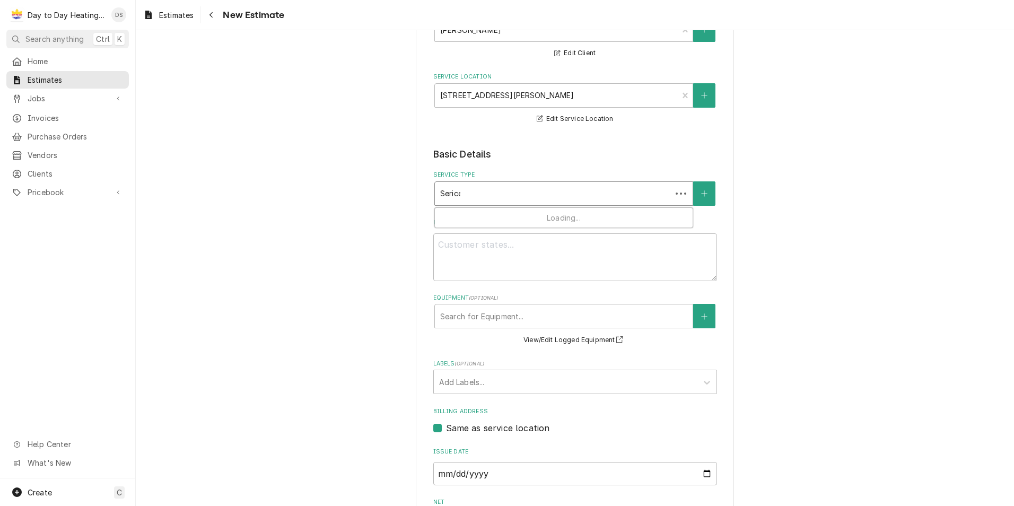
type textarea "x"
type input "Serice"
type textarea "x"
type input "Serice c"
type textarea "x"
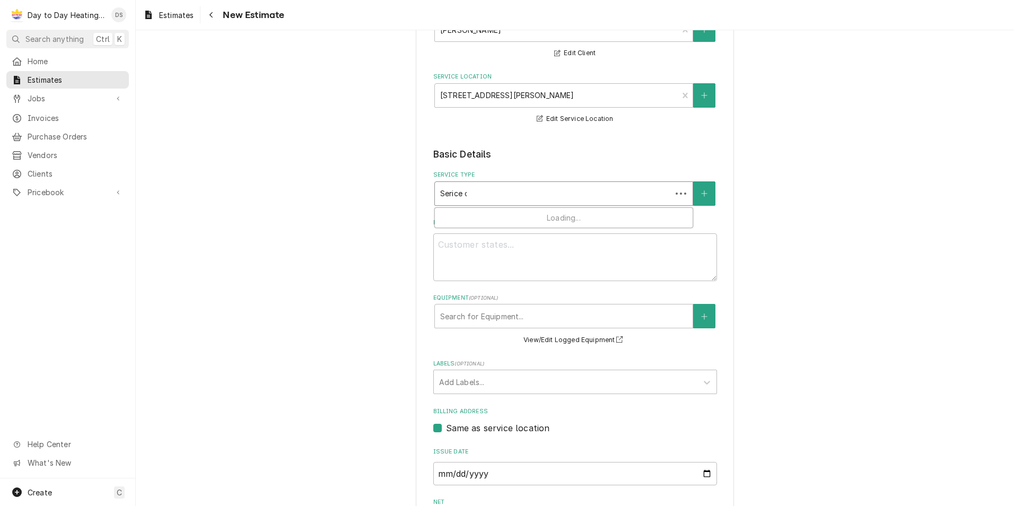
type input "Serice ca"
type textarea "x"
type input "Serice cal"
type textarea "x"
type input "Serice call"
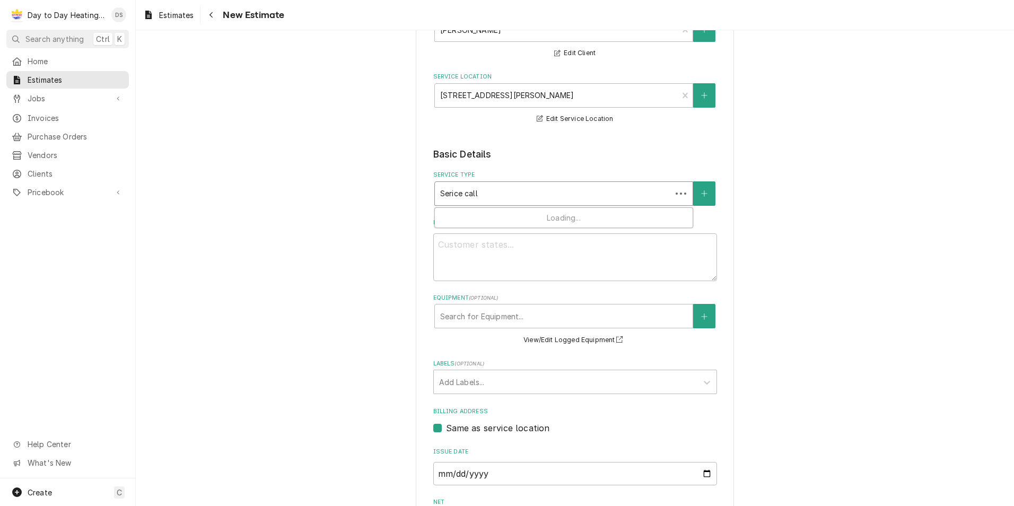
type textarea "x"
type input "Serice call"
type textarea "x"
type input "Serice call"
type textarea "x"
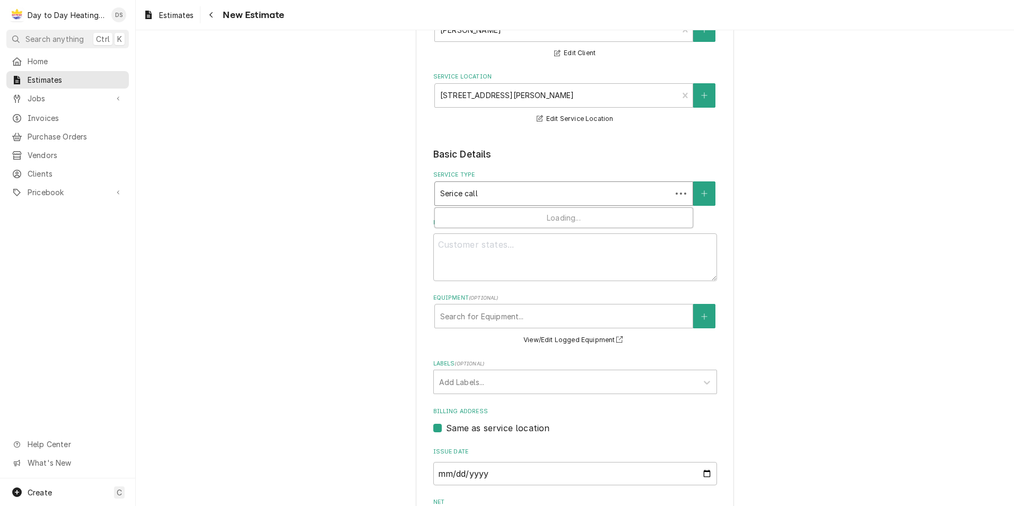
type input "Serice call,"
type textarea "x"
type input "Serice call,"
type textarea "x"
type input "Serice call, w"
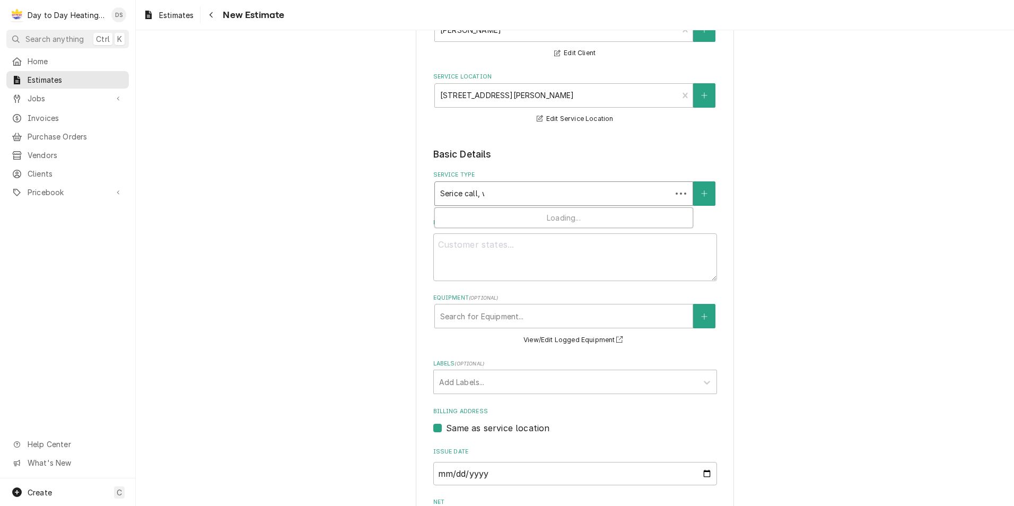
type textarea "x"
type input "Serice call, wa"
type textarea "x"
type input "Serice call, wat"
type textarea "x"
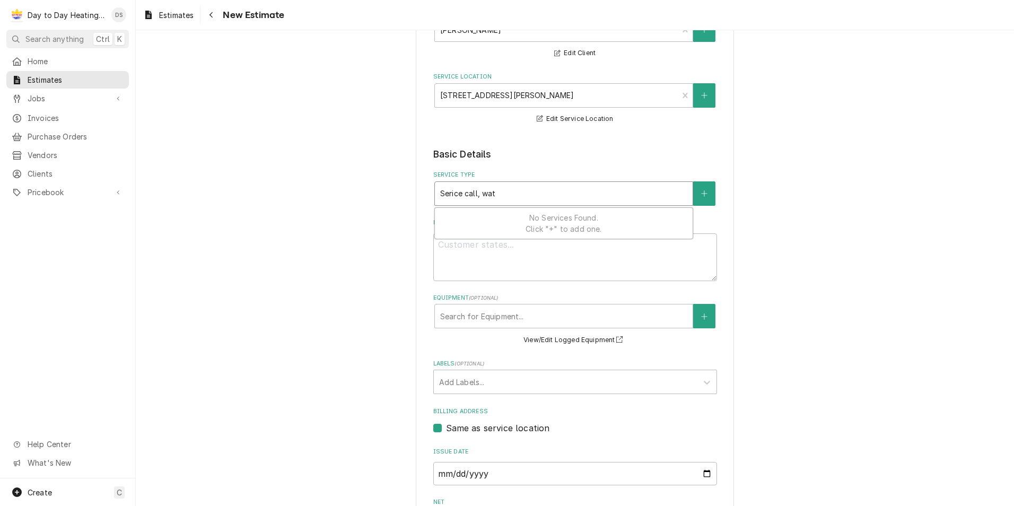
type input "Serice call, wate"
type textarea "x"
type input "Serice call, water"
type textarea "x"
type input "Serice call, water"
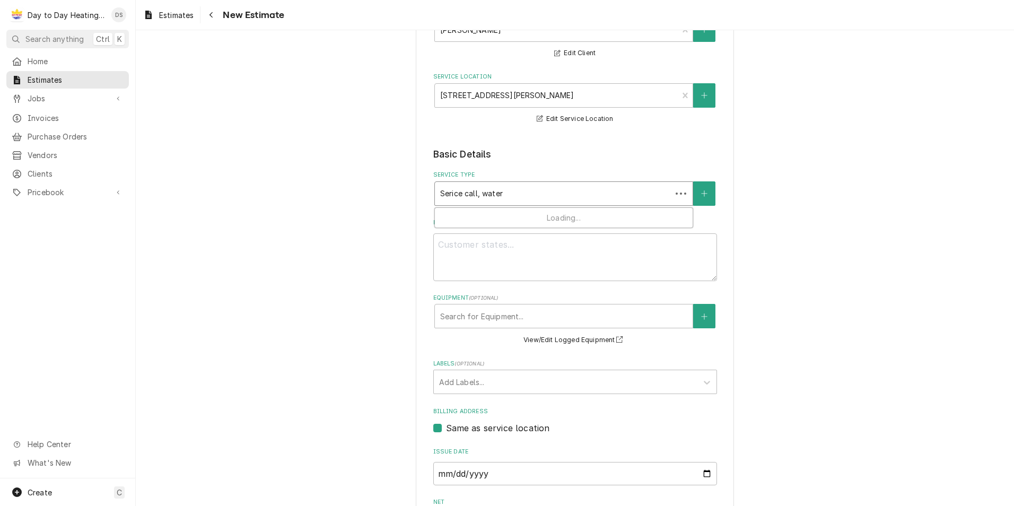
type textarea "x"
type input "Serice call, water l"
type textarea "x"
type input "Serice call, water le"
type textarea "x"
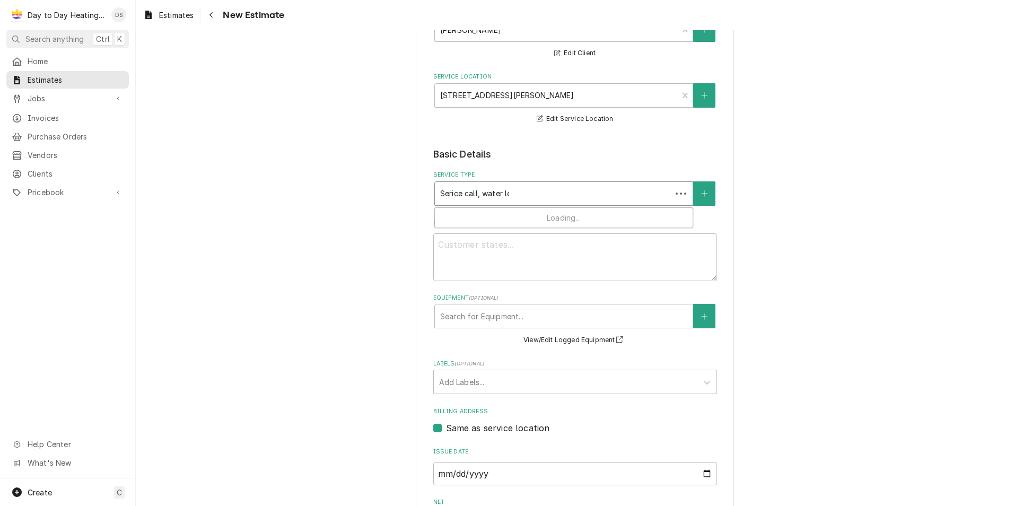
type input "Serice call, water lea"
type textarea "x"
type input "Serice call, water leak"
type textarea "x"
type input "Serice call, water leaks"
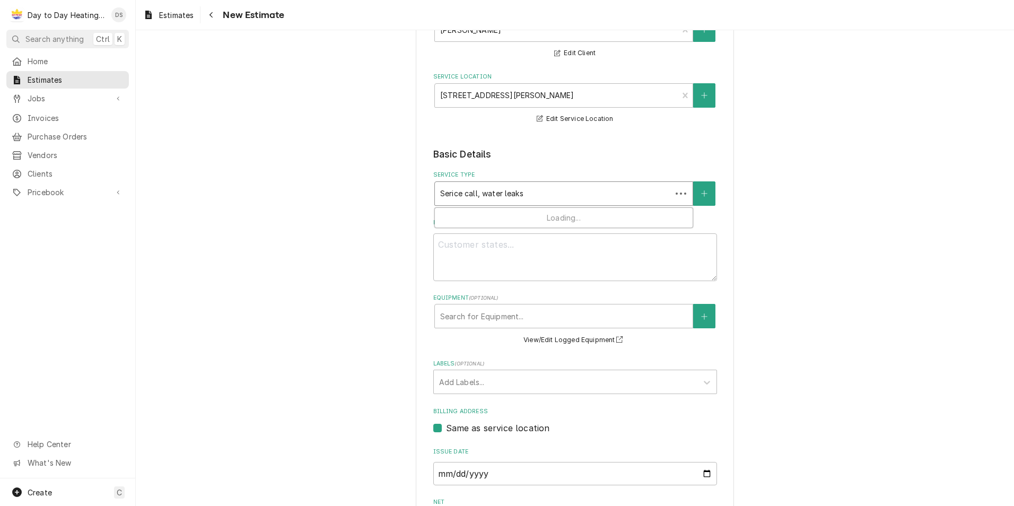
type textarea "x"
type input "Serice call, water leaks"
type textarea "x"
type input "Serice call, water leaks"
type textarea "x"
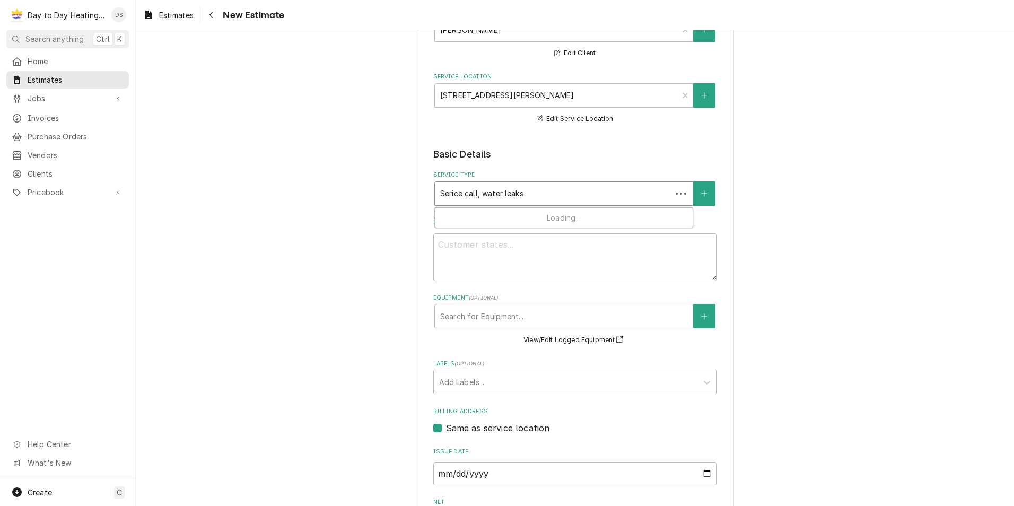
type input "Serice call, water leak"
type textarea "x"
type input "Serice call, water lea"
type textarea "x"
type input "Serice call, water le"
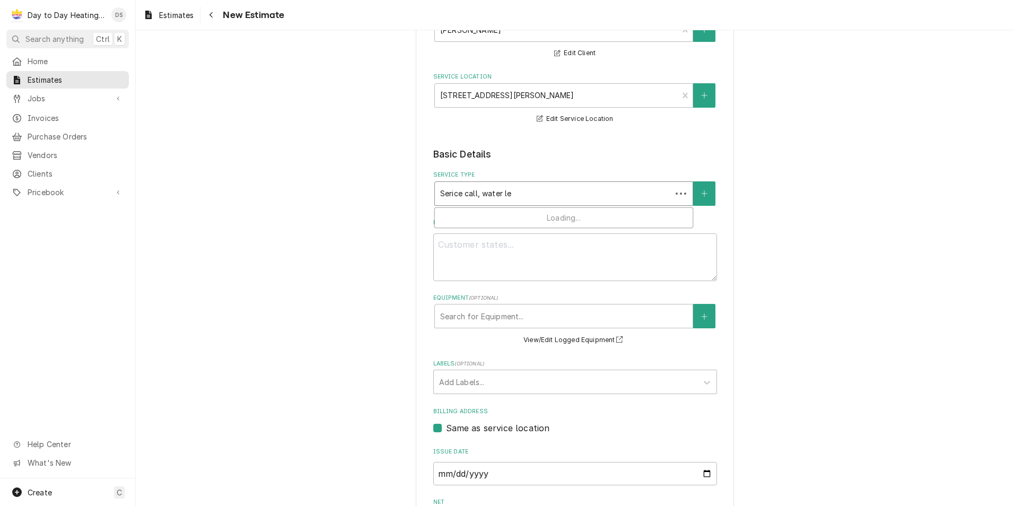
type textarea "x"
type input "Serice call, water l"
type textarea "x"
type input "Serice call, water"
type textarea "x"
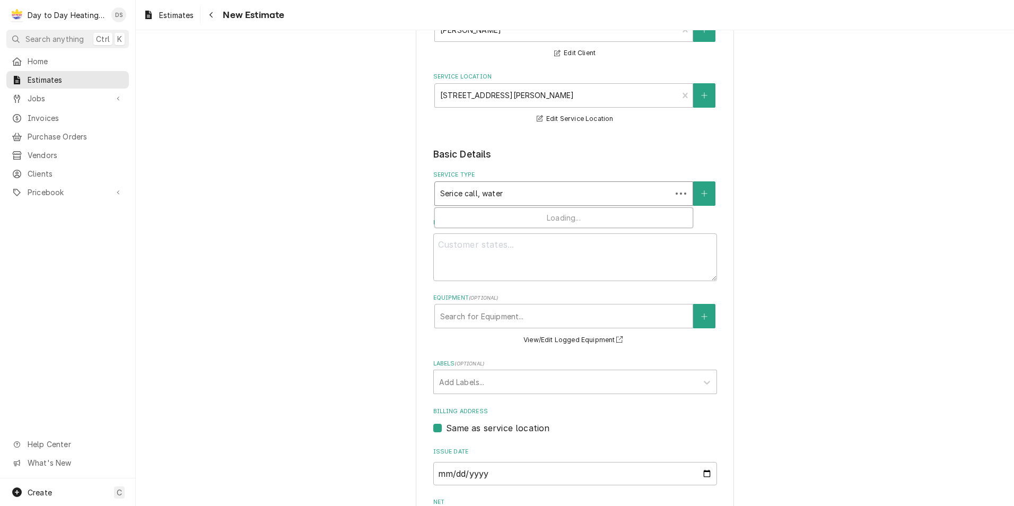
type input "Serice call, water"
type textarea "x"
type input "Serice call, wate"
type textarea "x"
type input "Serice call, wat"
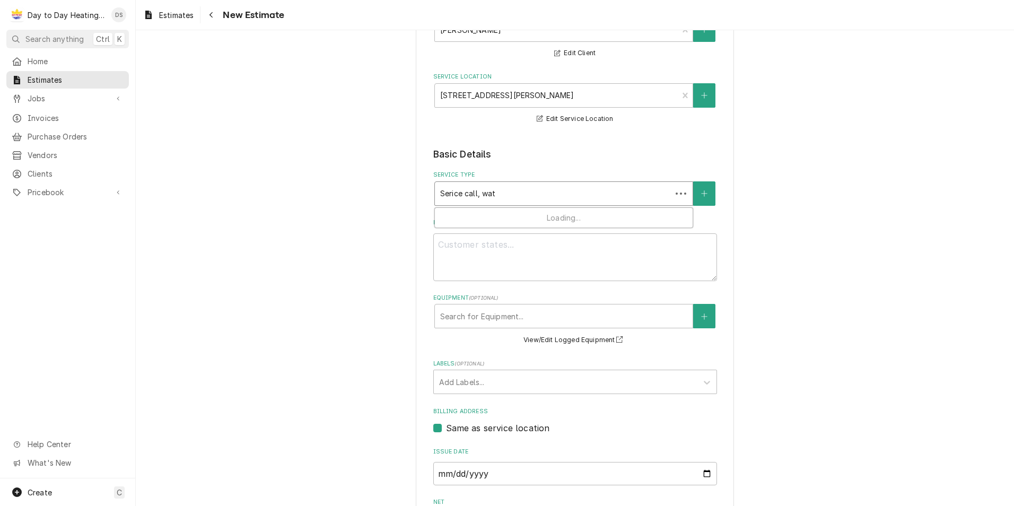
type textarea "x"
type input "Serice call, wa"
type textarea "x"
type input "Serice call, w"
type textarea "x"
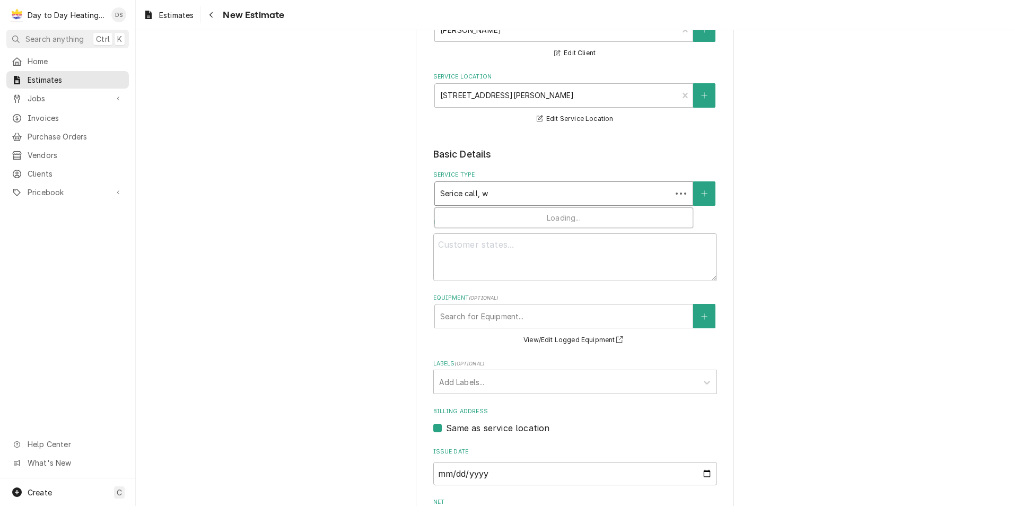
type input "Serice call,"
type textarea "x"
type input "Serice call,"
type textarea "x"
type input "Serice call"
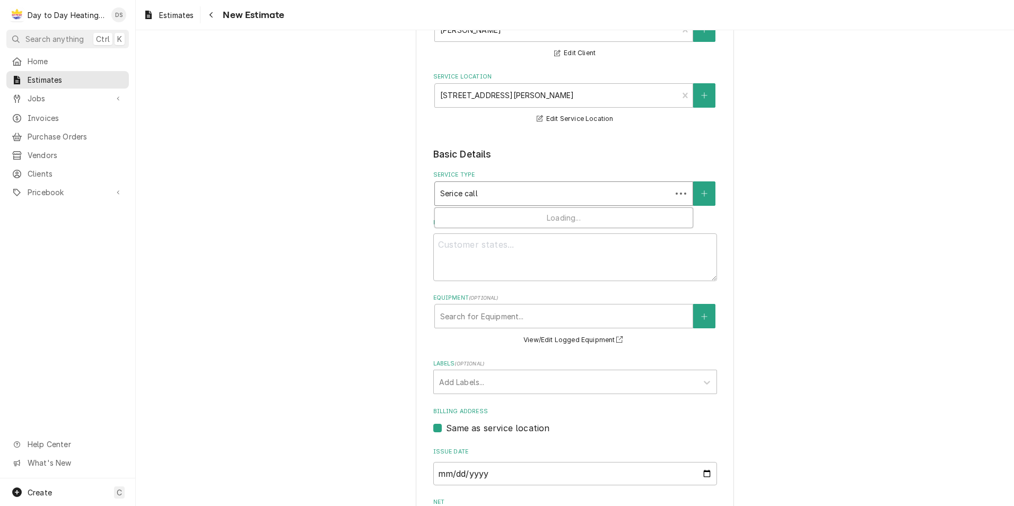
type textarea "x"
type input "Serice cal"
type textarea "x"
type input "Serice ca"
type textarea "x"
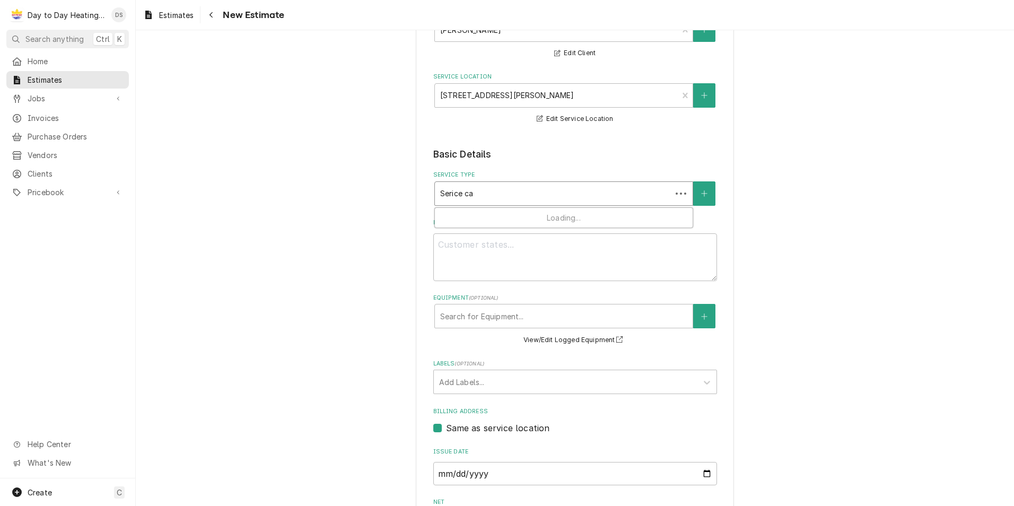
type input "Serice c"
type textarea "x"
type input "Serice"
type textarea "x"
type input "Serice"
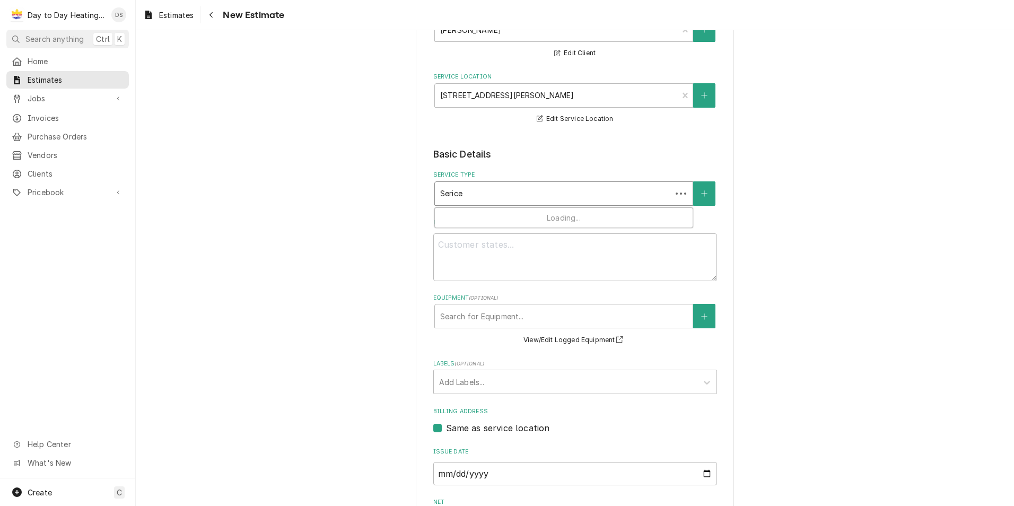
type textarea "x"
type input "Seric"
type textarea "x"
type input "Seri"
type textarea "x"
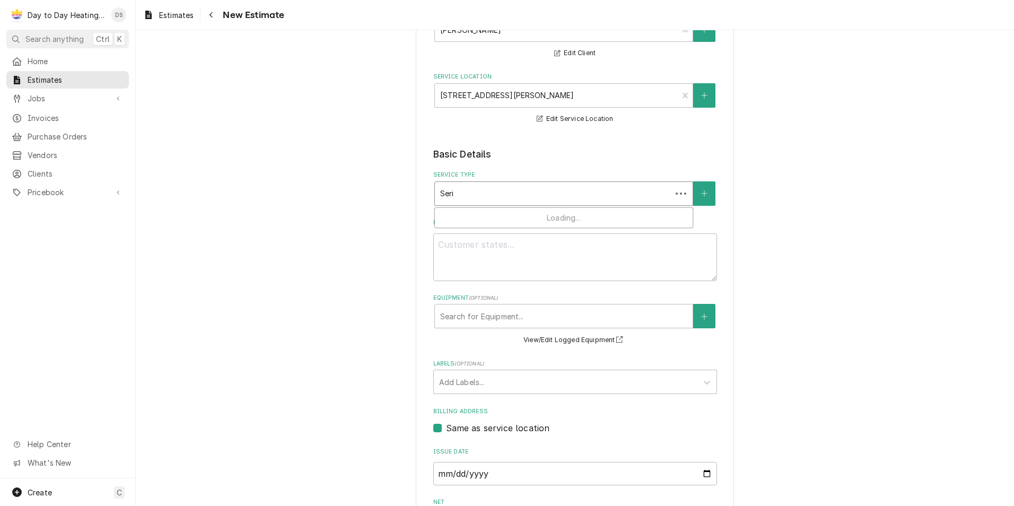
type input "Ser"
type textarea "x"
type input "Se"
type textarea "x"
type input "S"
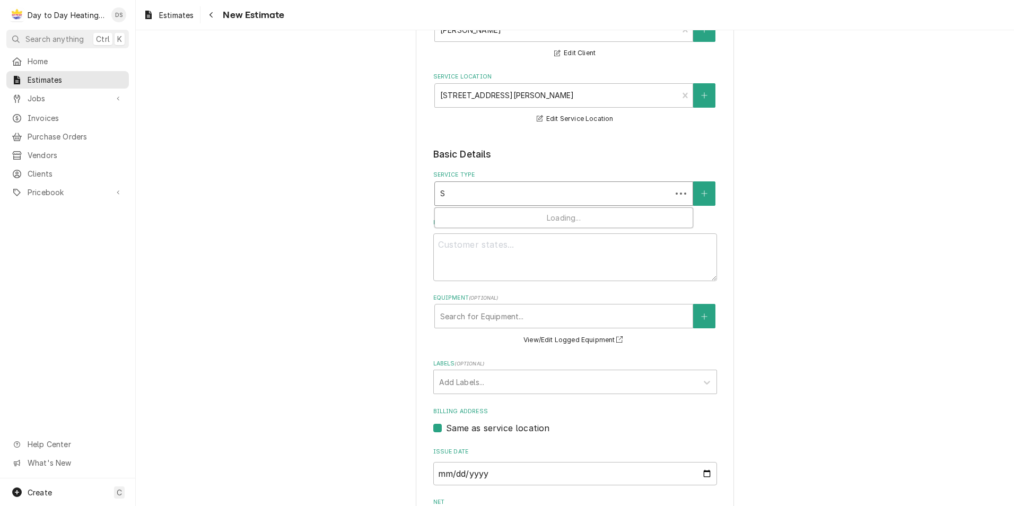
type textarea "x"
click at [403, 237] on div "Please provide the following information to create your estimate: Client Detail…" at bounding box center [575, 302] width 878 height 735
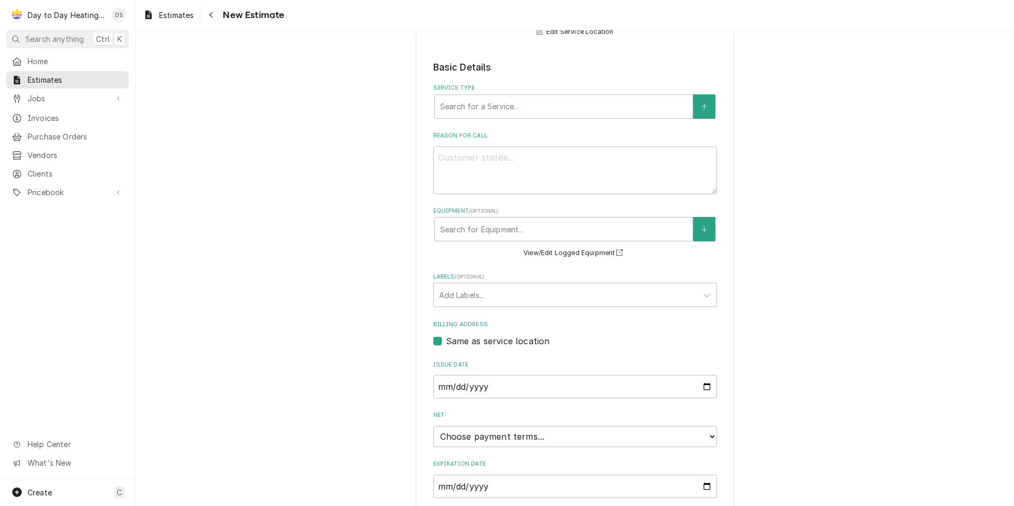
scroll to position [58, 0]
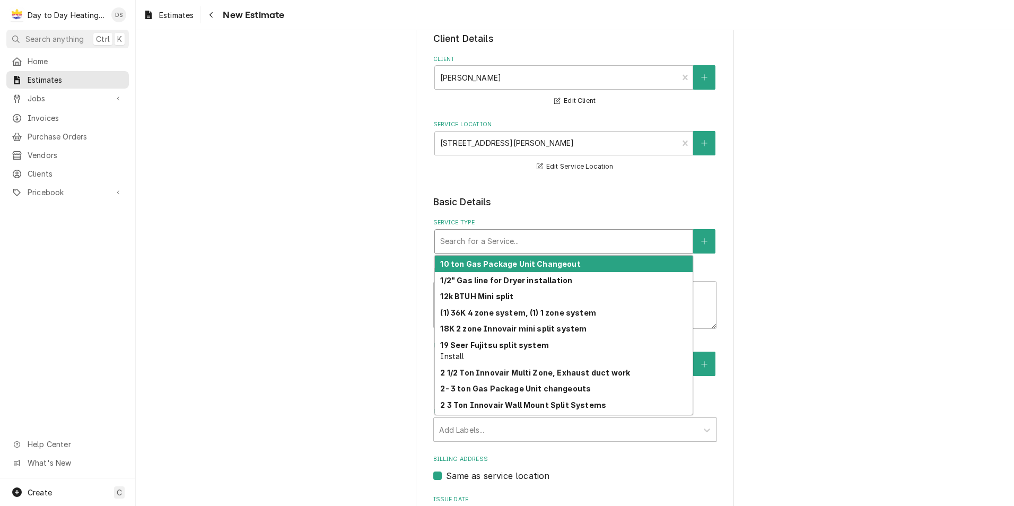
click at [489, 241] on div "Service Type" at bounding box center [563, 241] width 247 height 19
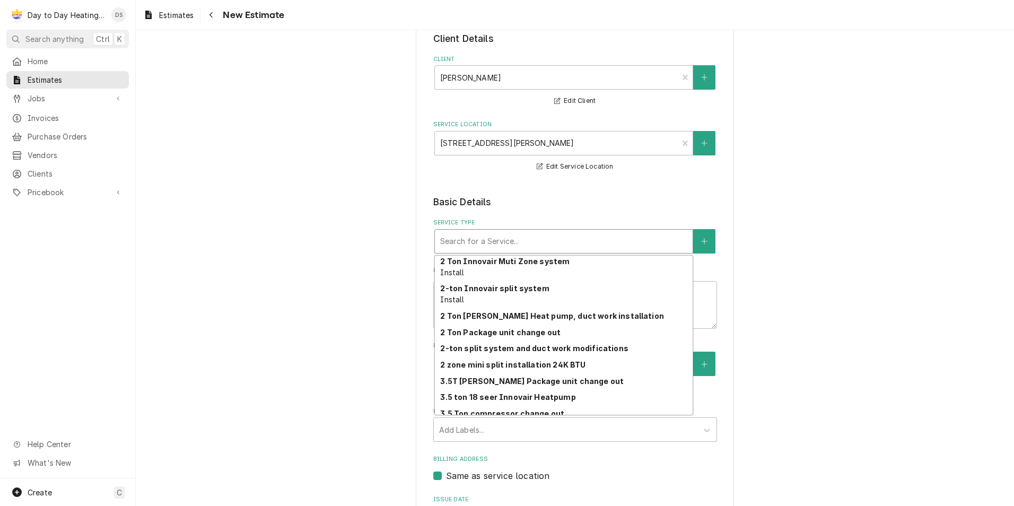
scroll to position [384, 0]
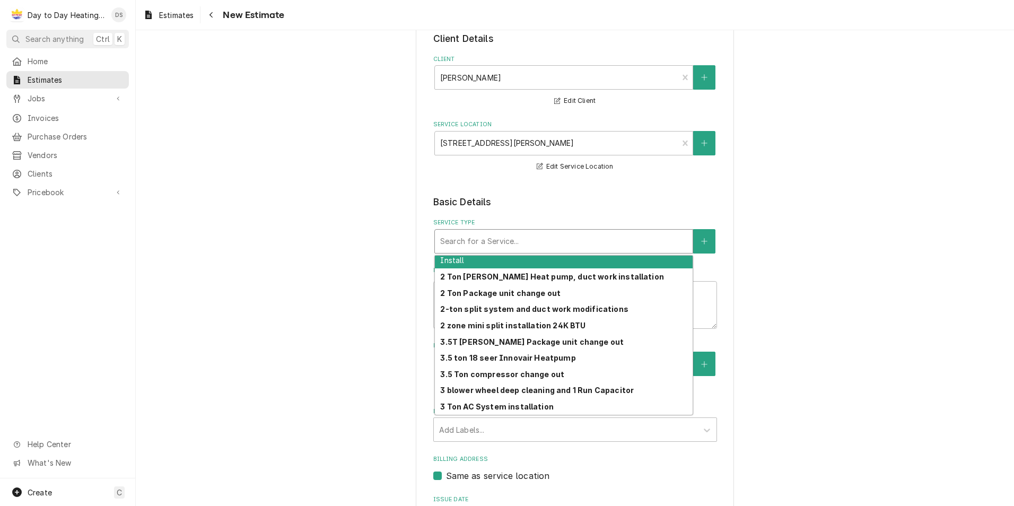
click at [489, 239] on div "Service Type" at bounding box center [563, 241] width 247 height 19
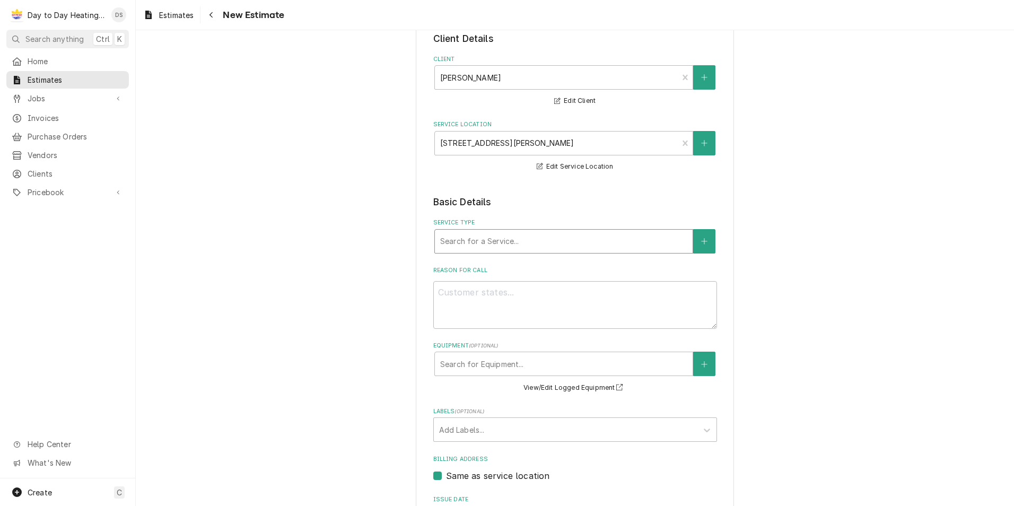
type textarea "x"
type input "s"
type textarea "x"
type input "se"
type textarea "x"
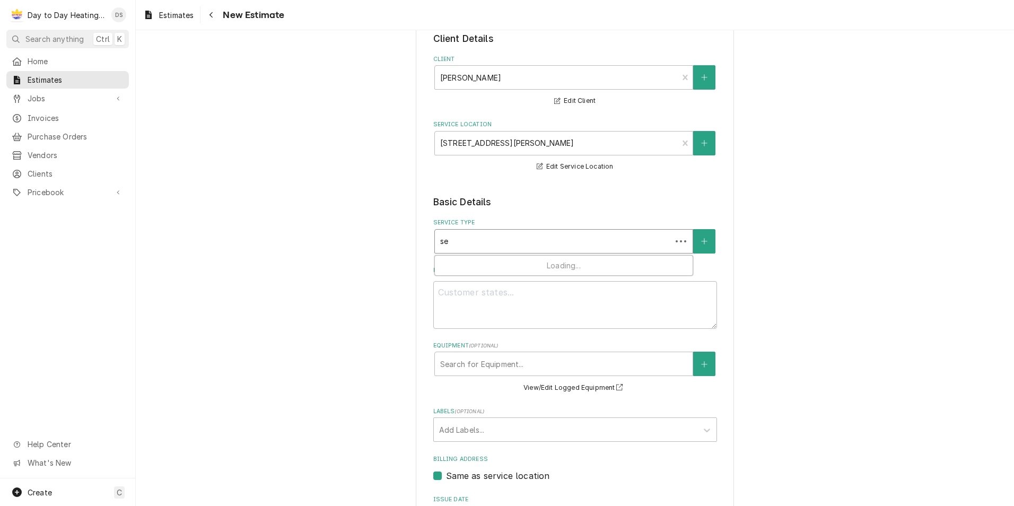
type input "ser"
type textarea "x"
type input "seri"
type textarea "x"
type input "seric"
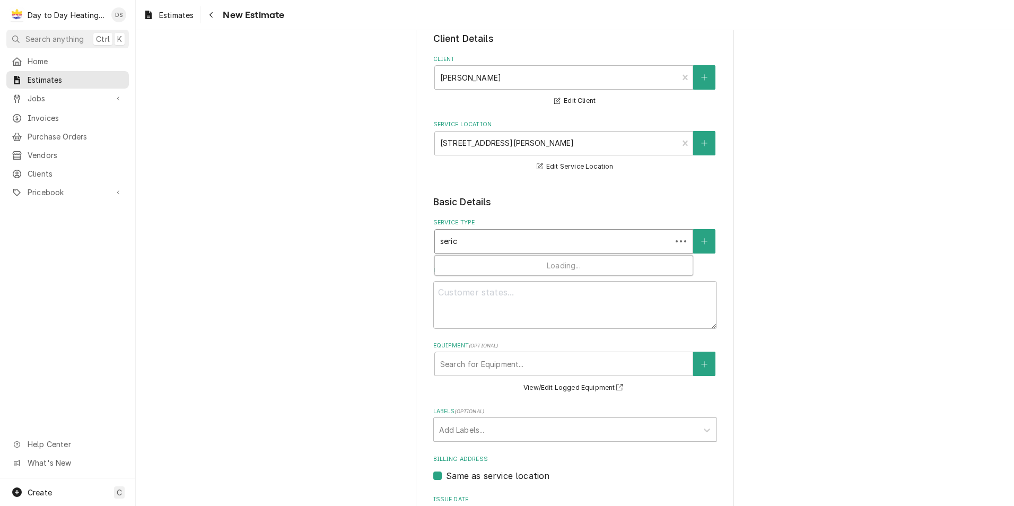
type textarea "x"
type input "serice"
type textarea "x"
type input "seric"
type textarea "x"
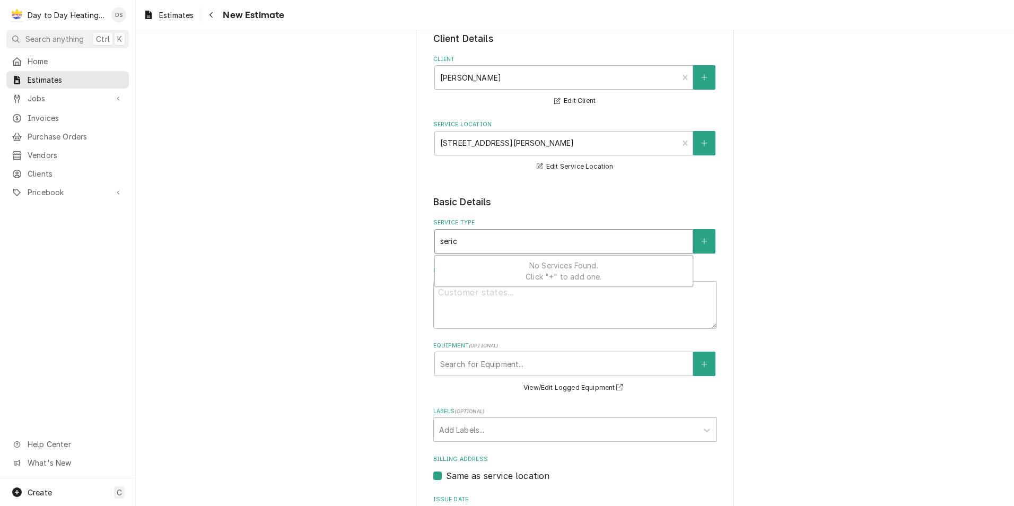
type input "seri"
type textarea "x"
type input "ser"
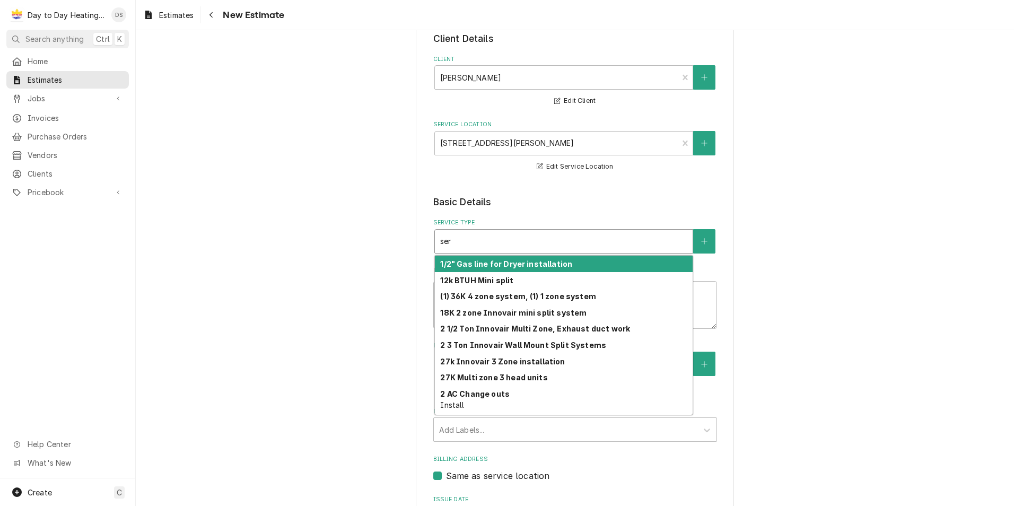
type textarea "x"
type input "serv"
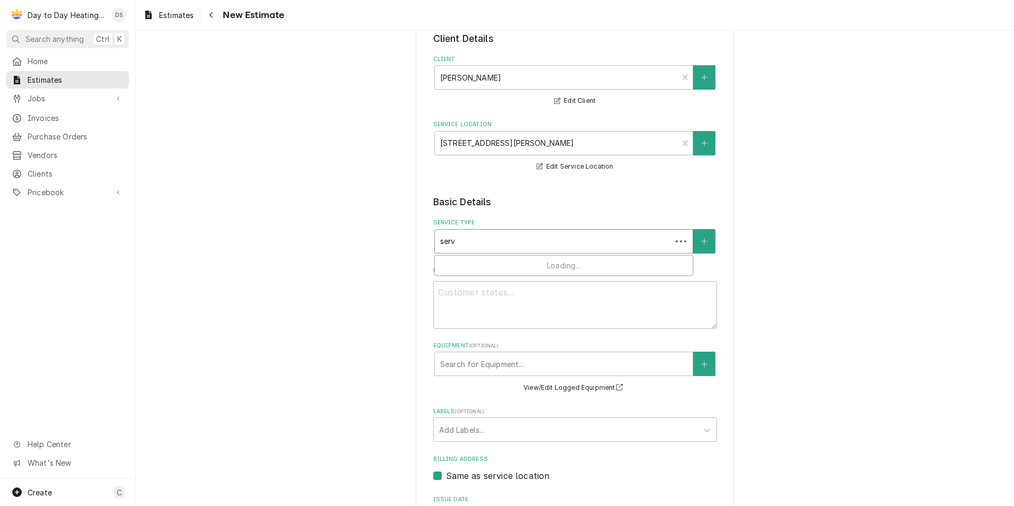
type textarea "x"
type input "servi"
type textarea "x"
type input "servic"
type textarea "x"
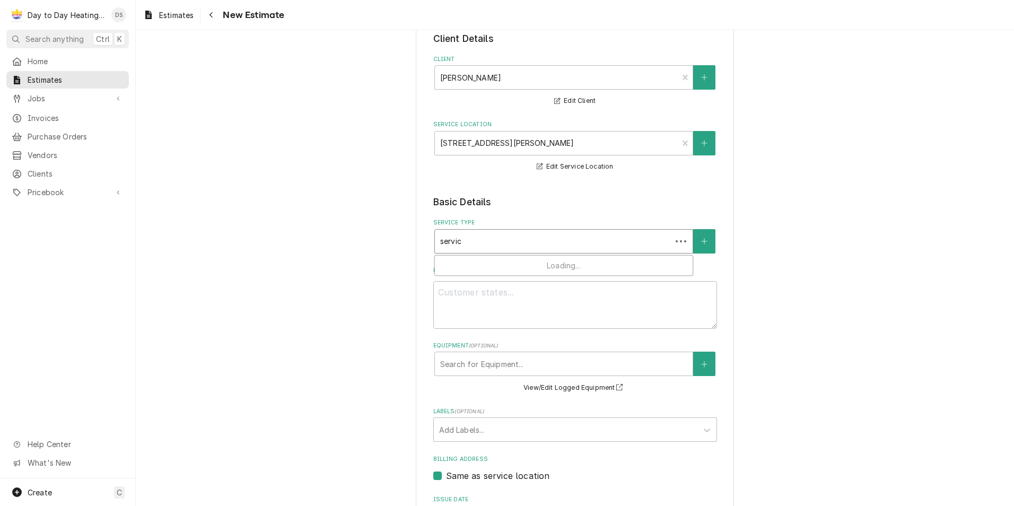
type input "service"
type textarea "x"
type input "service"
type textarea "x"
type input "service c"
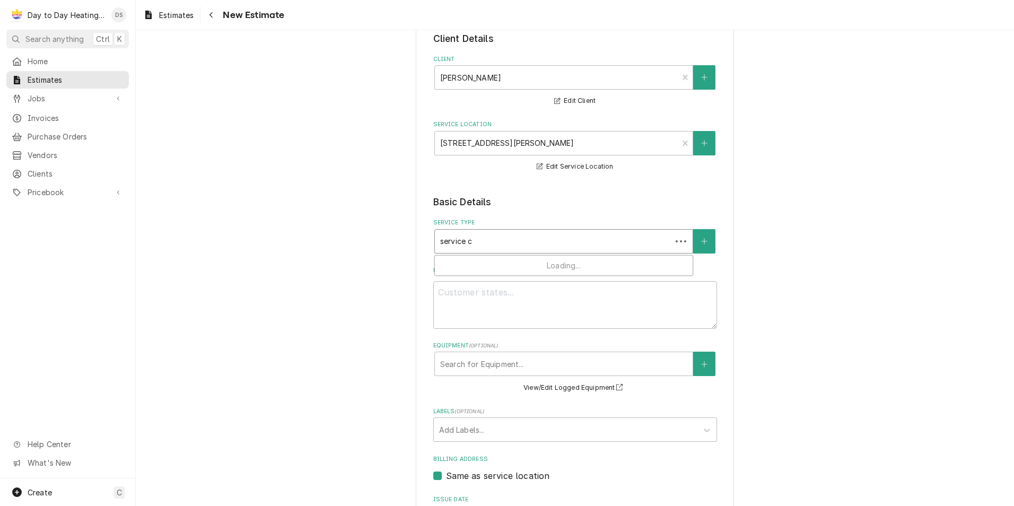
type textarea "x"
type input "service ca"
type textarea "x"
type input "service cal"
type textarea "x"
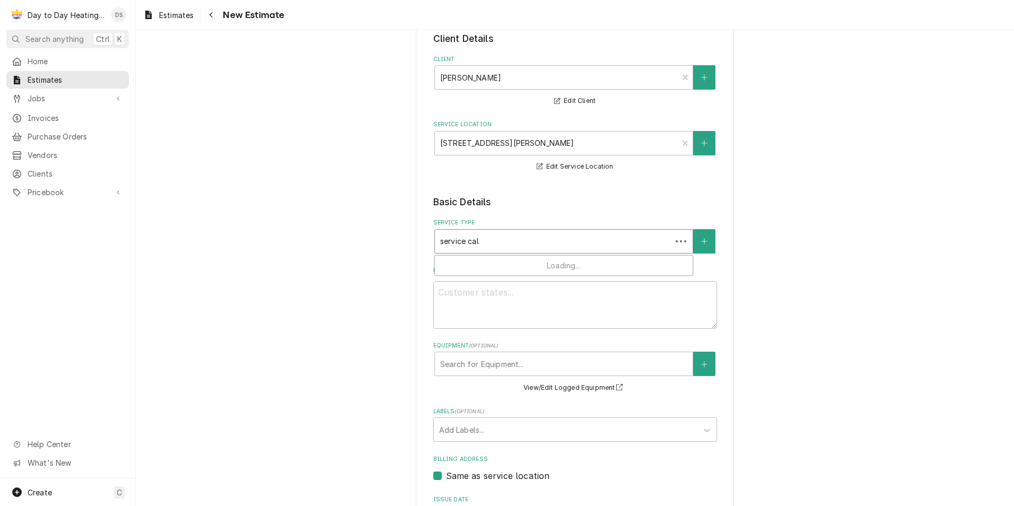
type input "service call"
type textarea "x"
type input "service call"
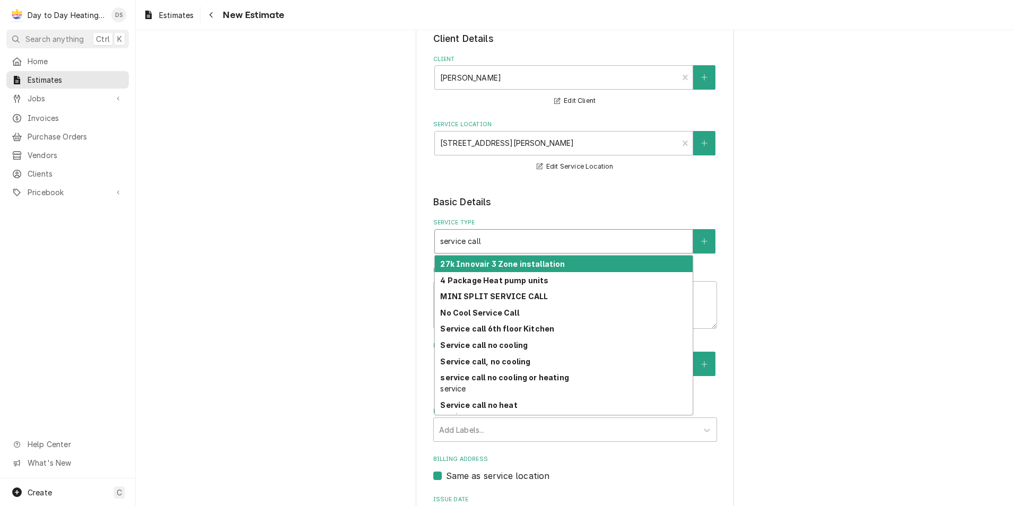
type textarea "x"
type input "service call"
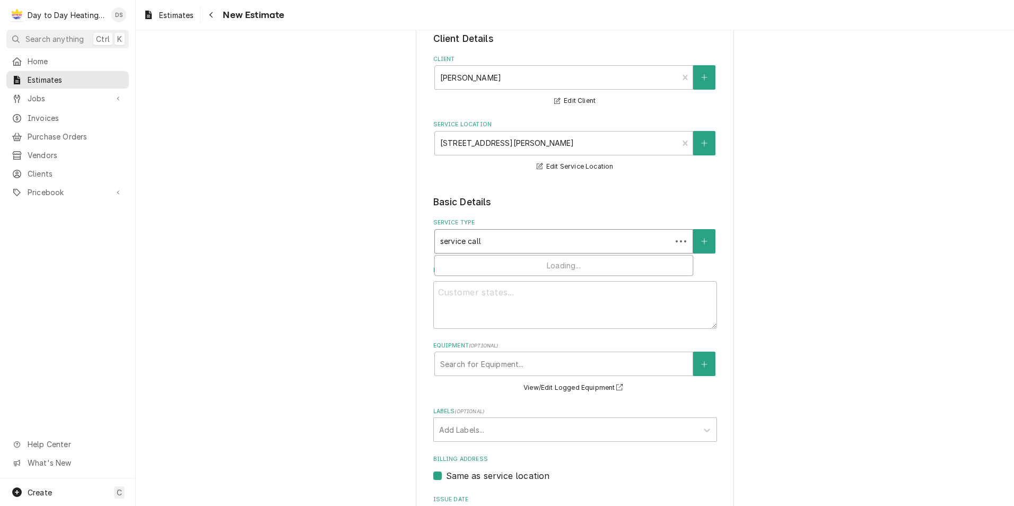
type textarea "x"
type input "service call,"
type textarea "x"
type input "service call,"
type textarea "x"
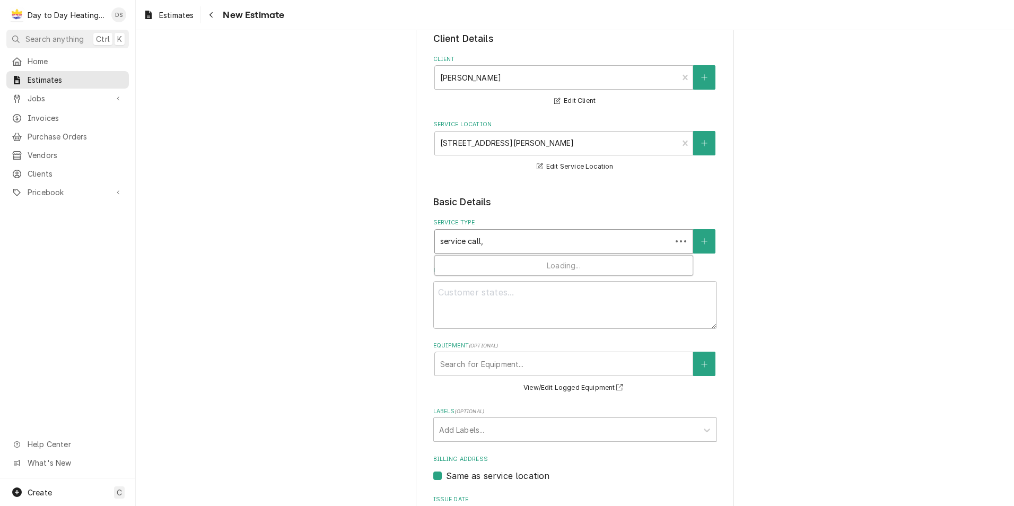
type input "service call, w"
type textarea "x"
type input "service call, wa"
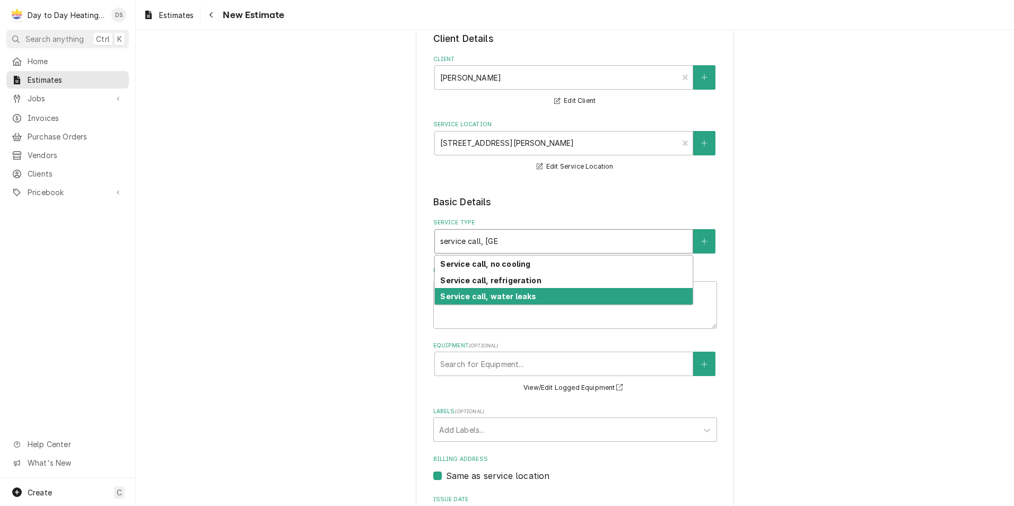
click at [504, 297] on strong "Service call, water leaks" at bounding box center [488, 296] width 96 height 9
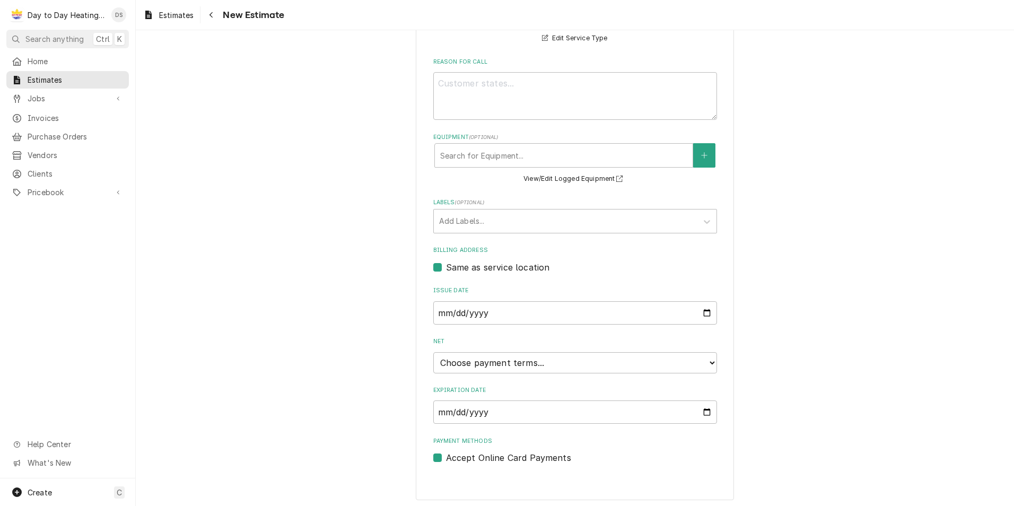
scroll to position [288, 0]
click at [698, 410] on input "Expiration Date" at bounding box center [575, 408] width 284 height 23
click at [658, 399] on input "Expiration Date" at bounding box center [575, 408] width 284 height 23
click at [602, 358] on select "Choose payment terms... Same Day Net 7 Net 14 Net 21 Net 30 Net 45 Net 60 Net 90" at bounding box center [575, 359] width 284 height 21
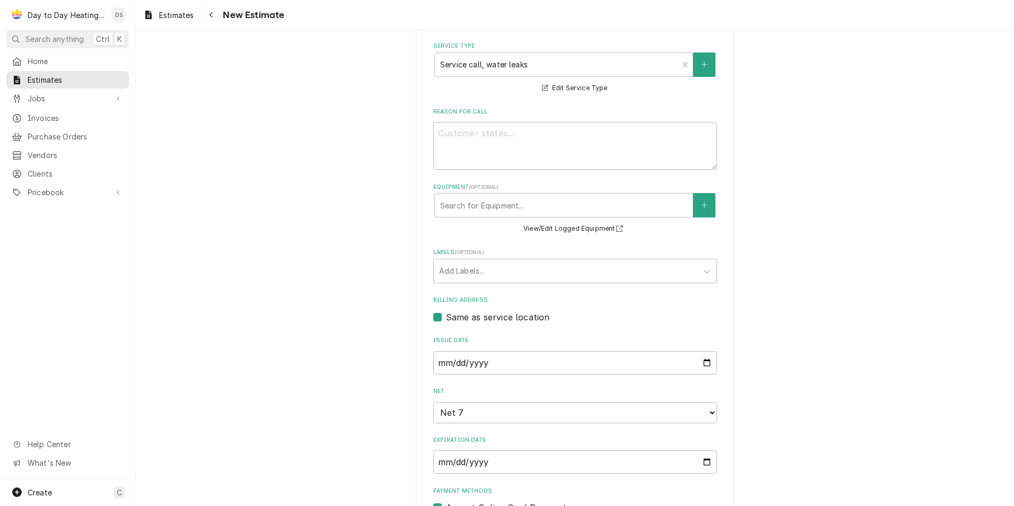
scroll to position [129, 0]
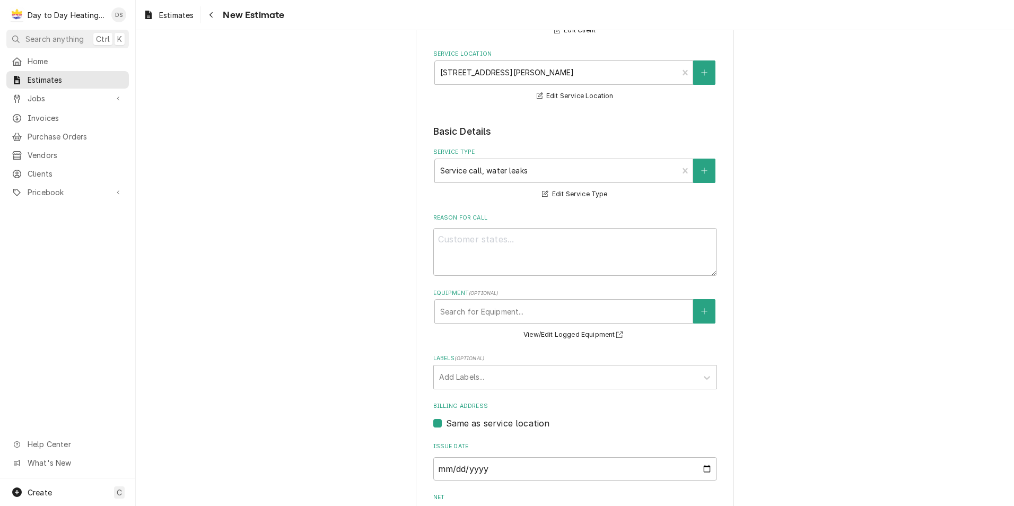
click at [554, 187] on div "Service Type Service call, water leaks Edit Service Type" at bounding box center [575, 174] width 284 height 53
click at [557, 191] on button "Edit Service Type" at bounding box center [574, 194] width 68 height 13
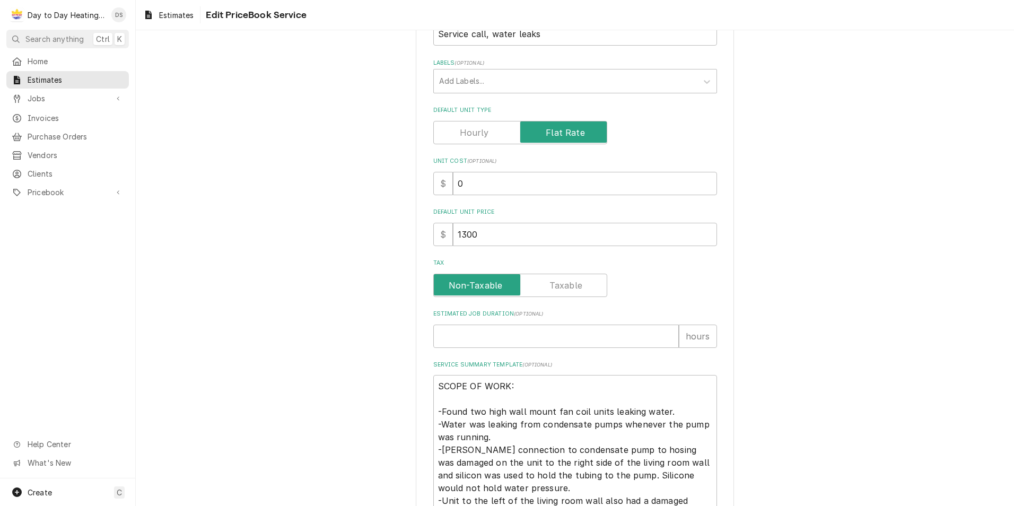
scroll to position [212, 0]
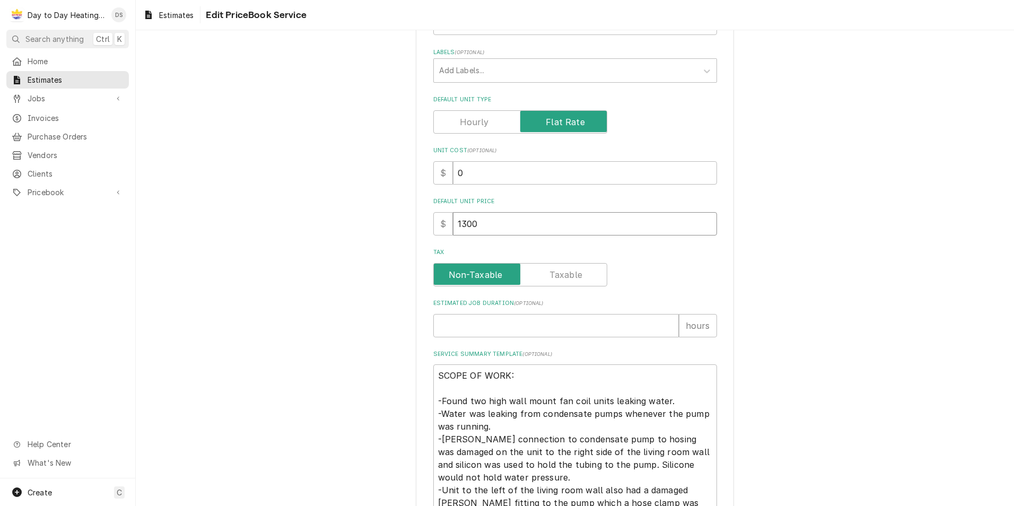
drag, startPoint x: 478, startPoint y: 223, endPoint x: 449, endPoint y: 228, distance: 29.0
click at [453, 228] on input "1300" at bounding box center [585, 223] width 264 height 23
type textarea "x"
type input "2"
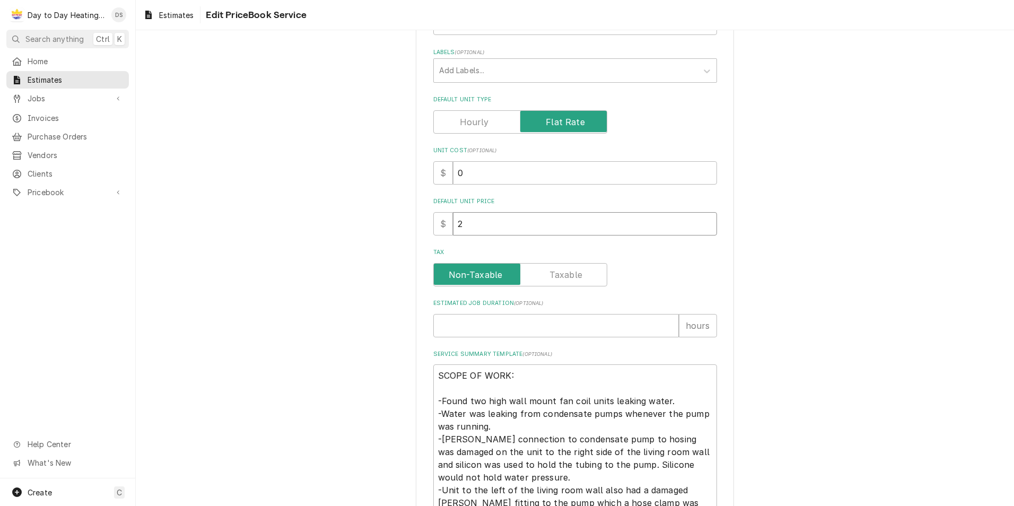
type textarea "x"
type input "23"
type textarea "x"
type input "230"
type textarea "x"
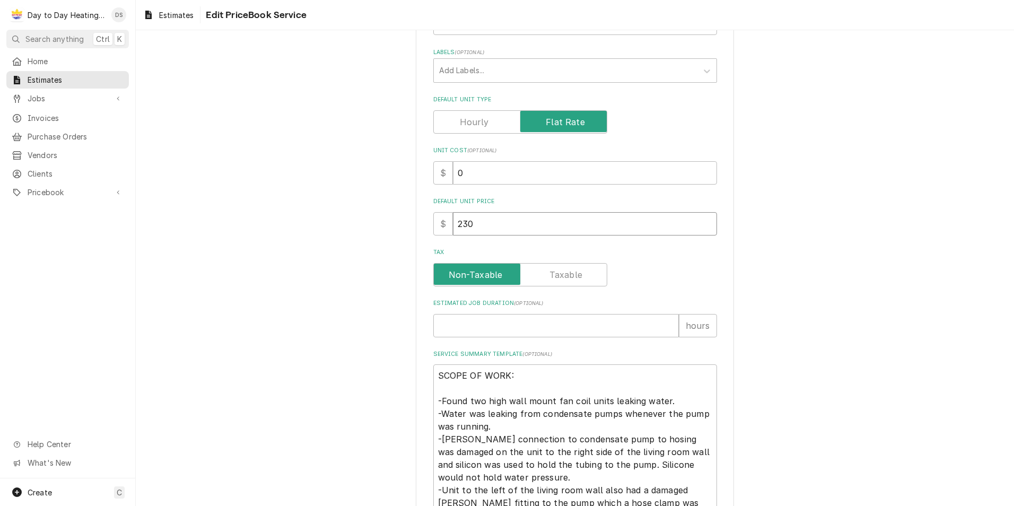
type input "2300"
type textarea "x"
type input "2300"
click at [401, 268] on div "Use the fields below to edit this PriceBook item. Note that changes made here w…" at bounding box center [575, 304] width 878 height 950
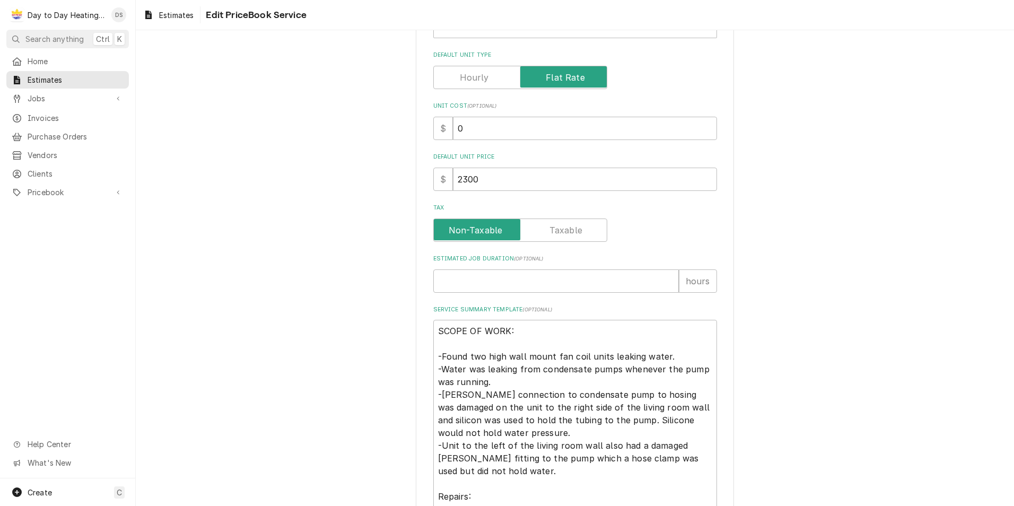
scroll to position [318, 0]
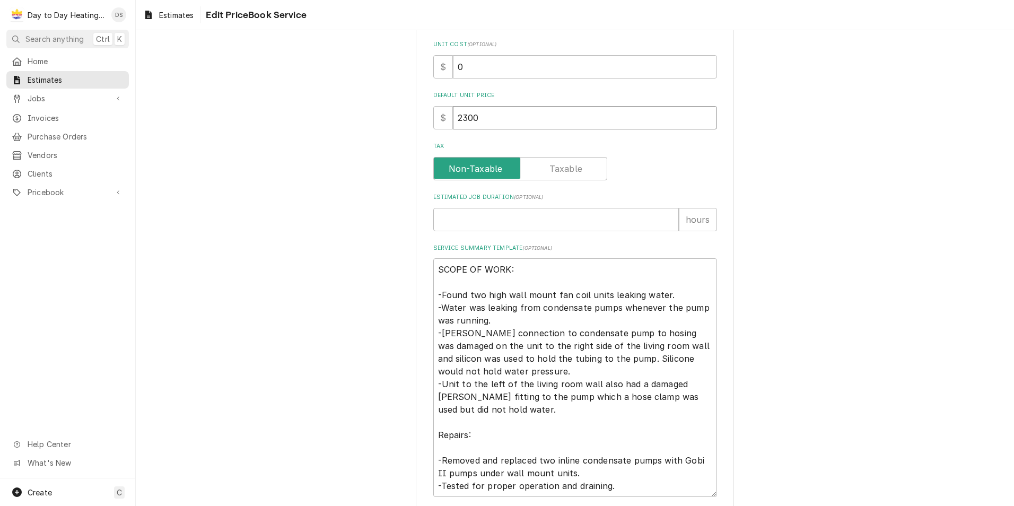
click at [479, 115] on input "2300" at bounding box center [585, 117] width 264 height 23
type textarea "x"
type input "230"
type textarea "x"
type input "23"
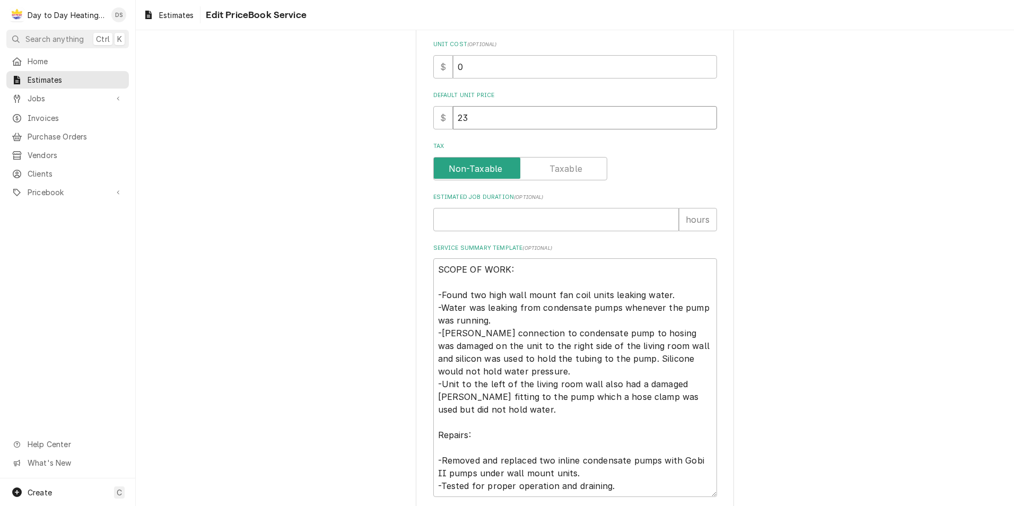
type textarea "x"
type input "2"
type textarea "x"
type input "25"
type textarea "x"
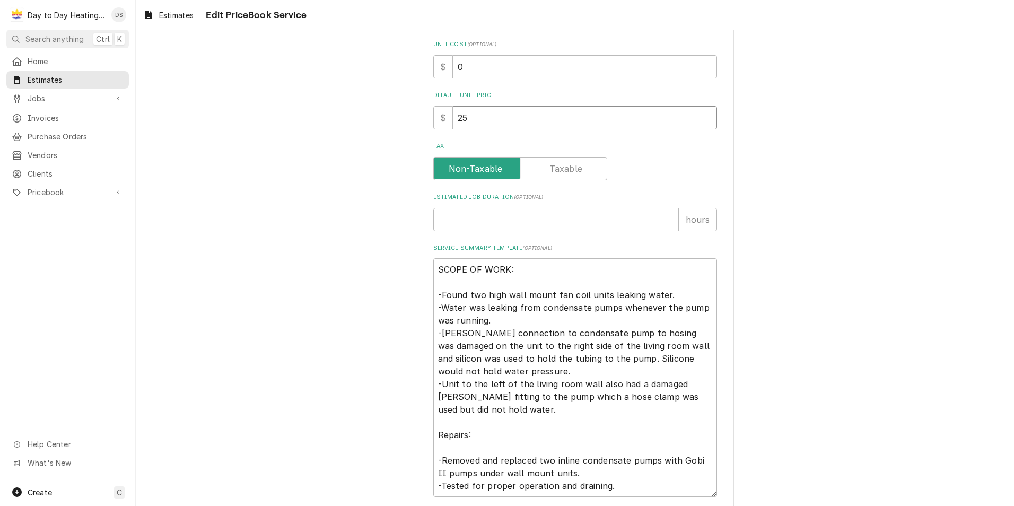
type input "250"
type textarea "x"
type input "2500"
type textarea "x"
type input "2500"
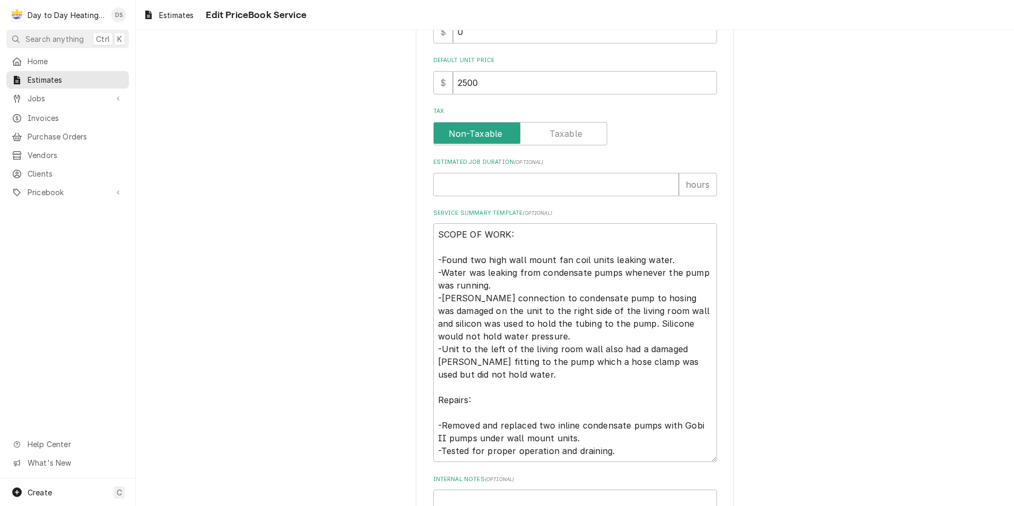
scroll to position [371, 0]
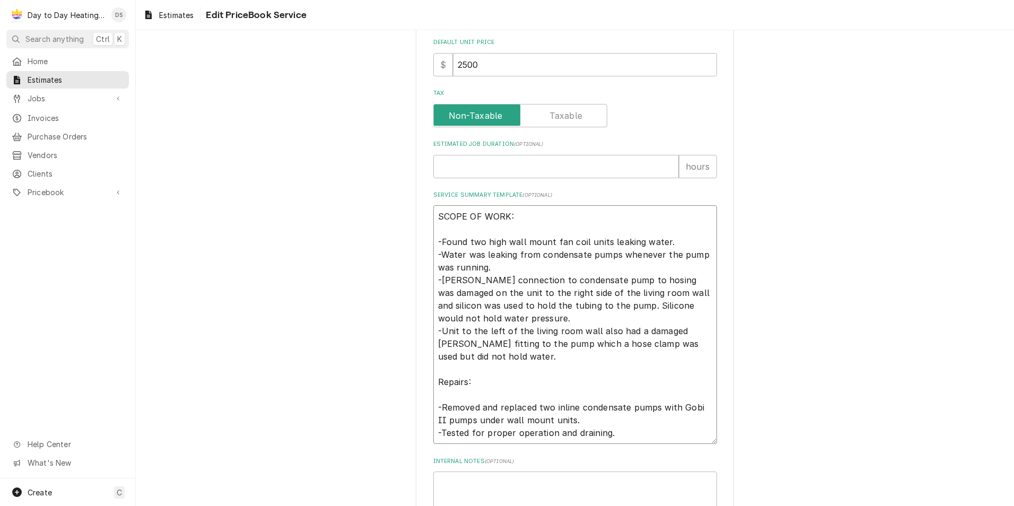
drag, startPoint x: 624, startPoint y: 434, endPoint x: 440, endPoint y: 242, distance: 265.9
click at [440, 242] on textarea "SCOPE OF WORK: -Found two high wall mount fan coil units leaking water. -Water …" at bounding box center [575, 324] width 284 height 239
type textarea "x"
type textarea "SCOPE OF WORK: -"
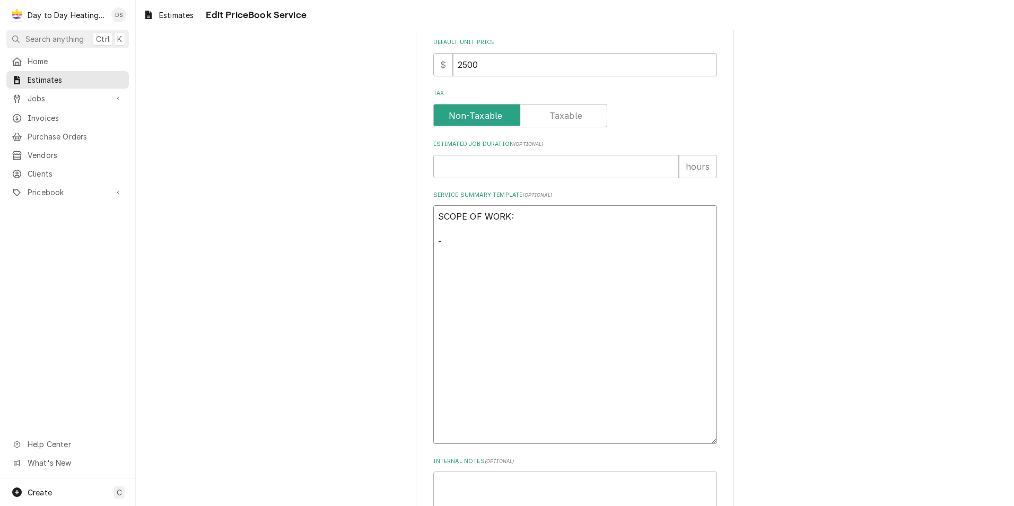
scroll to position [294, 0]
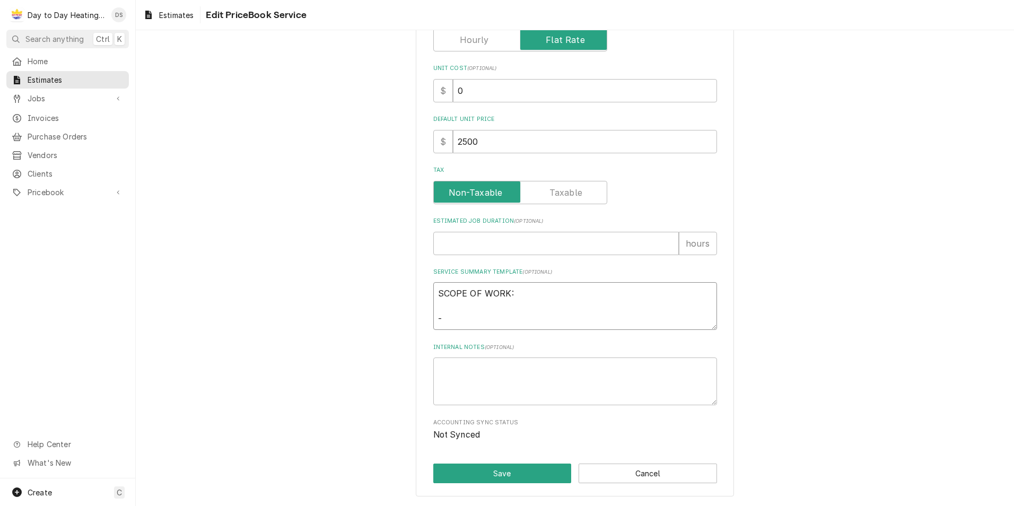
type textarea "x"
type textarea "SCOPE OF WORK: -W"
type textarea "x"
type textarea "SCOPE OF WORK: -Wa"
type textarea "x"
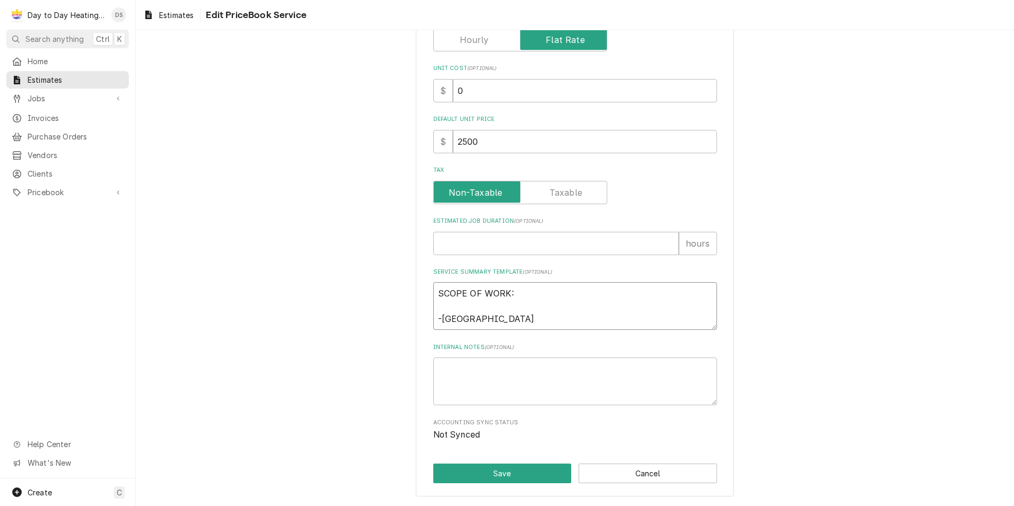
type textarea "SCOPE OF WORK: -Wal"
type textarea "x"
type textarea "SCOPE OF WORK: -Wall"
type textarea "x"
type textarea "SCOPE OF WORK: -Wall"
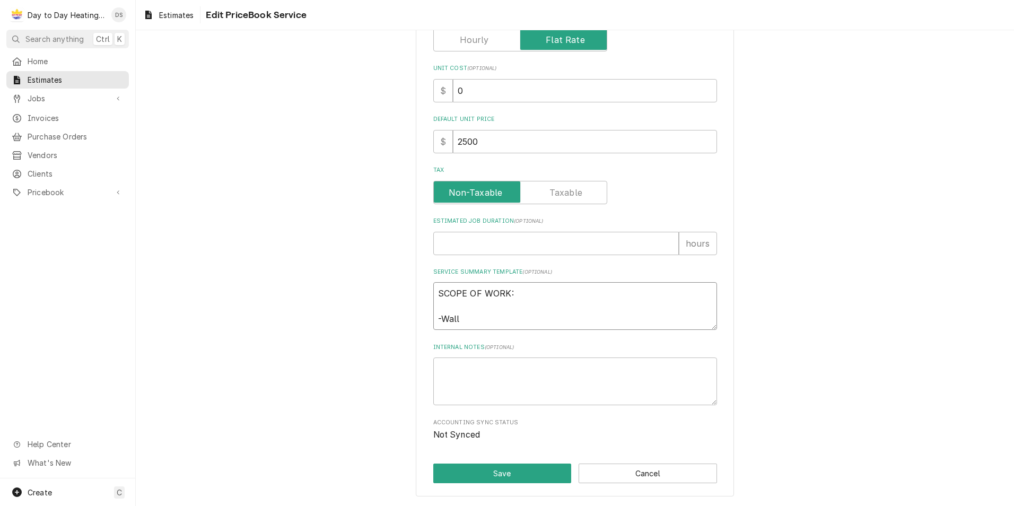
type textarea "x"
type textarea "SCOPE OF WORK: -Wall m"
type textarea "x"
type textarea "SCOPE OF WORK: -Wall mo"
type textarea "x"
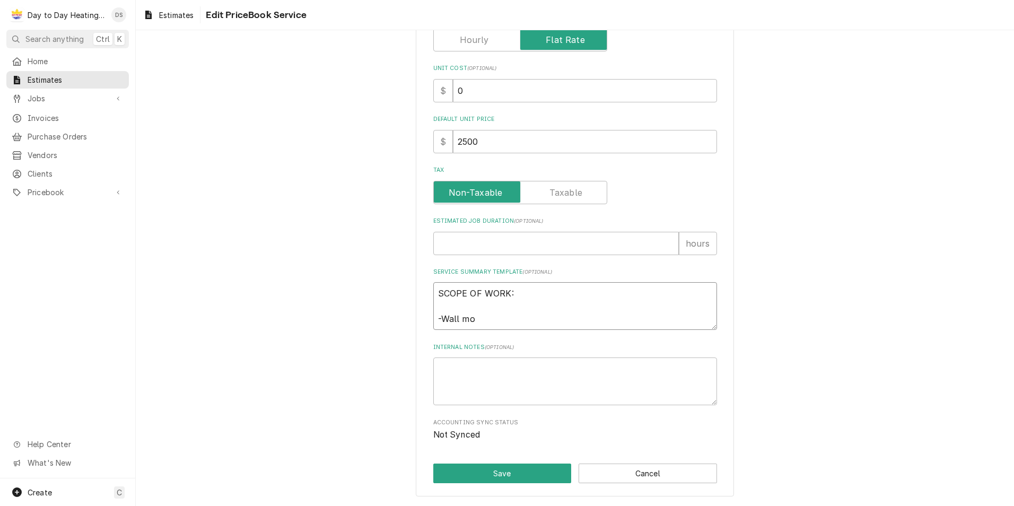
type textarea "SCOPE OF WORK: -Wall mou"
type textarea "x"
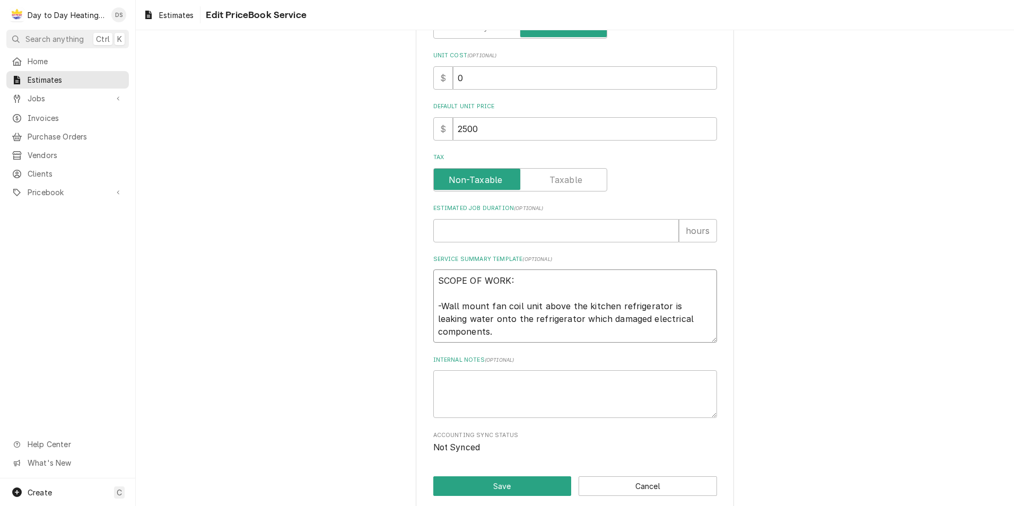
scroll to position [320, 0]
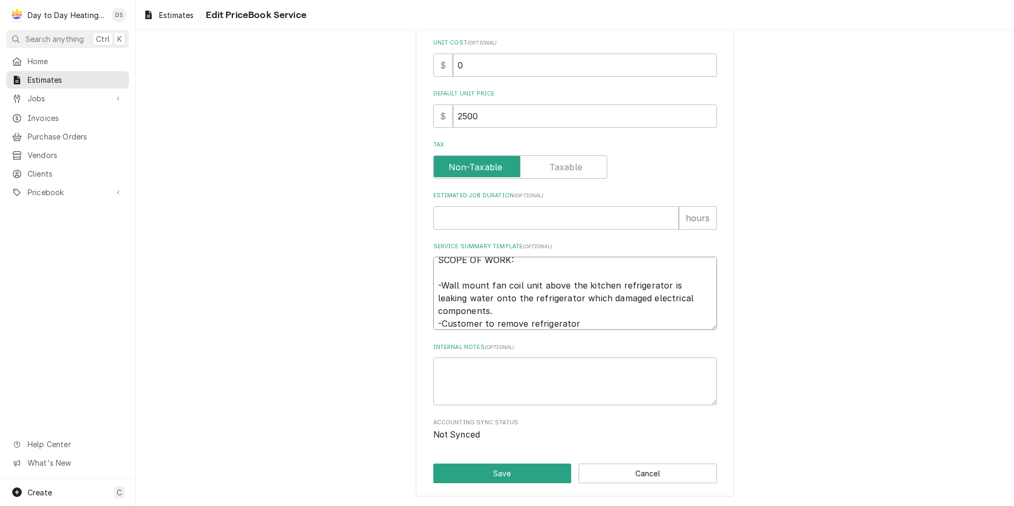
click at [500, 311] on textarea "SCOPE OF WORK: -Wall mount fan coil unit above the kitchen refrigerator is leak…" at bounding box center [575, 293] width 284 height 73
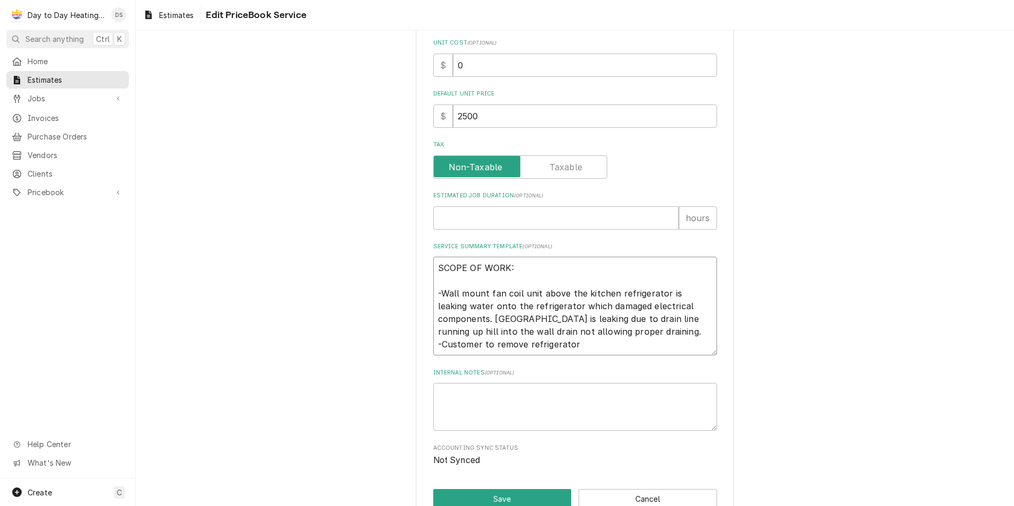
click at [577, 346] on textarea "SCOPE OF WORK: -Wall mount fan coil unit above the kitchen refrigerator is leak…" at bounding box center [575, 306] width 284 height 99
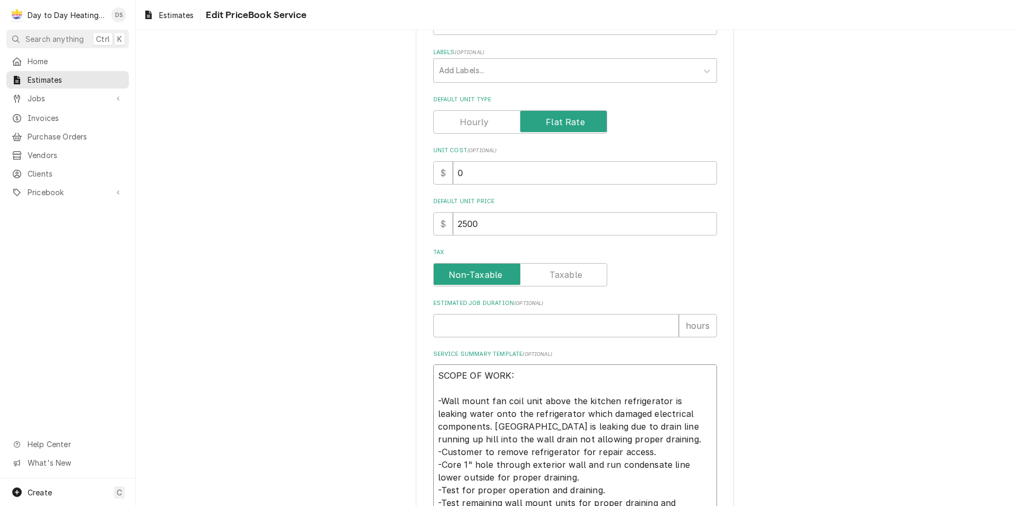
scroll to position [409, 0]
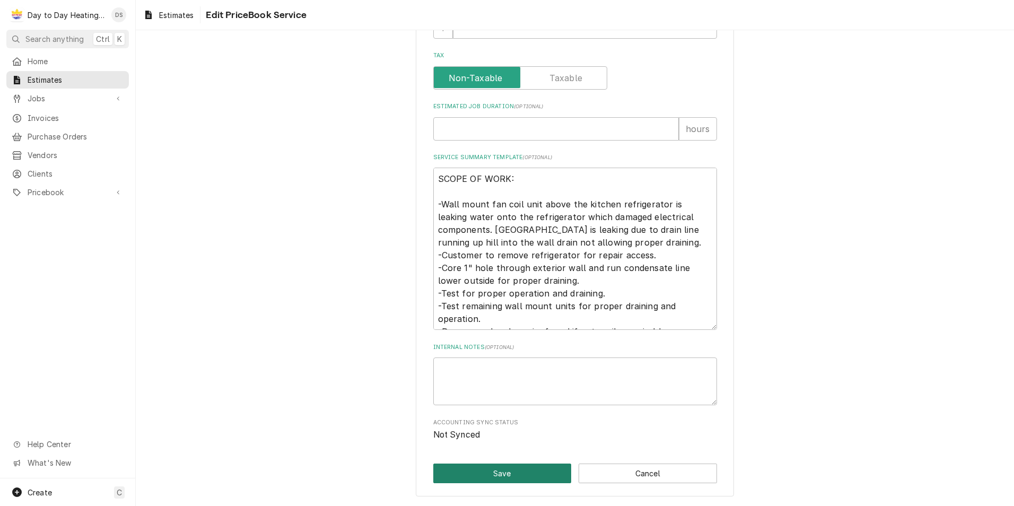
click at [512, 467] on button "Save" at bounding box center [502, 474] width 138 height 20
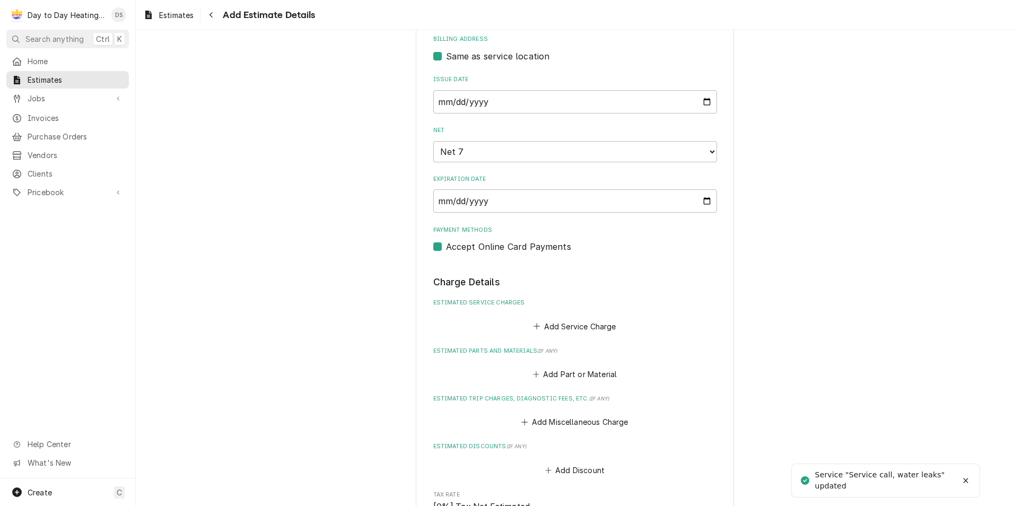
scroll to position [500, 0]
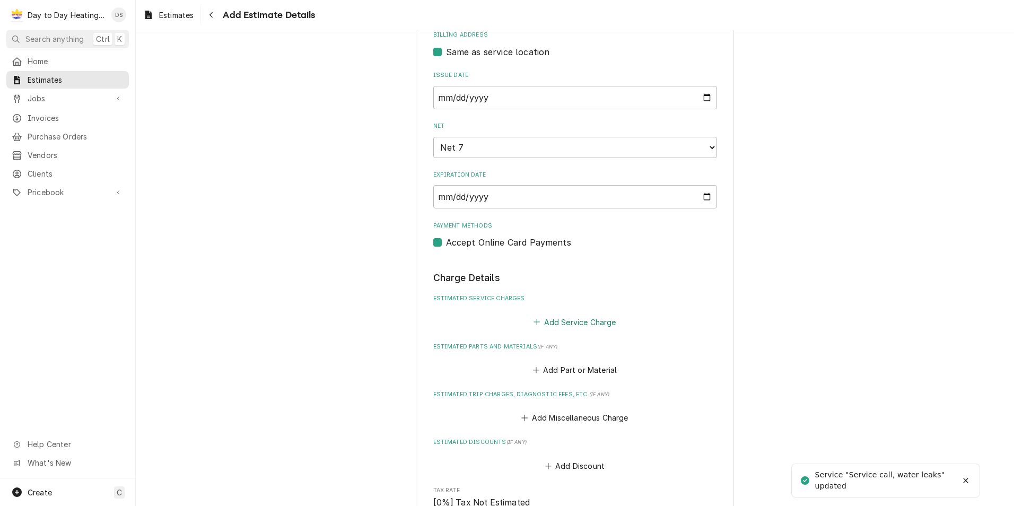
click at [561, 326] on button "Add Service Charge" at bounding box center [575, 321] width 86 height 15
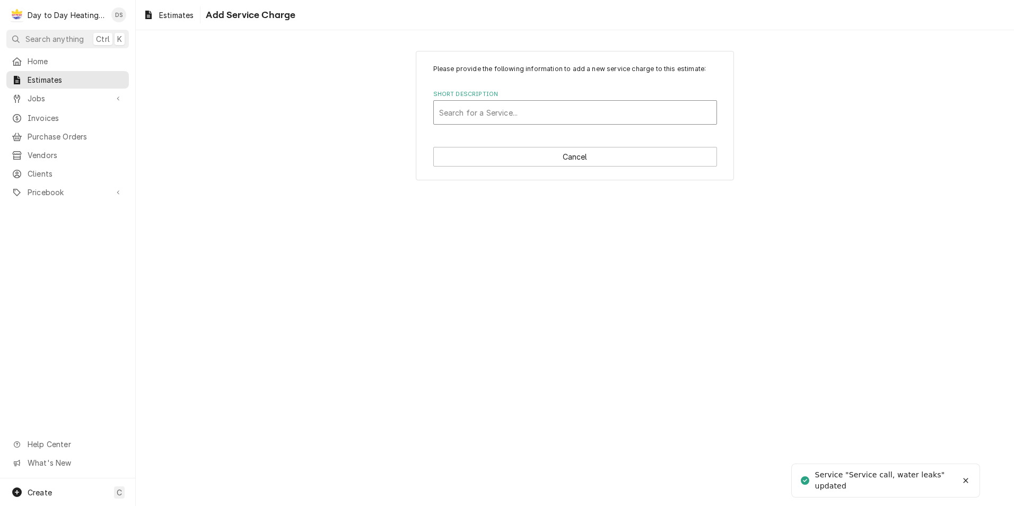
click at [497, 112] on div "Short Description" at bounding box center [575, 112] width 272 height 19
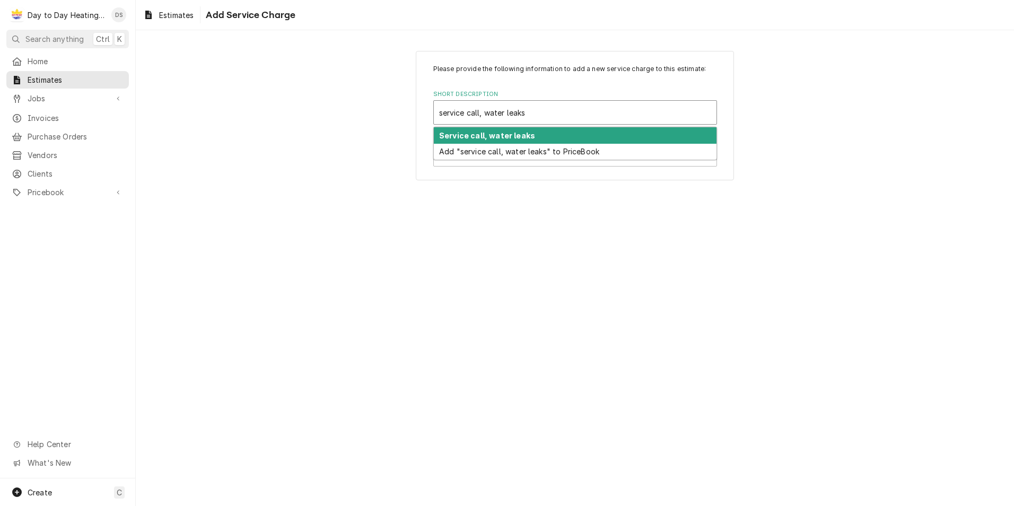
click at [503, 135] on strong "Service call, water leaks" at bounding box center [487, 135] width 96 height 9
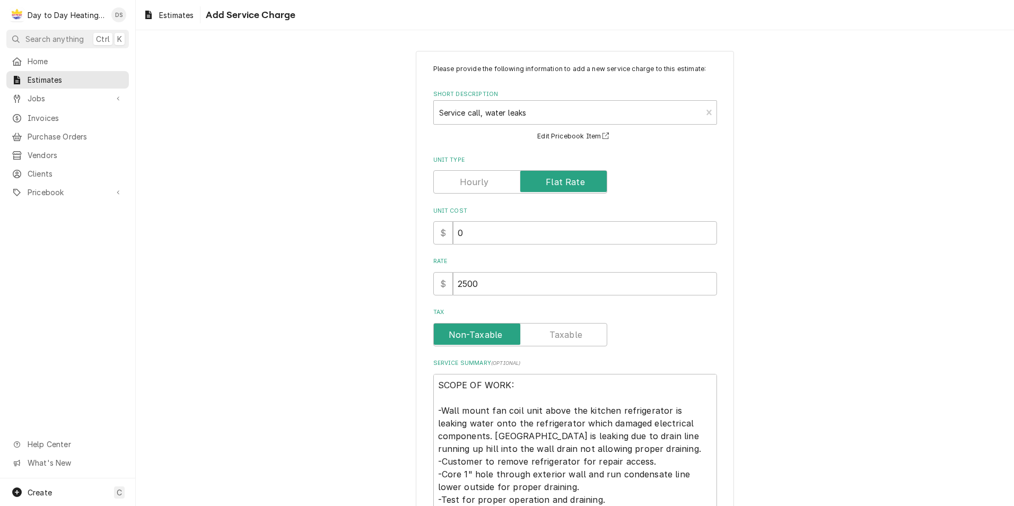
scroll to position [95, 0]
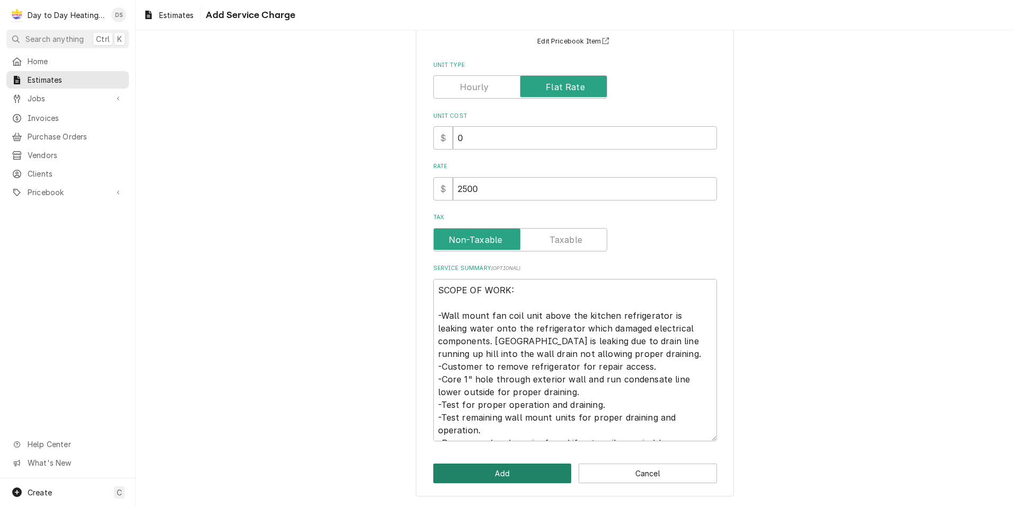
click at [531, 474] on button "Add" at bounding box center [502, 474] width 138 height 20
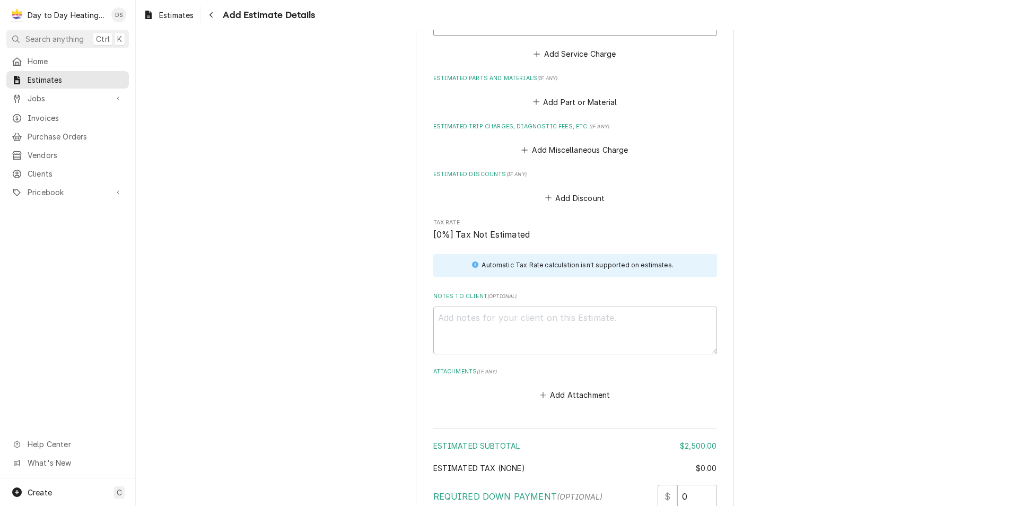
scroll to position [1238, 0]
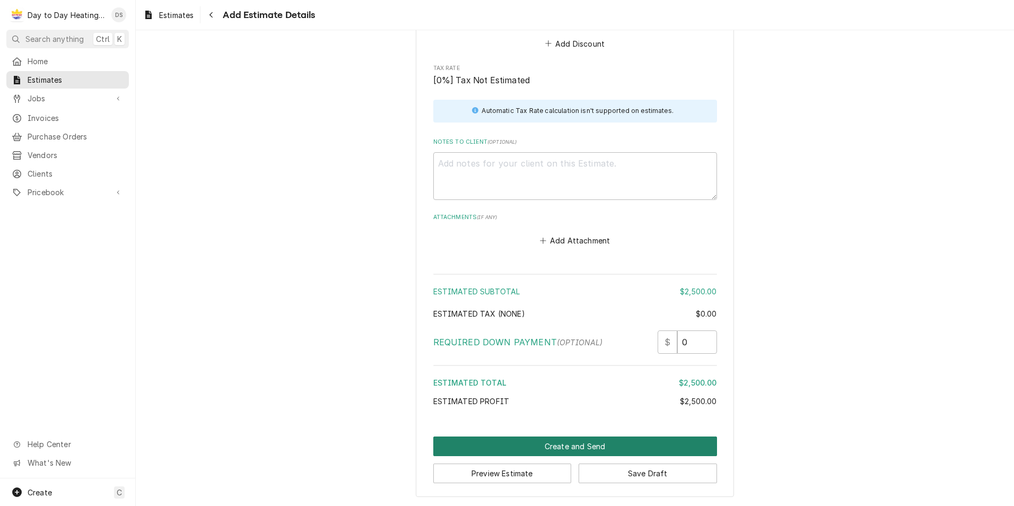
click at [586, 444] on button "Create and Send" at bounding box center [575, 446] width 284 height 20
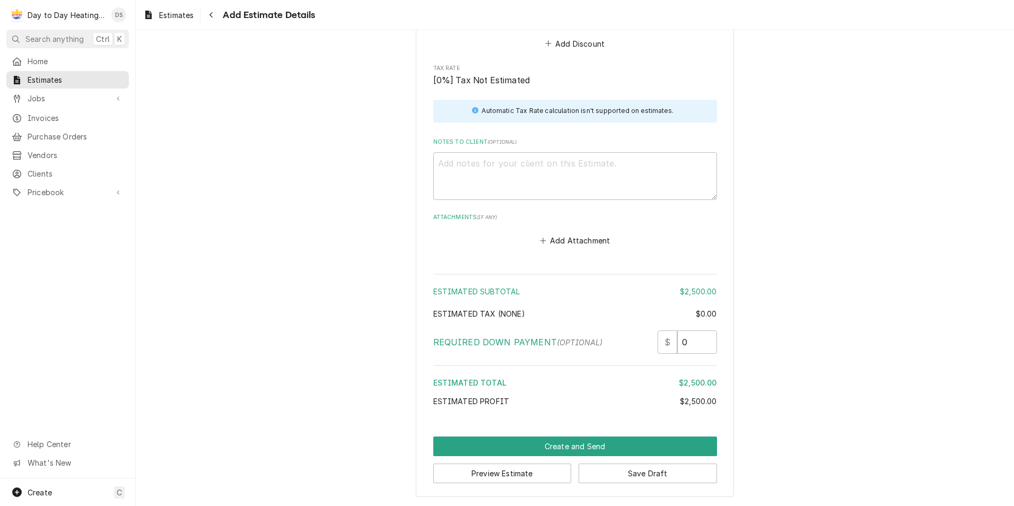
scroll to position [1232, 0]
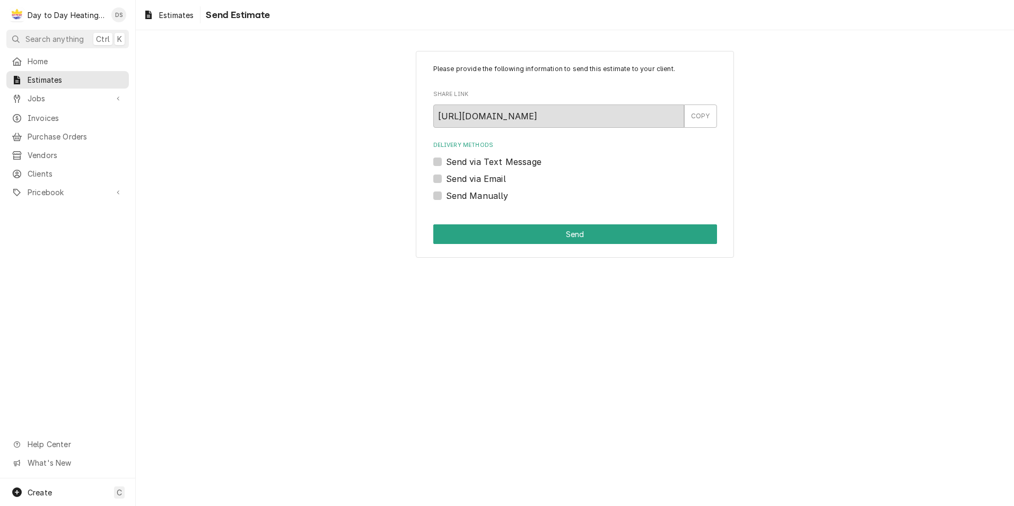
click at [521, 164] on label "Send via Text Message" at bounding box center [493, 161] width 95 height 13
click at [521, 164] on input "Send via Text Message" at bounding box center [588, 166] width 284 height 23
checkbox input "true"
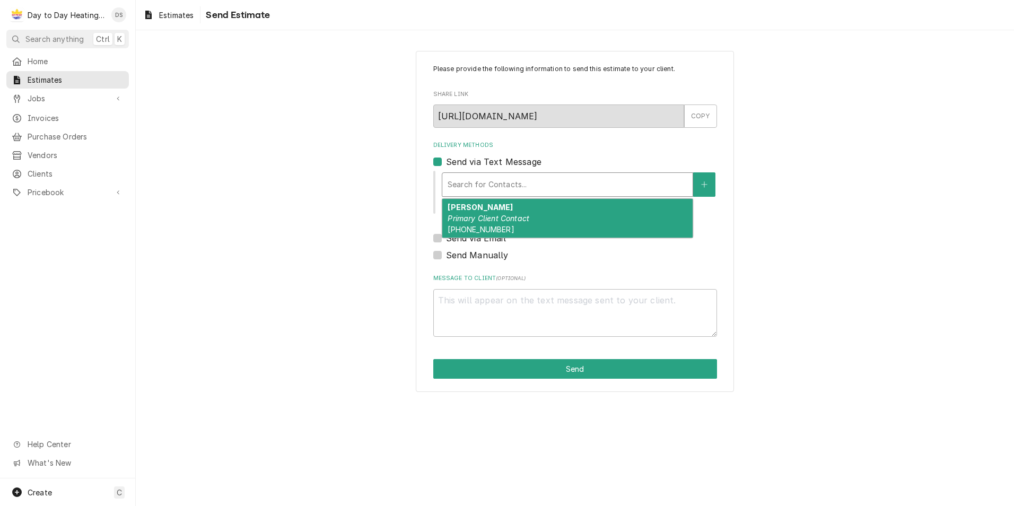
click at [521, 182] on div "Delivery Methods" at bounding box center [568, 184] width 240 height 19
drag, startPoint x: 523, startPoint y: 216, endPoint x: 517, endPoint y: 224, distance: 9.8
click at [523, 217] on em "Primary Client Contact" at bounding box center [489, 218] width 82 height 9
type textarea "x"
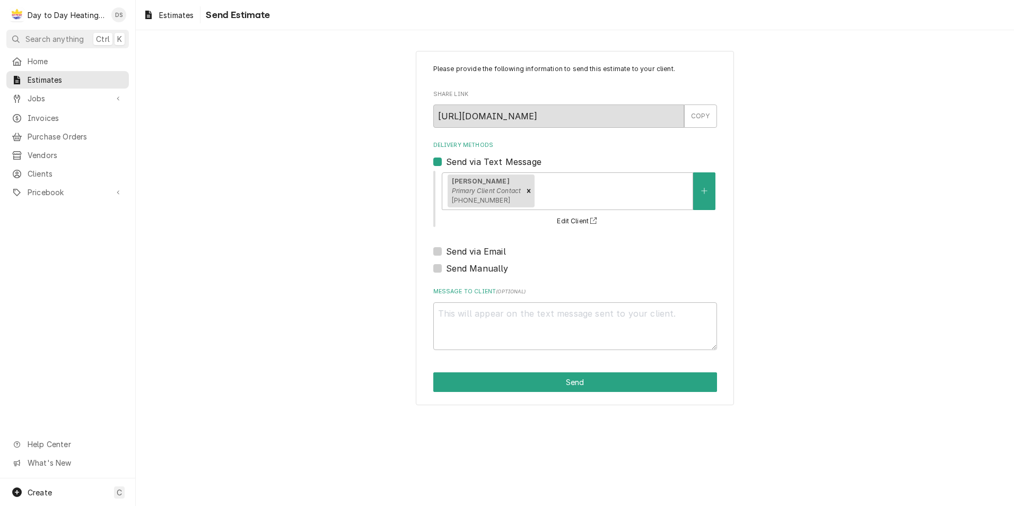
click at [496, 249] on label "Send via Email" at bounding box center [476, 251] width 60 height 13
click at [496, 249] on input "Send via Email" at bounding box center [588, 256] width 284 height 23
checkbox input "true"
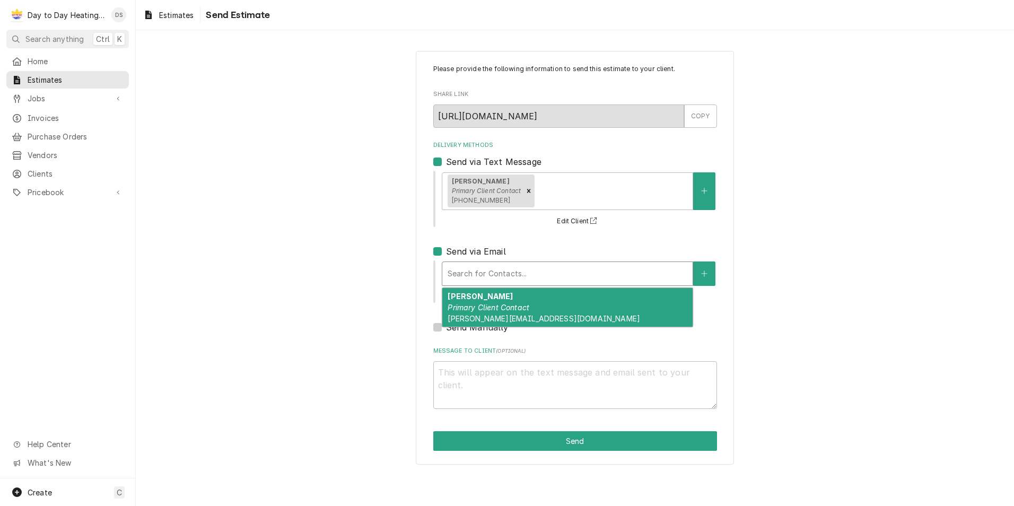
click at [519, 266] on div "Delivery Methods" at bounding box center [568, 273] width 240 height 19
click at [520, 304] on em "Primary Client Contact" at bounding box center [489, 307] width 82 height 9
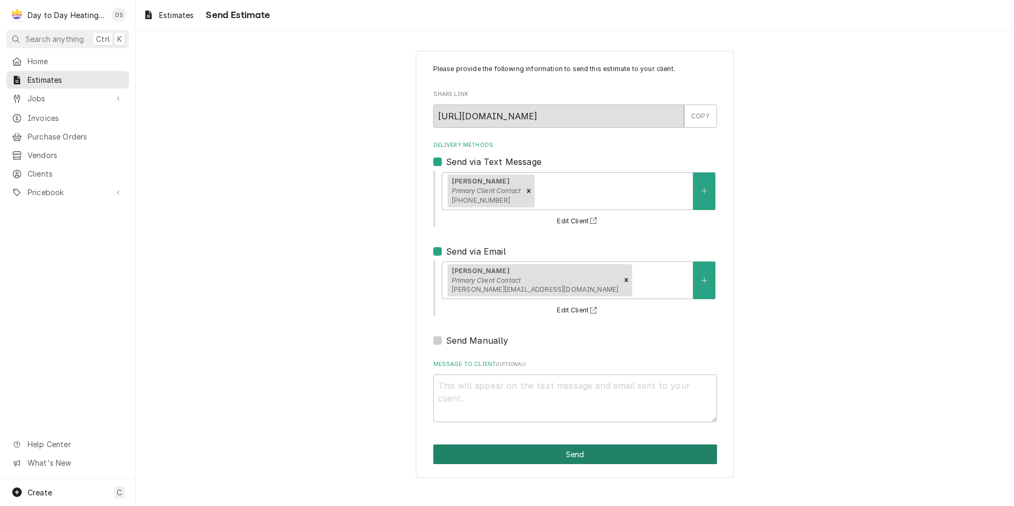
click at [651, 449] on button "Send" at bounding box center [575, 454] width 284 height 20
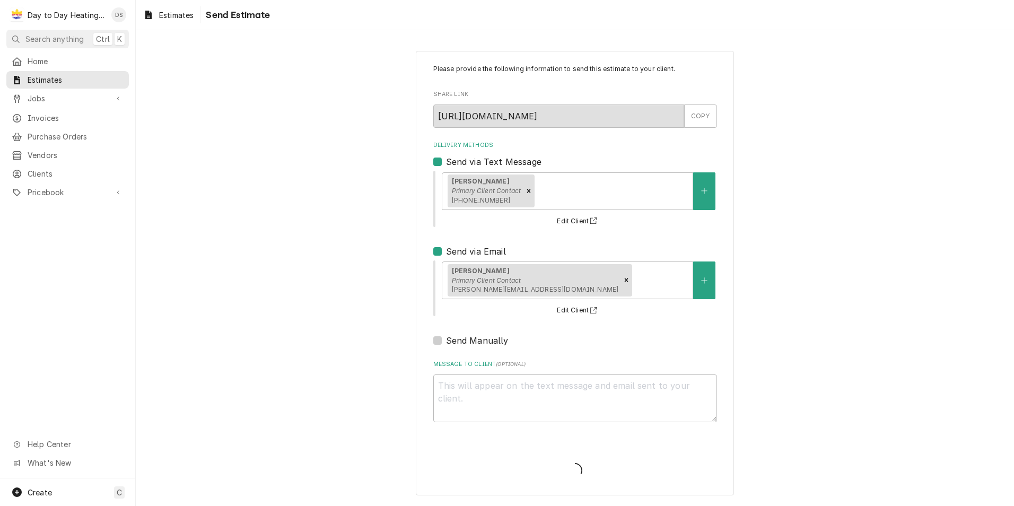
type textarea "x"
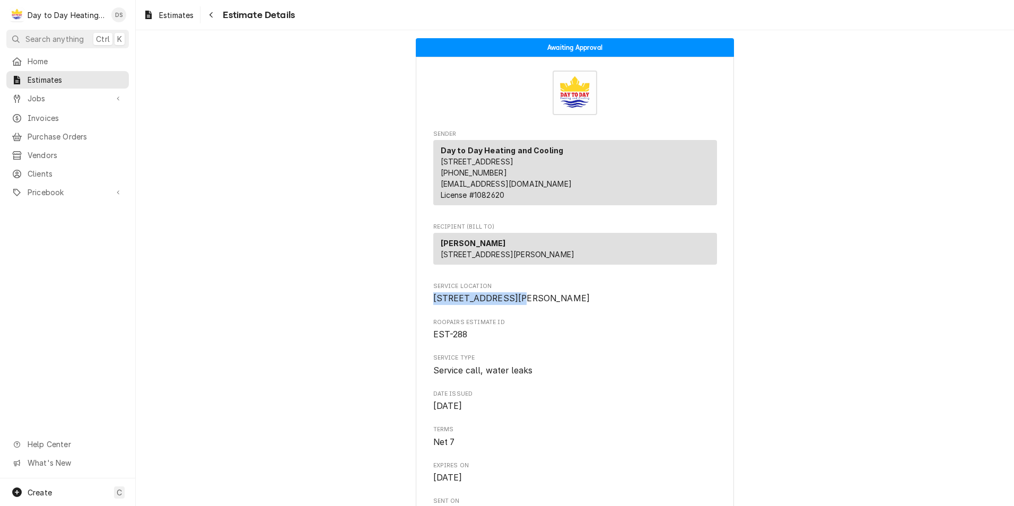
drag, startPoint x: 508, startPoint y: 318, endPoint x: 422, endPoint y: 321, distance: 86.5
drag, startPoint x: 422, startPoint y: 321, endPoint x: 450, endPoint y: 322, distance: 28.6
copy span "12870 Via [PERSON_NAME]"
drag, startPoint x: 508, startPoint y: 329, endPoint x: 430, endPoint y: 335, distance: 77.6
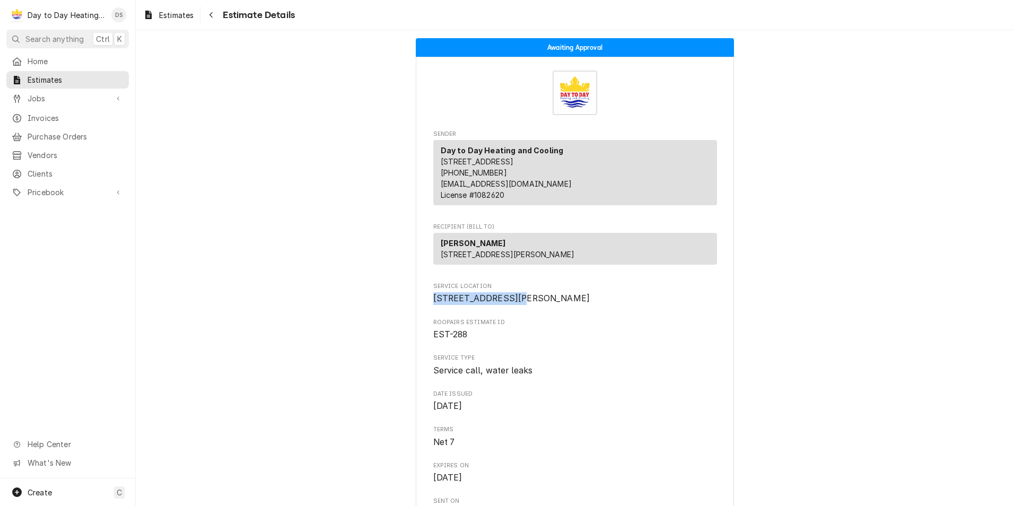
click at [433, 305] on span "12870 Via Grimaldi Del Mar, CA 92014" at bounding box center [575, 298] width 284 height 13
drag, startPoint x: 430, startPoint y: 335, endPoint x: 439, endPoint y: 332, distance: 9.4
copy span "Del Mar, CA 92014"
click at [624, 341] on span "EST-288" at bounding box center [575, 334] width 284 height 13
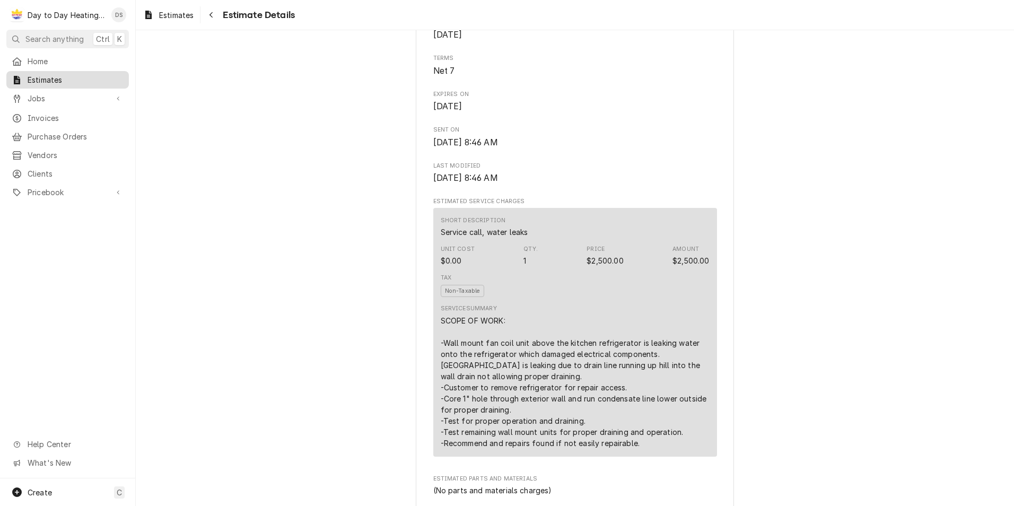
scroll to position [265, 0]
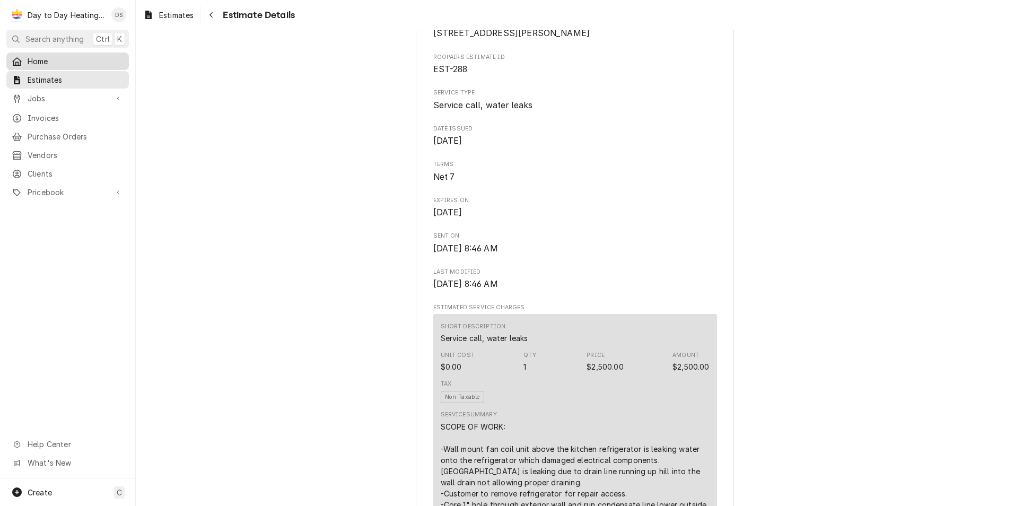
click at [25, 65] on div "Home" at bounding box center [67, 61] width 118 height 13
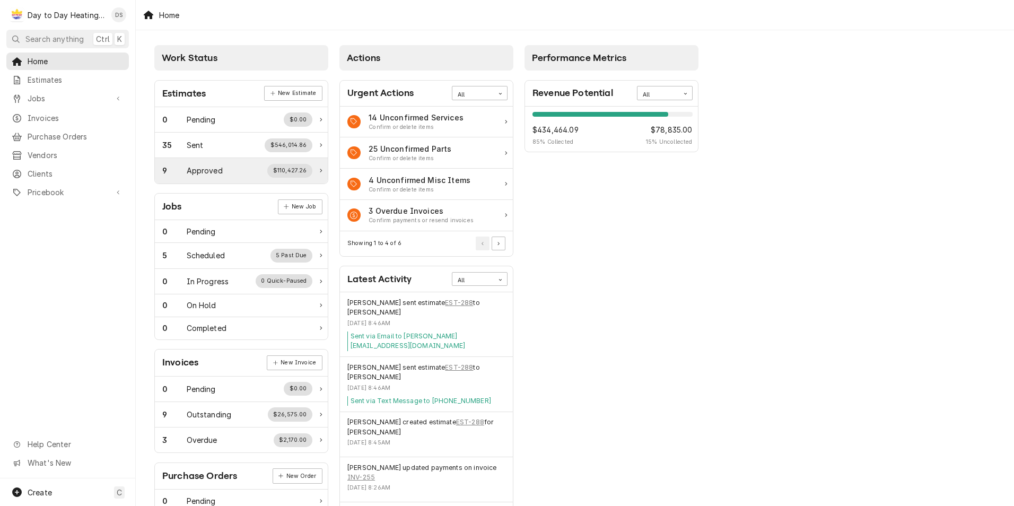
click at [306, 168] on div "$110,427.26" at bounding box center [289, 171] width 45 height 14
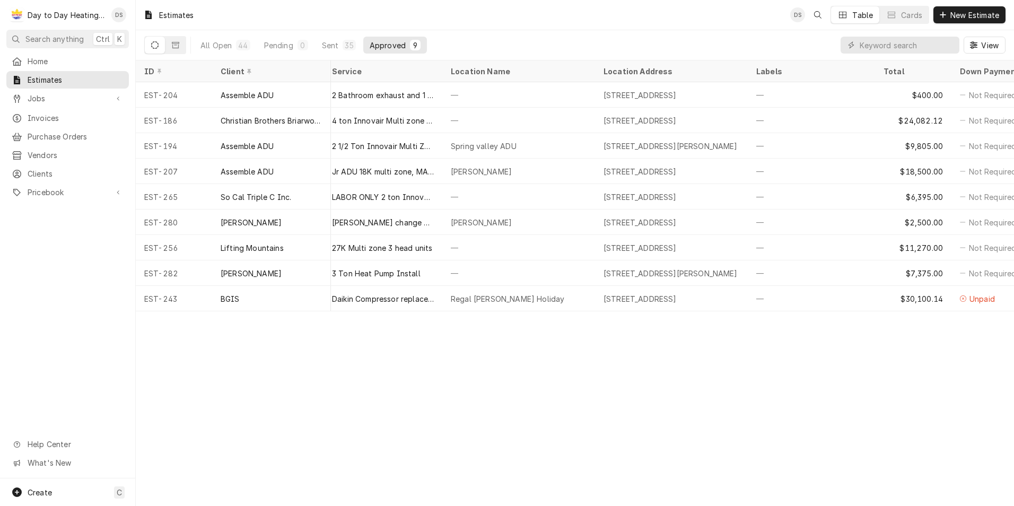
scroll to position [0, 65]
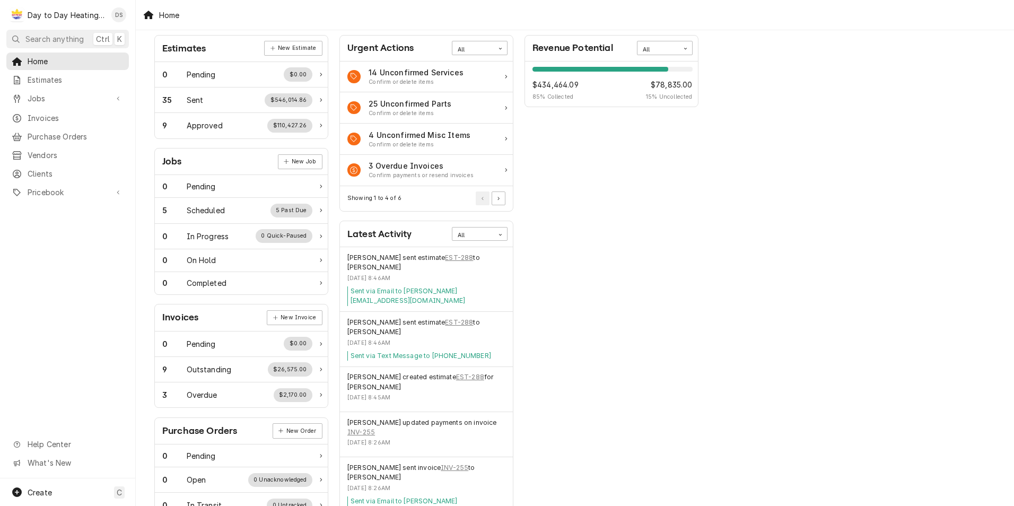
scroll to position [106, 0]
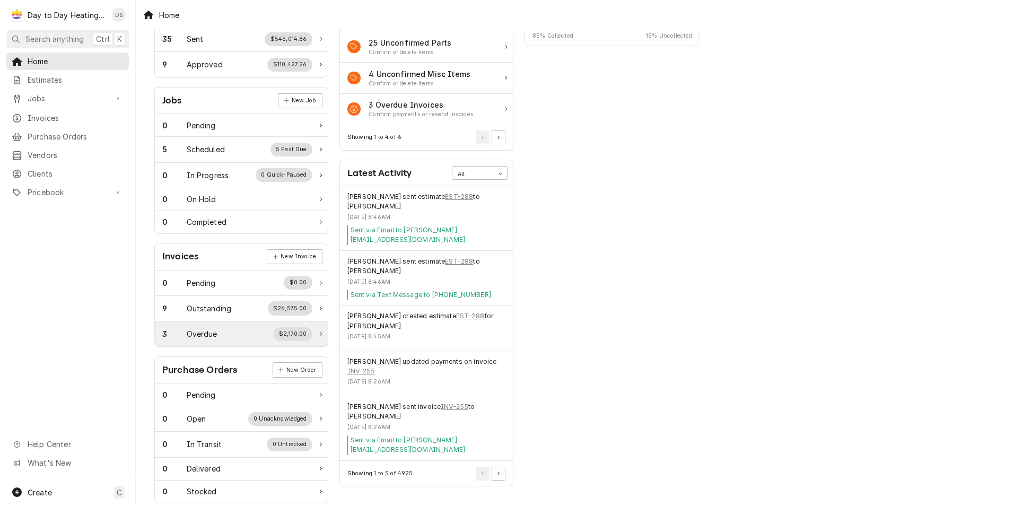
click at [312, 333] on div "3 Overdue $2,170.00" at bounding box center [237, 334] width 150 height 14
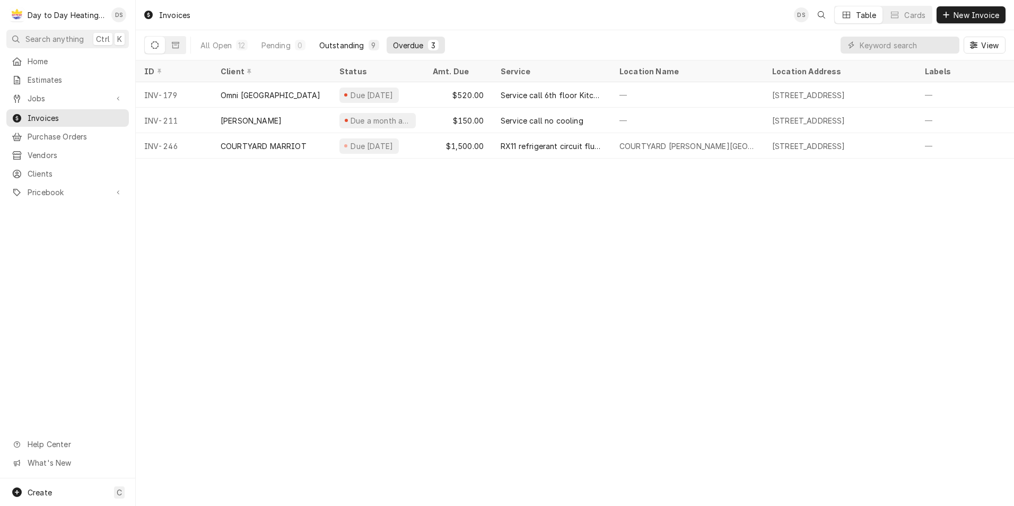
click at [349, 45] on div "Outstanding" at bounding box center [341, 45] width 45 height 11
